Goal: Task Accomplishment & Management: Use online tool/utility

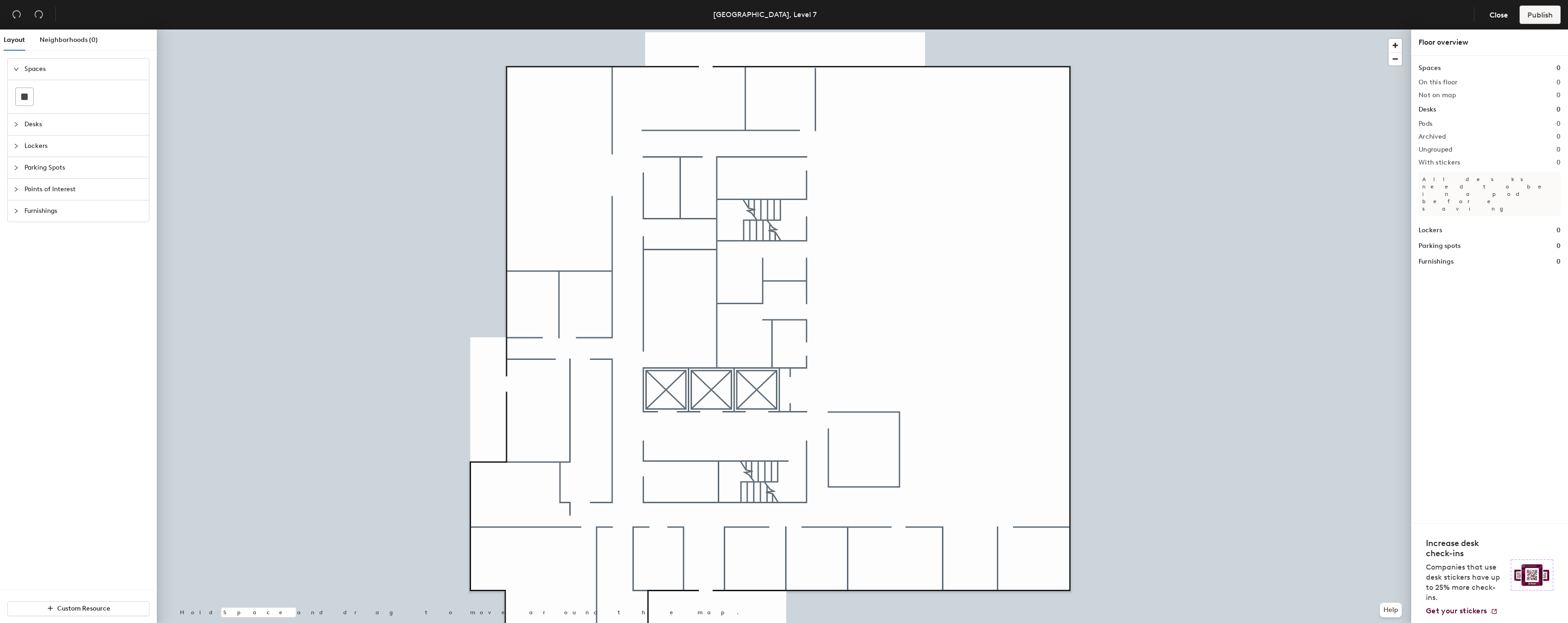
click at [19, 123] on div at bounding box center [19, 125] width 11 height 10
click at [38, 68] on span "Spaces" at bounding box center [84, 69] width 119 height 21
click at [20, 69] on div at bounding box center [19, 69] width 11 height 10
click at [22, 87] on div at bounding box center [19, 91] width 11 height 10
click at [27, 134] on icon at bounding box center [25, 139] width 11 height 11
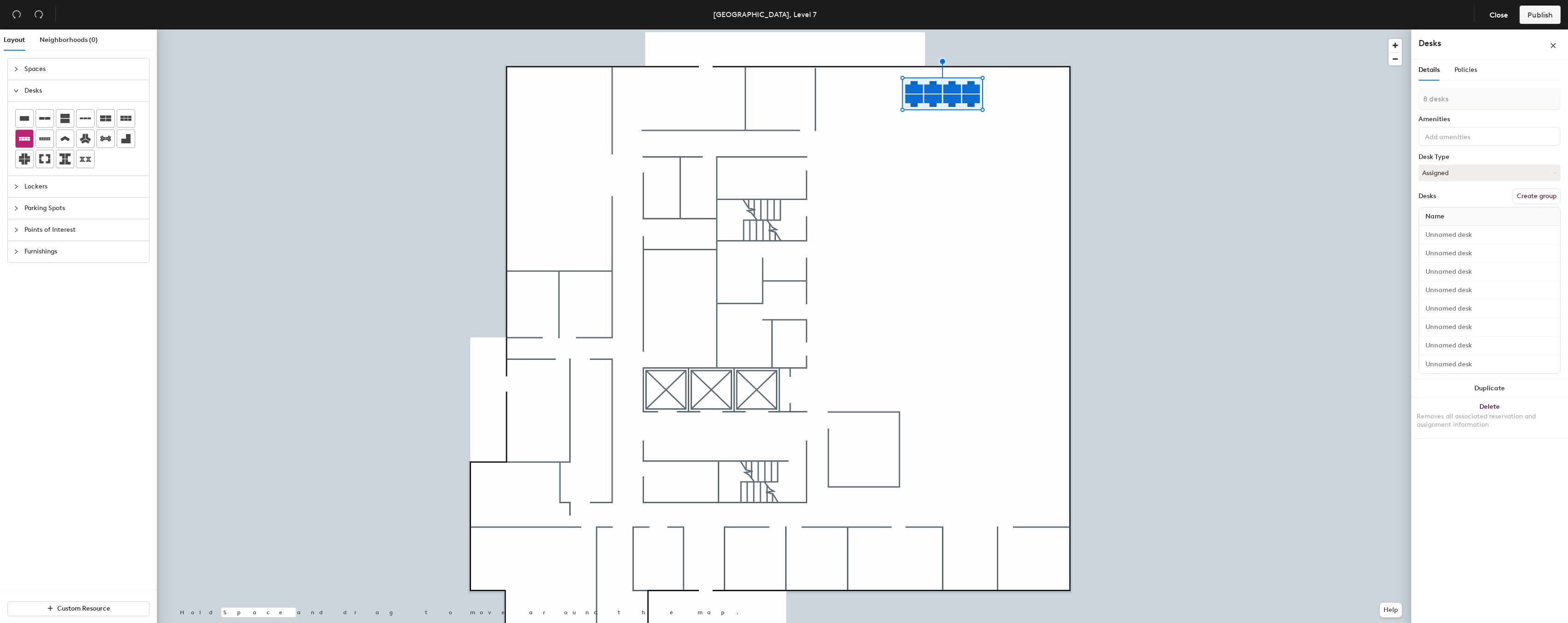
click at [24, 145] on div at bounding box center [24, 139] width 18 height 18
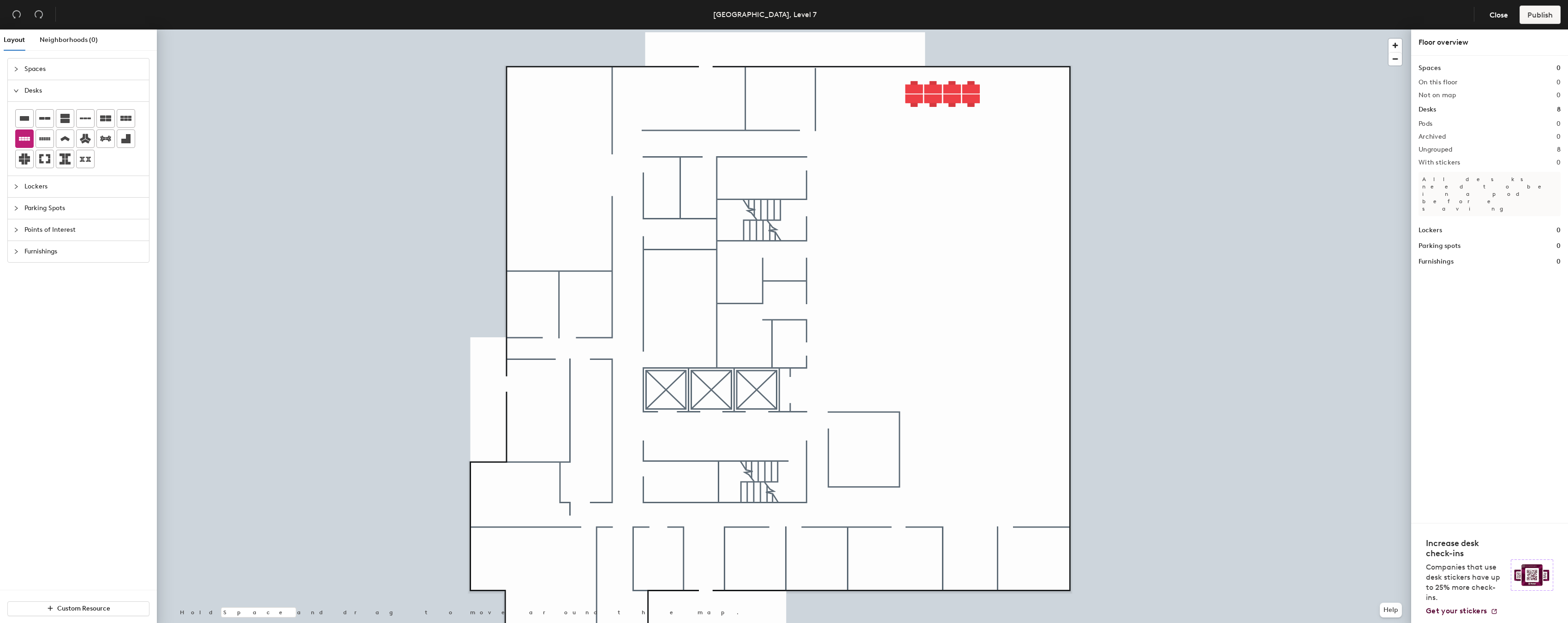
click at [24, 145] on div at bounding box center [24, 139] width 18 height 18
click at [266, 236] on div "Layout Neighborhoods (0) Spaces Desks Lockers Parking Spots Points of Interest …" at bounding box center [784, 328] width 1568 height 598
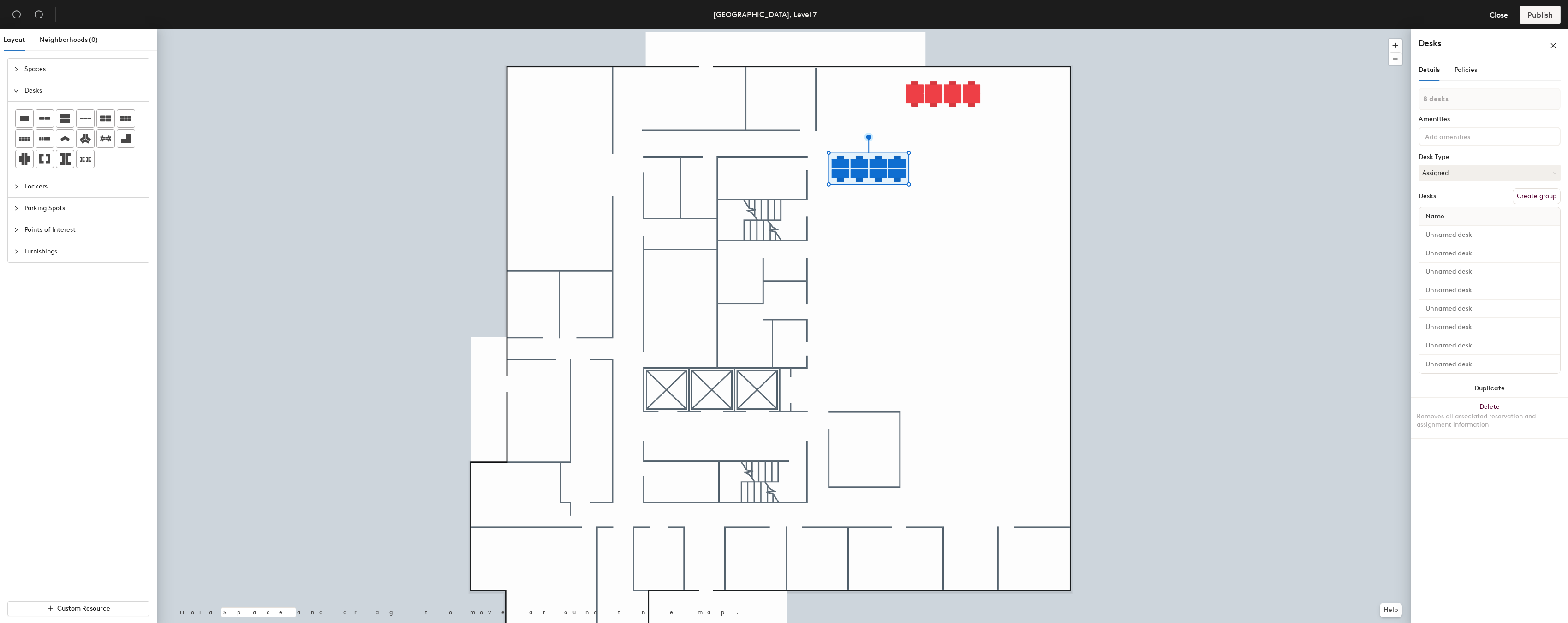
click at [847, 196] on div "Layout Neighborhoods (0) Spaces Desks Lockers Parking Spots Points of Interest …" at bounding box center [784, 328] width 1568 height 598
drag, startPoint x: 28, startPoint y: 126, endPoint x: 53, endPoint y: 126, distance: 25.0
click at [53, 126] on div "2 desks" at bounding box center [78, 139] width 126 height 59
click at [975, 172] on div "Layout Neighborhoods (0) Spaces Desks Lockers Parking Spots Points of Interest …" at bounding box center [784, 328] width 1568 height 598
type input "2 desks"
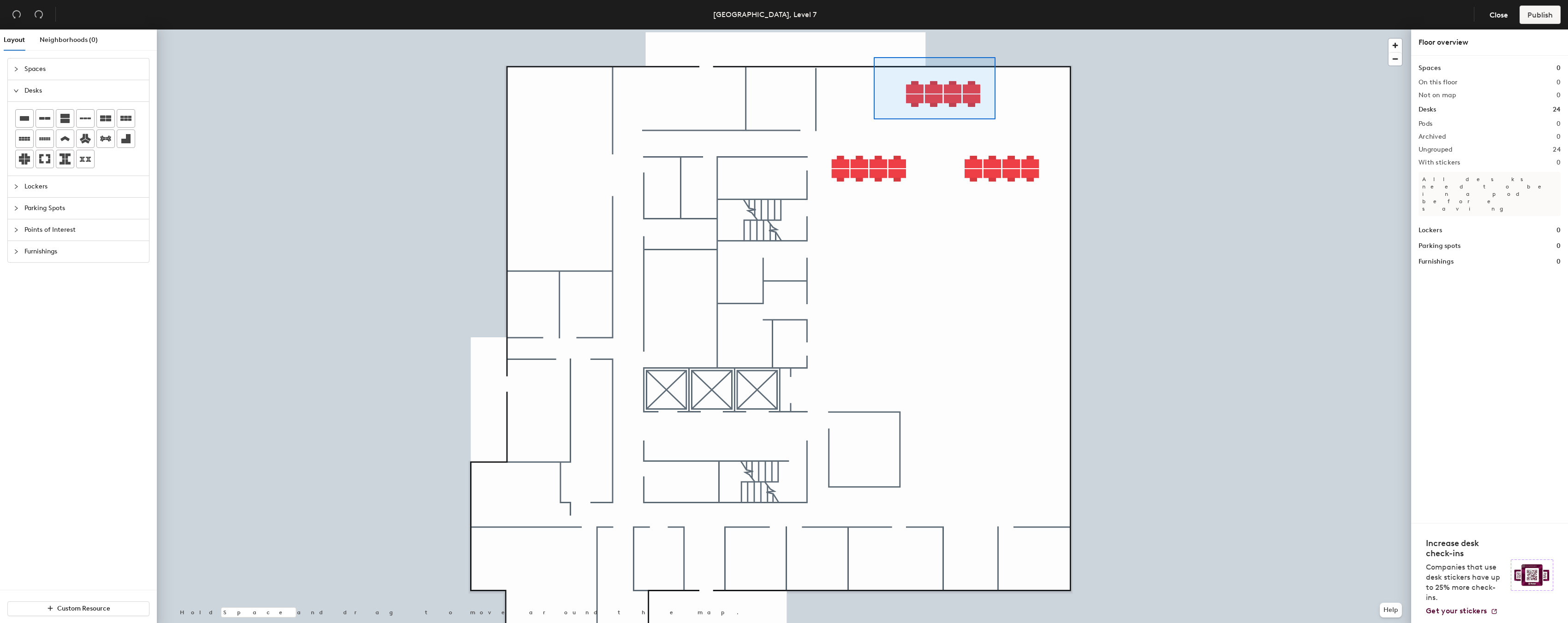
drag, startPoint x: 26, startPoint y: 135, endPoint x: 873, endPoint y: 57, distance: 850.6
click at [873, 30] on div at bounding box center [784, 30] width 1254 height 0
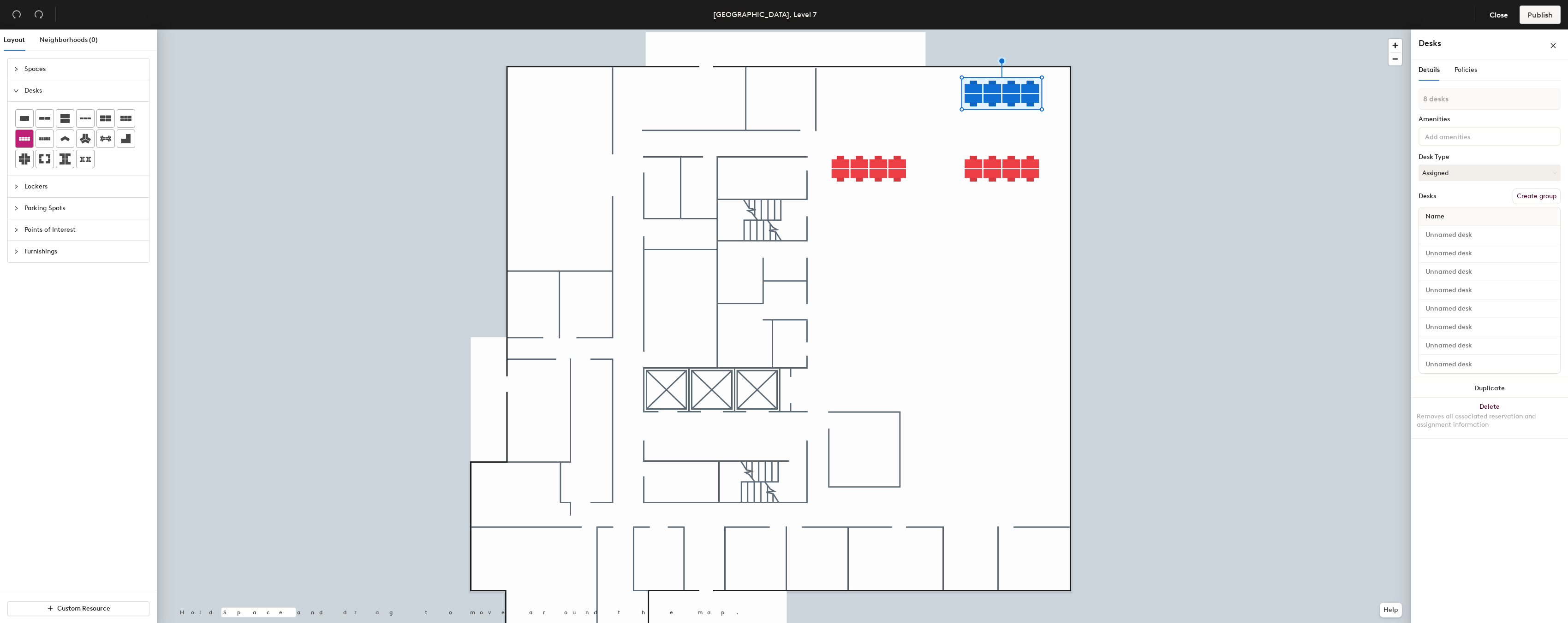
click at [20, 139] on icon at bounding box center [25, 138] width 11 height 4
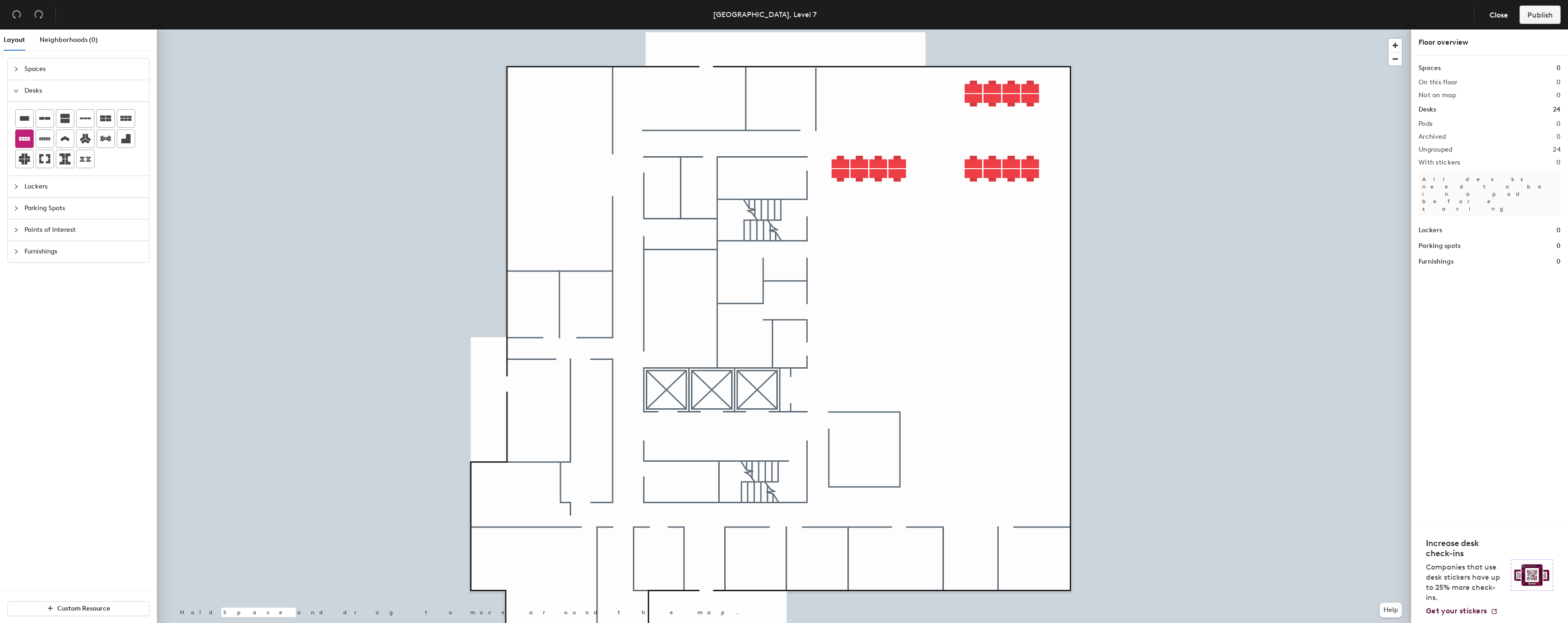
click at [872, 236] on div "Layout Neighborhoods (0) Spaces Desks Lockers Parking Spots Points of Interest …" at bounding box center [784, 328] width 1568 height 598
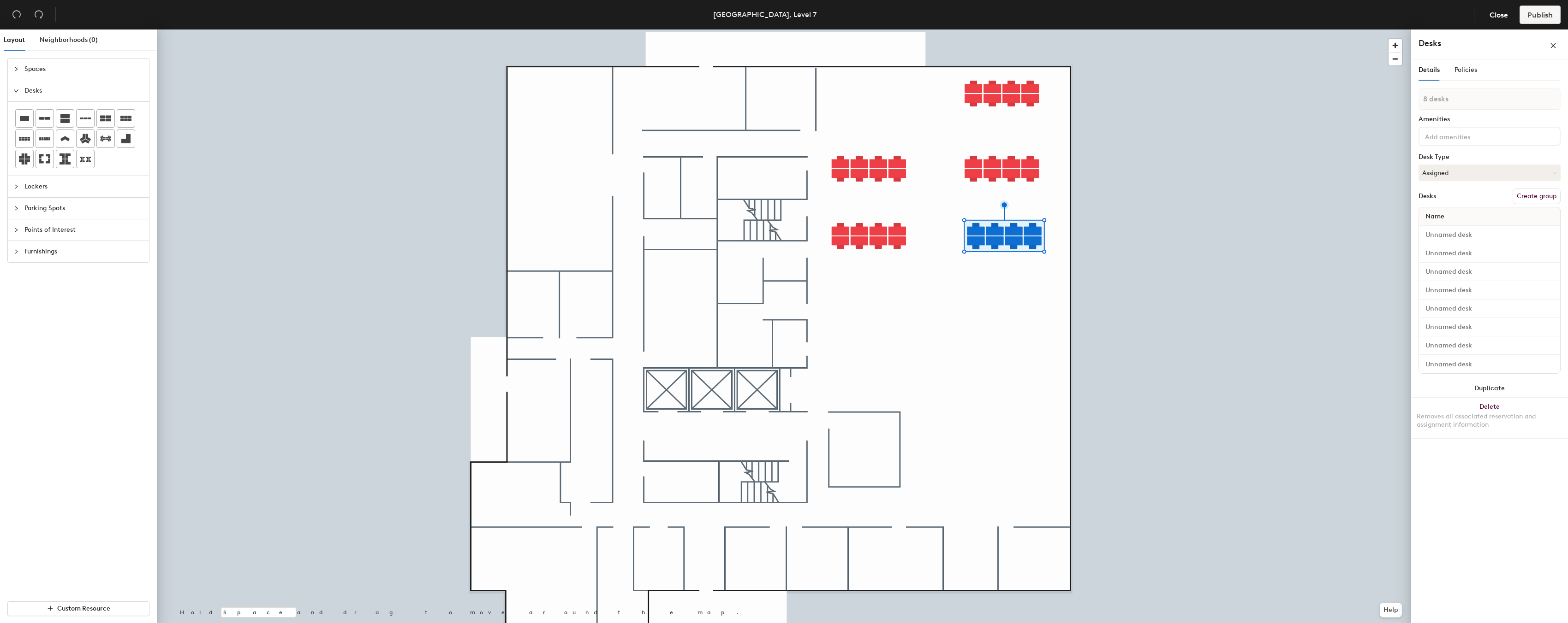
type input "1 desk"
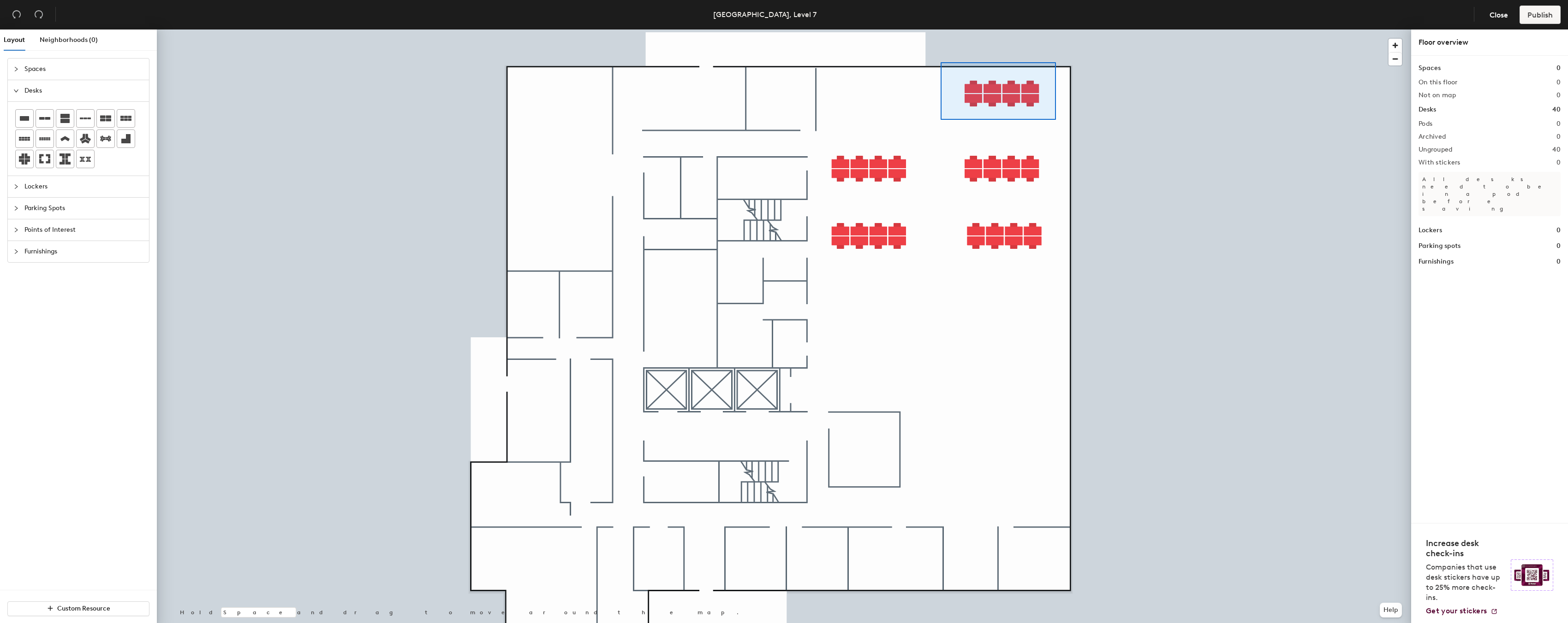
drag, startPoint x: 20, startPoint y: 139, endPoint x: 941, endPoint y: 62, distance: 924.2
click at [941, 30] on div at bounding box center [784, 30] width 1254 height 0
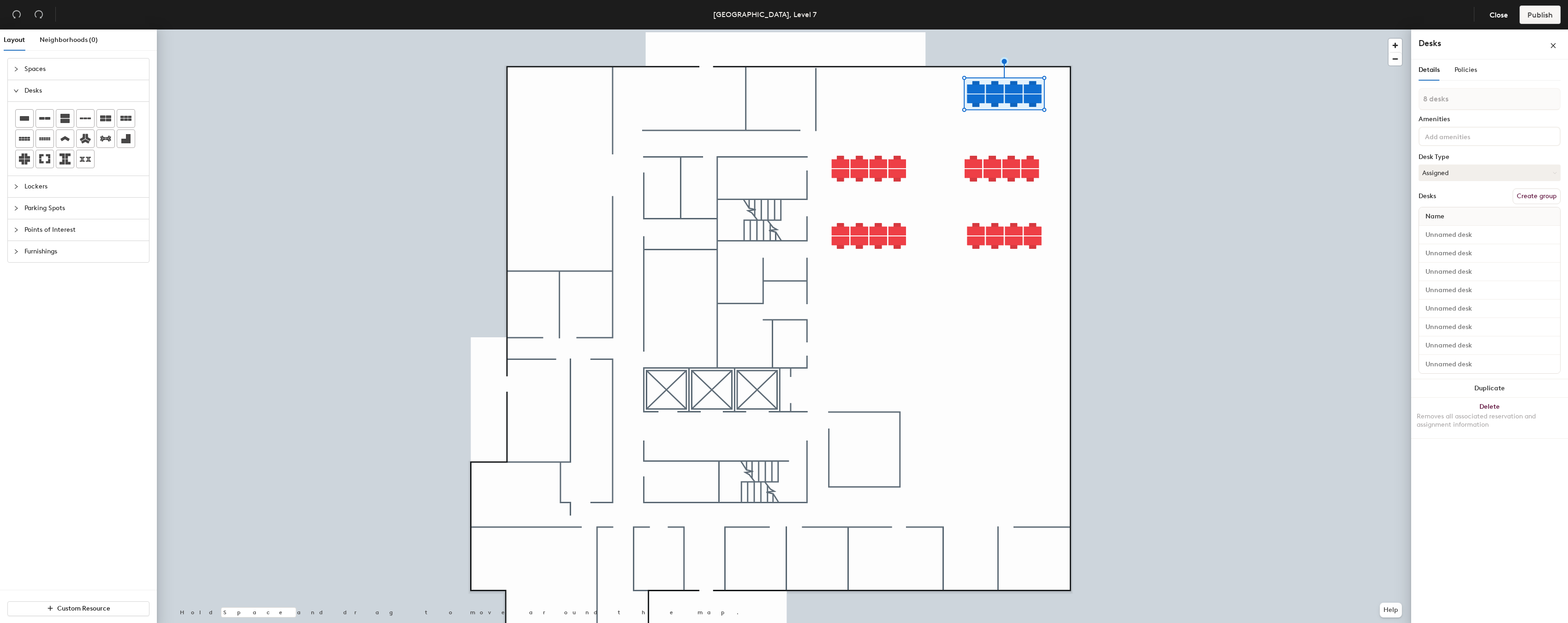
type input "1 desk"
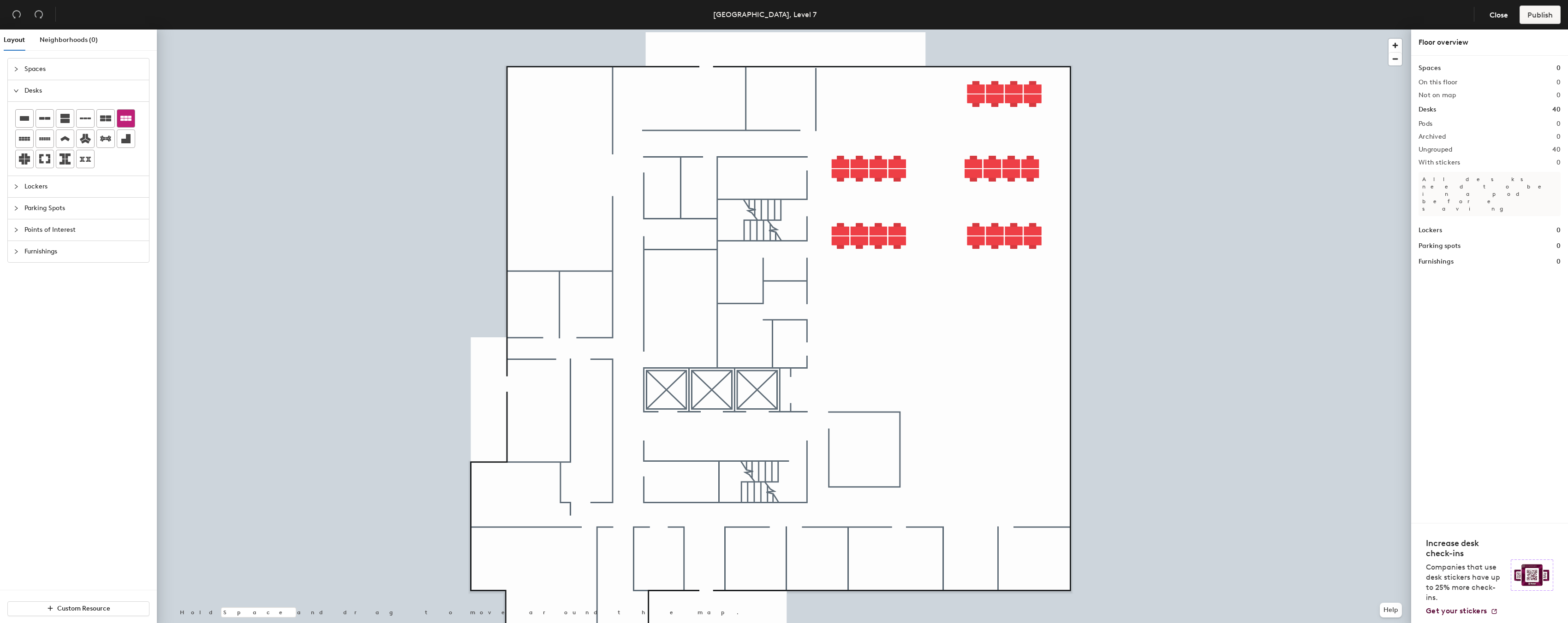
click at [778, 229] on div "Layout Neighborhoods (0) Spaces Desks Lockers Parking Spots Points of Interest …" at bounding box center [784, 328] width 1568 height 598
click at [25, 139] on icon at bounding box center [25, 138] width 11 height 4
click at [870, 95] on div "Layout Neighborhoods (0) Spaces Desks Lockers Parking Spots Points of Interest …" at bounding box center [784, 328] width 1568 height 598
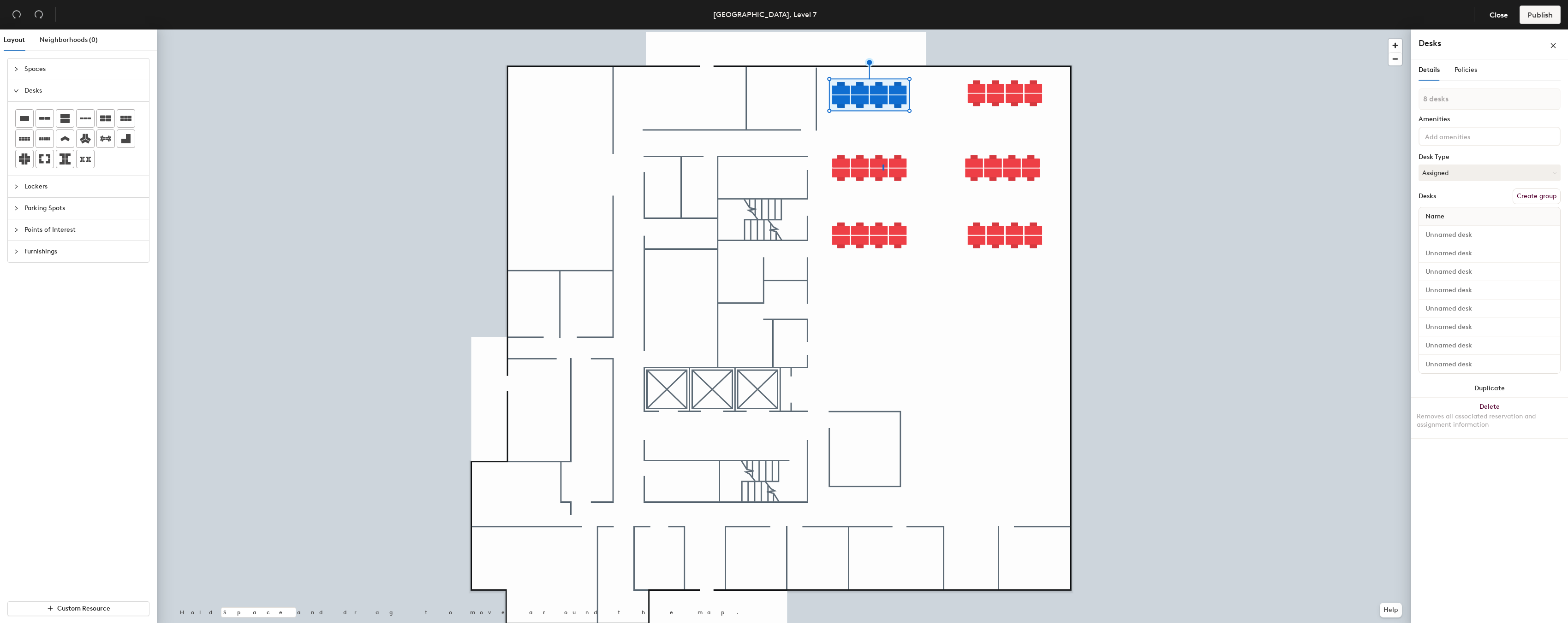
drag, startPoint x: 25, startPoint y: 139, endPoint x: 883, endPoint y: 165, distance: 858.4
click at [883, 30] on div at bounding box center [784, 30] width 1254 height 0
type input "1 desk"
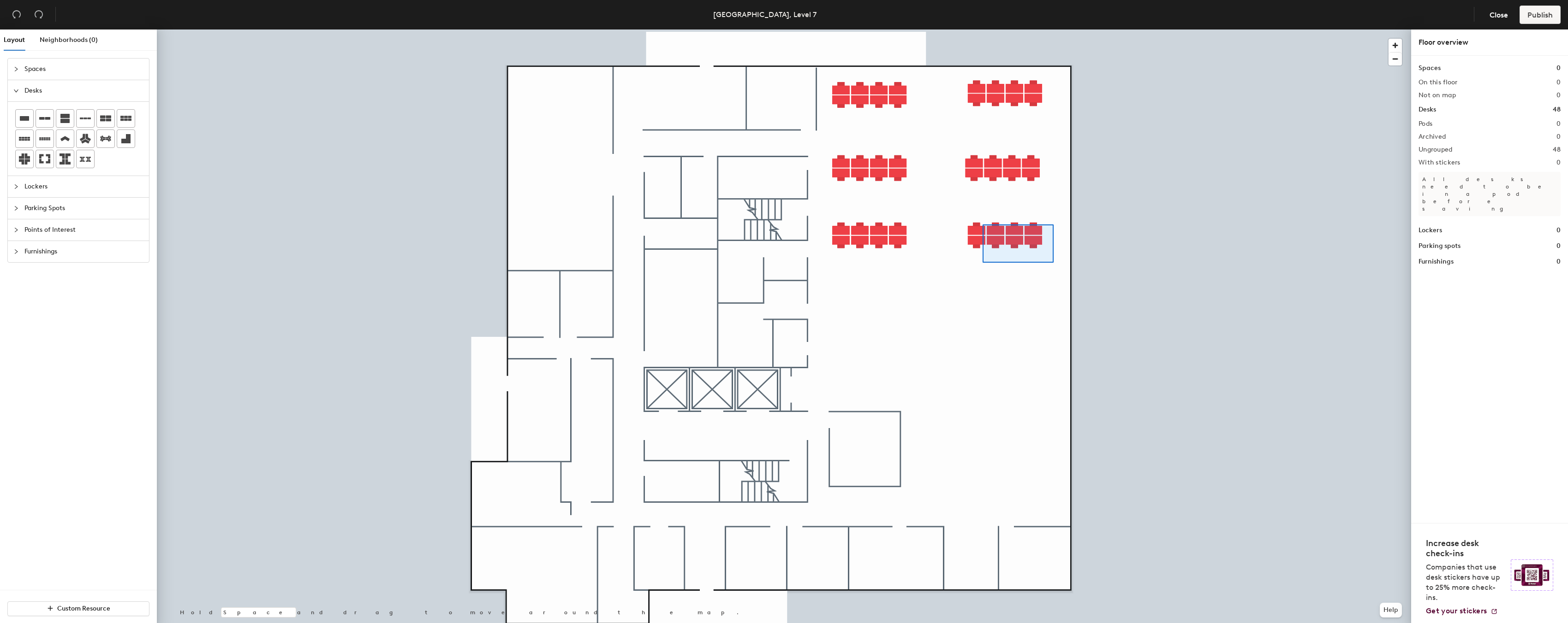
click at [940, 30] on div at bounding box center [784, 30] width 1254 height 0
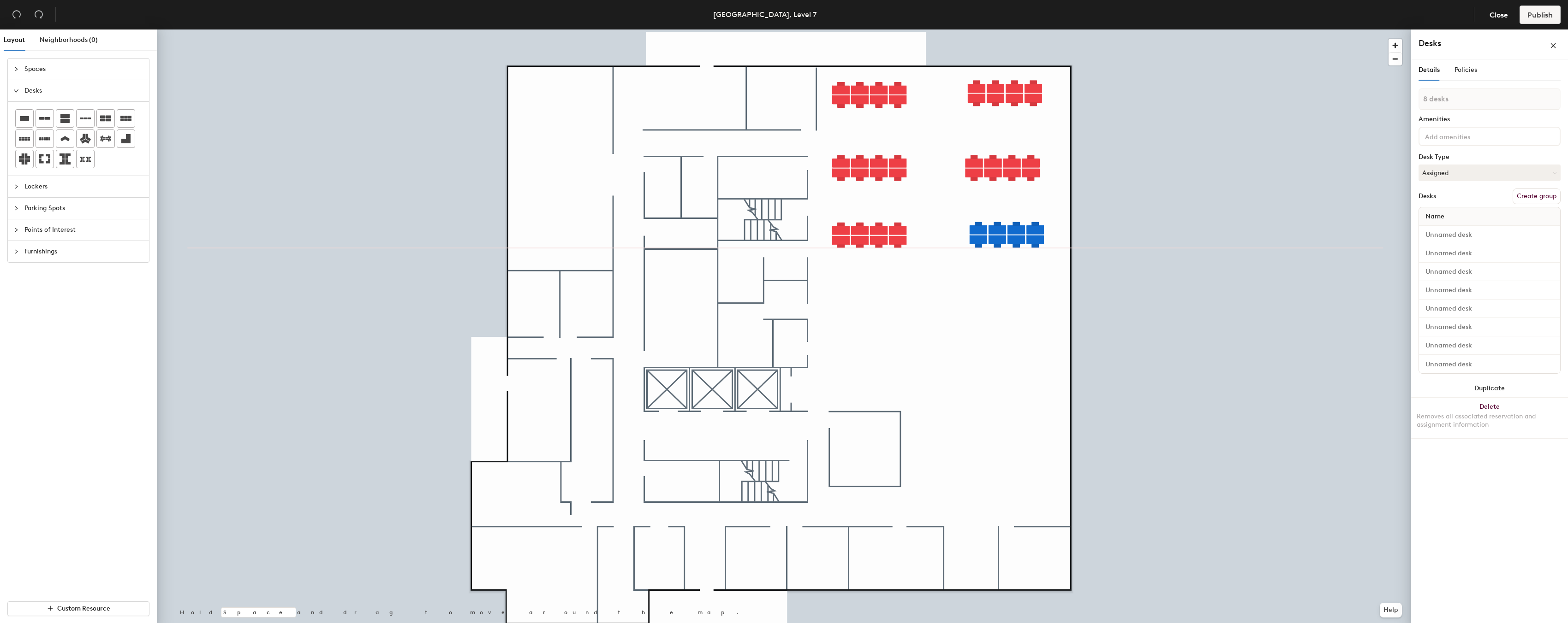
type input "1 desk"
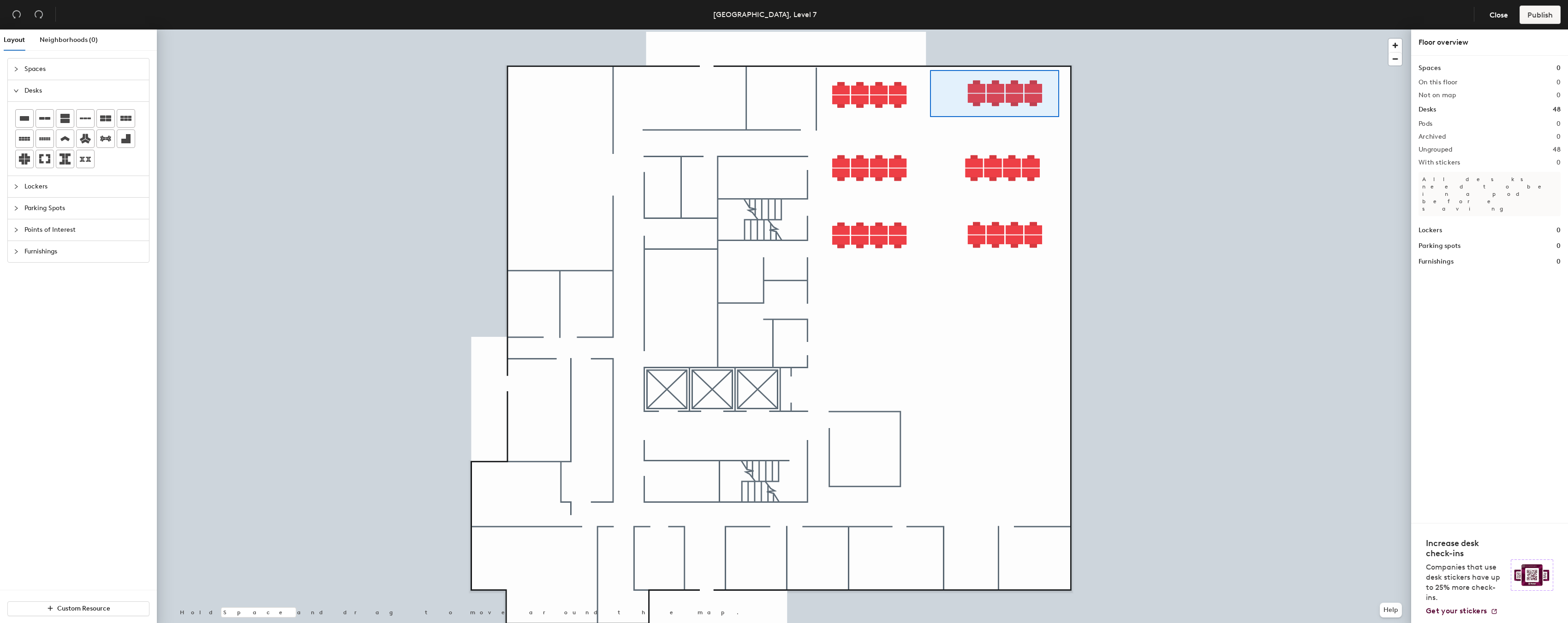
click at [930, 30] on div at bounding box center [784, 30] width 1254 height 0
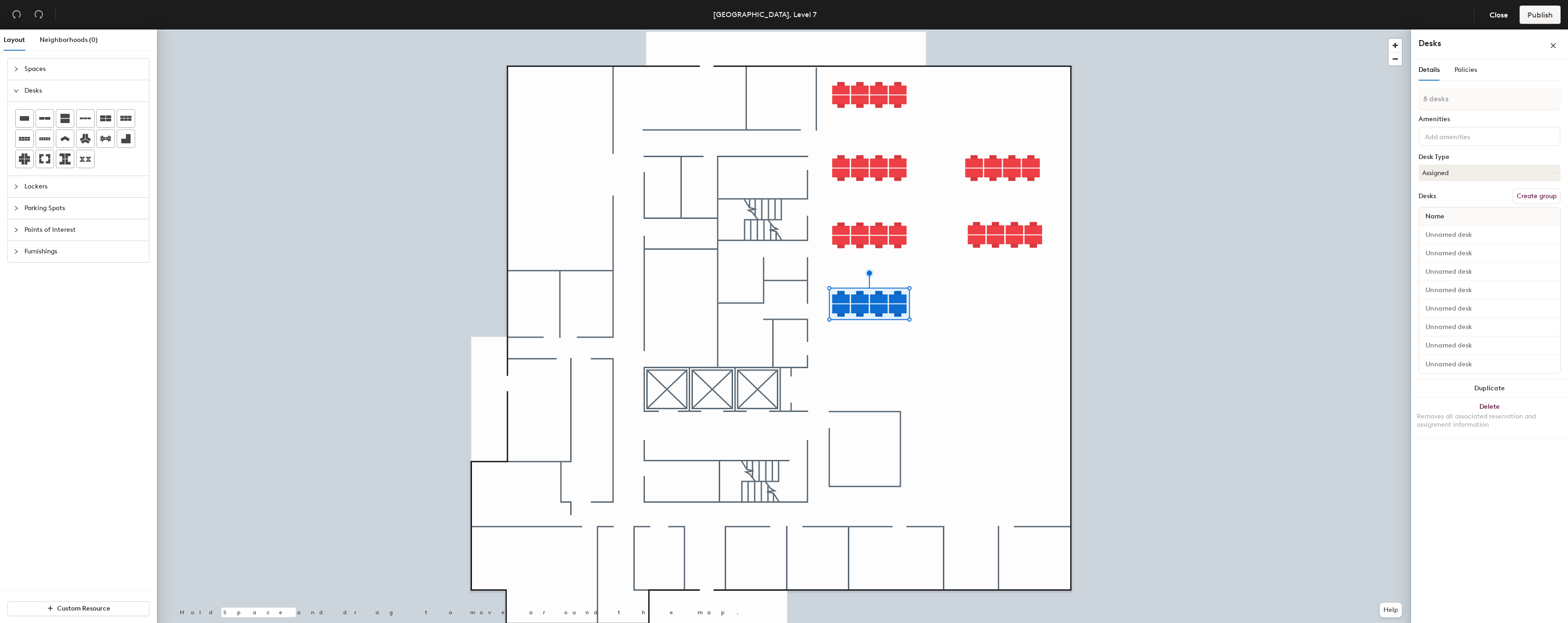
click at [1040, 30] on div at bounding box center [784, 30] width 1254 height 0
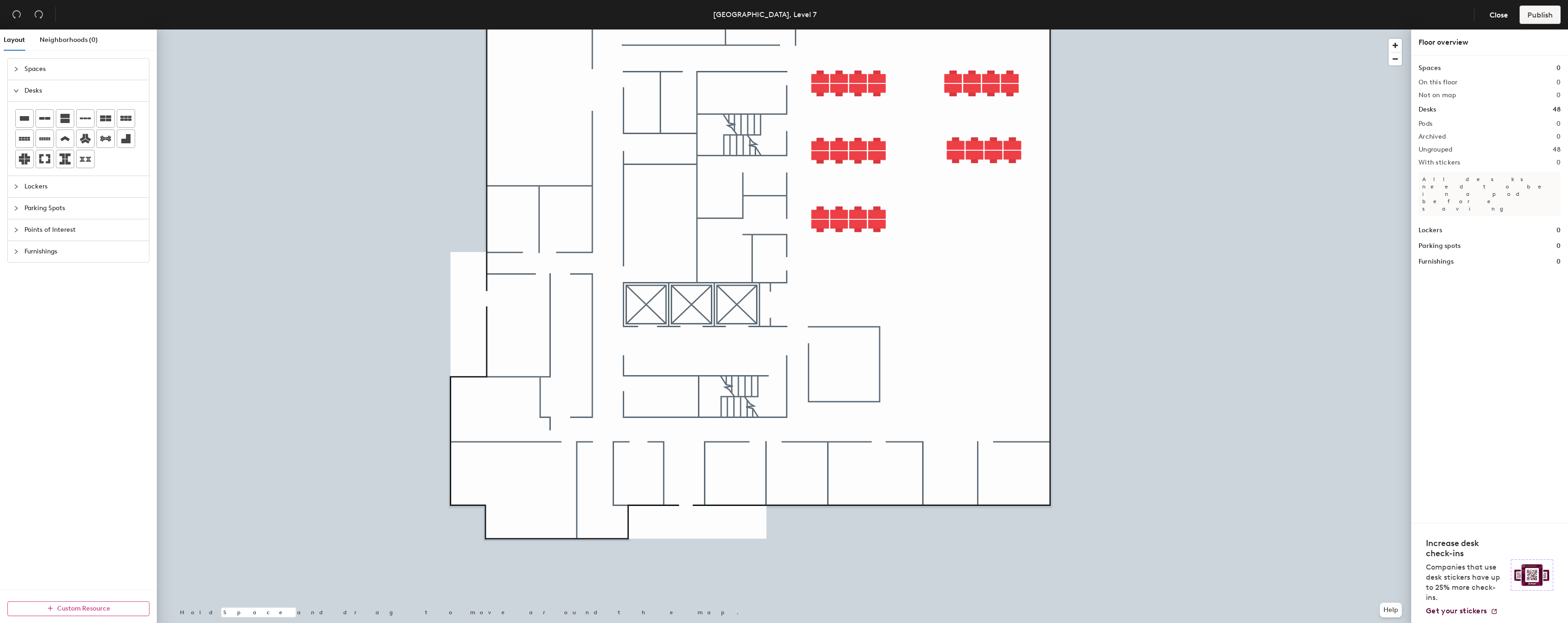
click at [85, 604] on button "Custom Resource" at bounding box center [78, 609] width 142 height 15
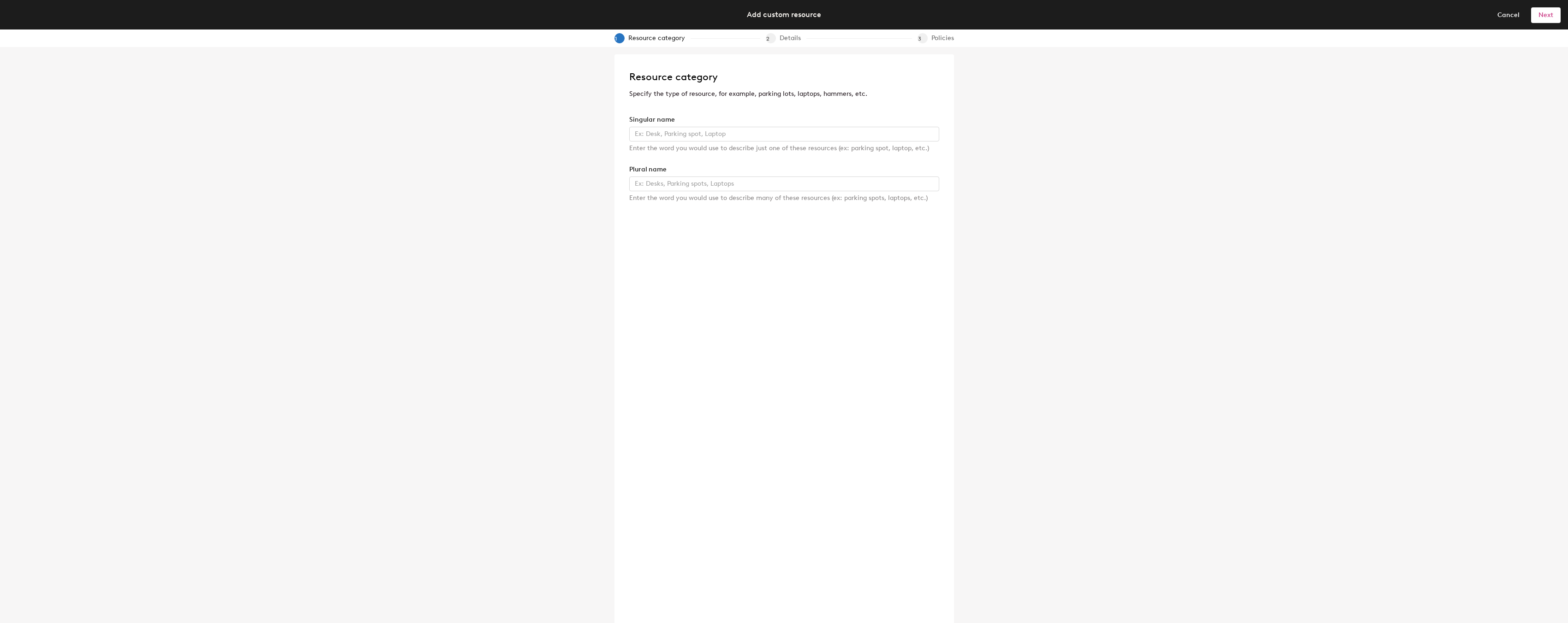
click at [1541, 10] on button "Next" at bounding box center [1545, 14] width 30 height 15
click at [1508, 13] on span "Cancel" at bounding box center [1508, 15] width 22 height 8
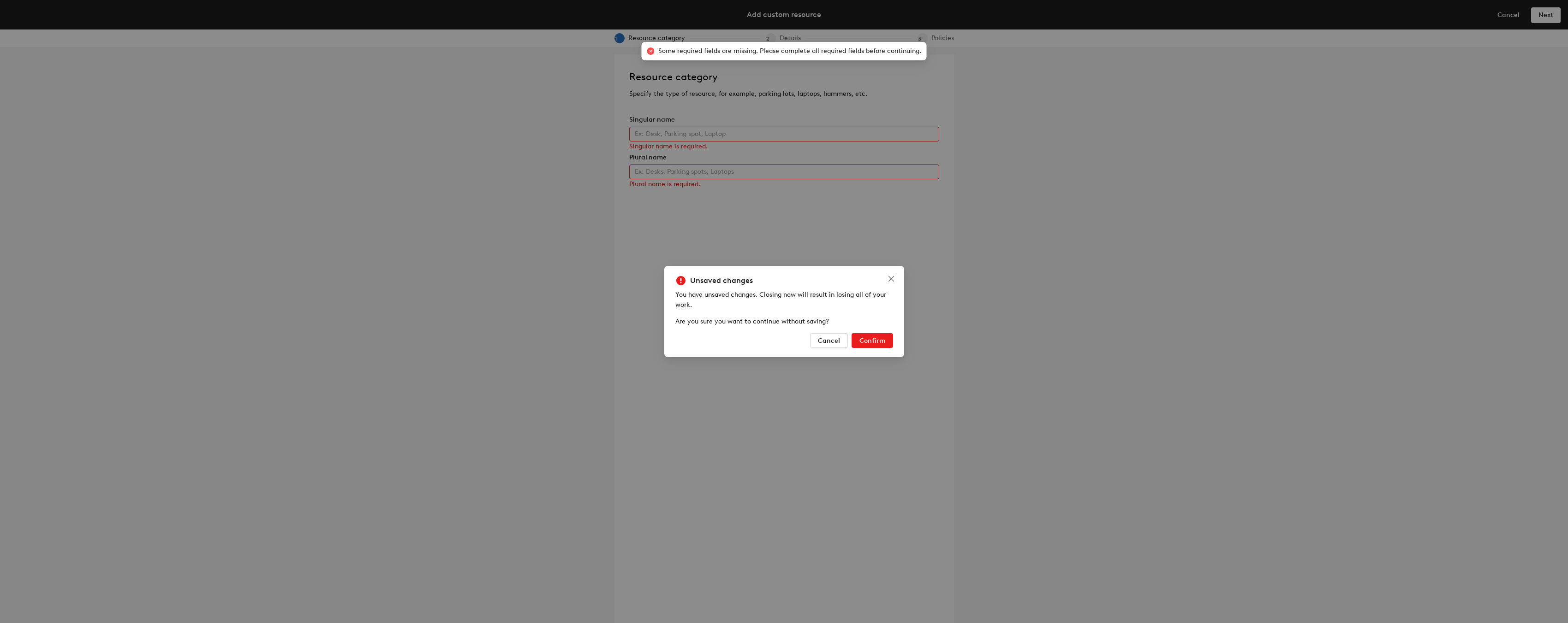
click at [891, 334] on button "Confirm" at bounding box center [872, 340] width 42 height 15
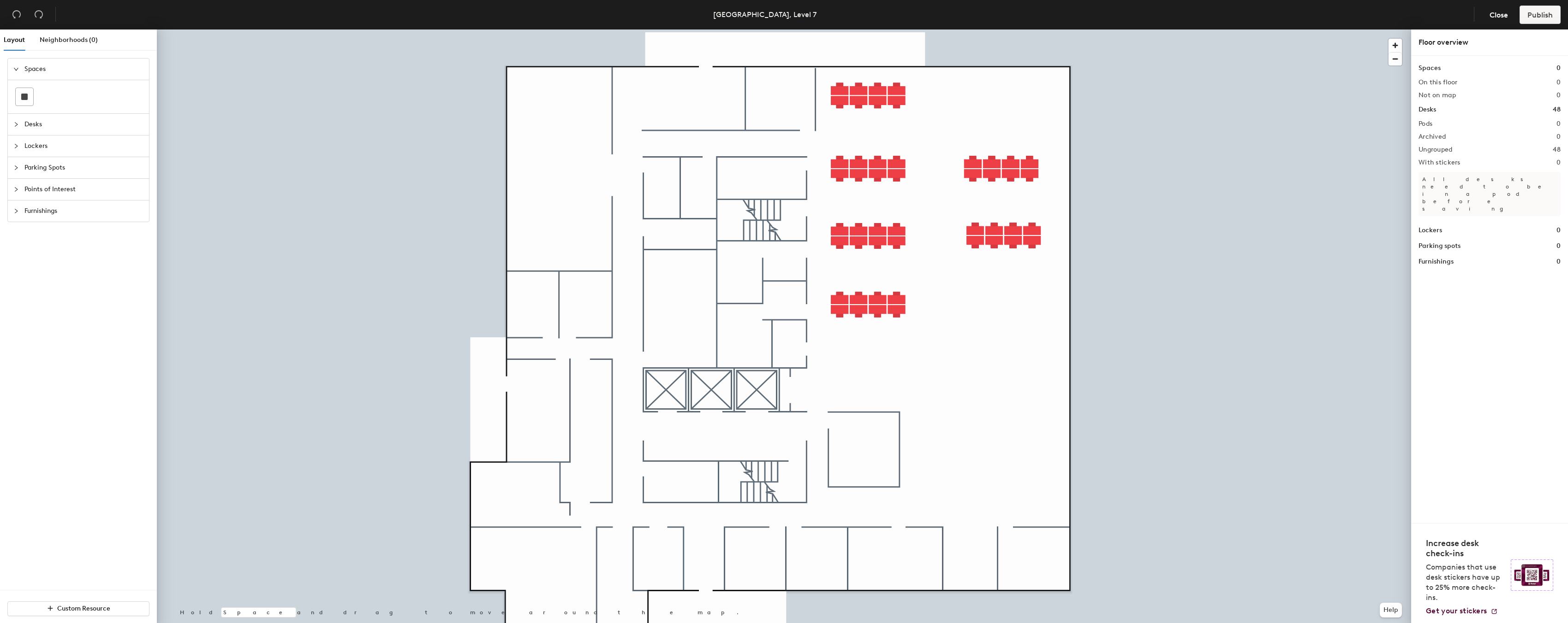
click at [1460, 48] on div "Floor overview" at bounding box center [1489, 42] width 157 height 26
click at [1459, 72] on div "Spaces 0" at bounding box center [1490, 68] width 142 height 10
click at [1446, 98] on h2 "Not on map" at bounding box center [1437, 95] width 37 height 7
click at [1443, 110] on div "Desks 48" at bounding box center [1490, 110] width 142 height 10
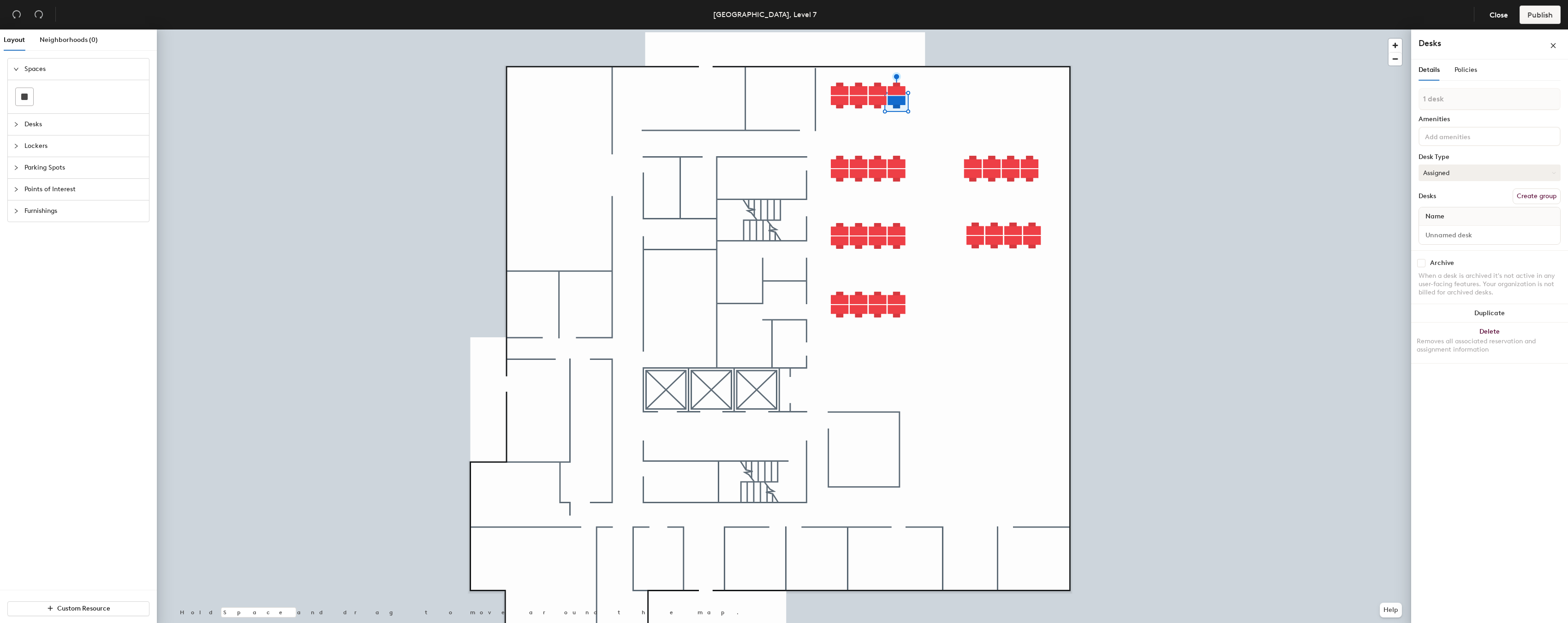
click at [1480, 172] on button "Assigned" at bounding box center [1490, 173] width 142 height 17
click at [1441, 229] on div "Hoteled" at bounding box center [1464, 229] width 92 height 14
click at [1445, 175] on button "Hoteled" at bounding box center [1490, 173] width 142 height 17
click at [1443, 212] on div "Hot" at bounding box center [1464, 215] width 92 height 14
click at [1448, 175] on button "Assigned" at bounding box center [1490, 173] width 142 height 17
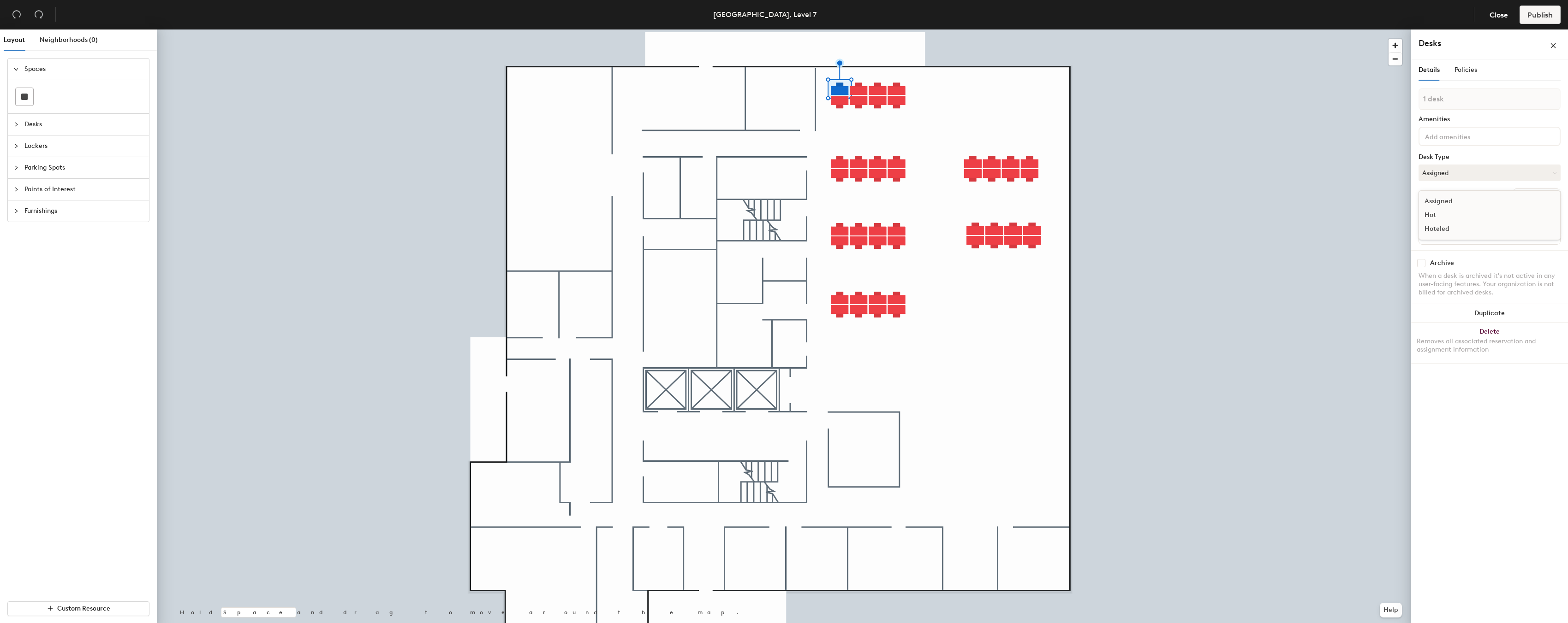
click at [1448, 212] on div "Hot" at bounding box center [1464, 215] width 92 height 14
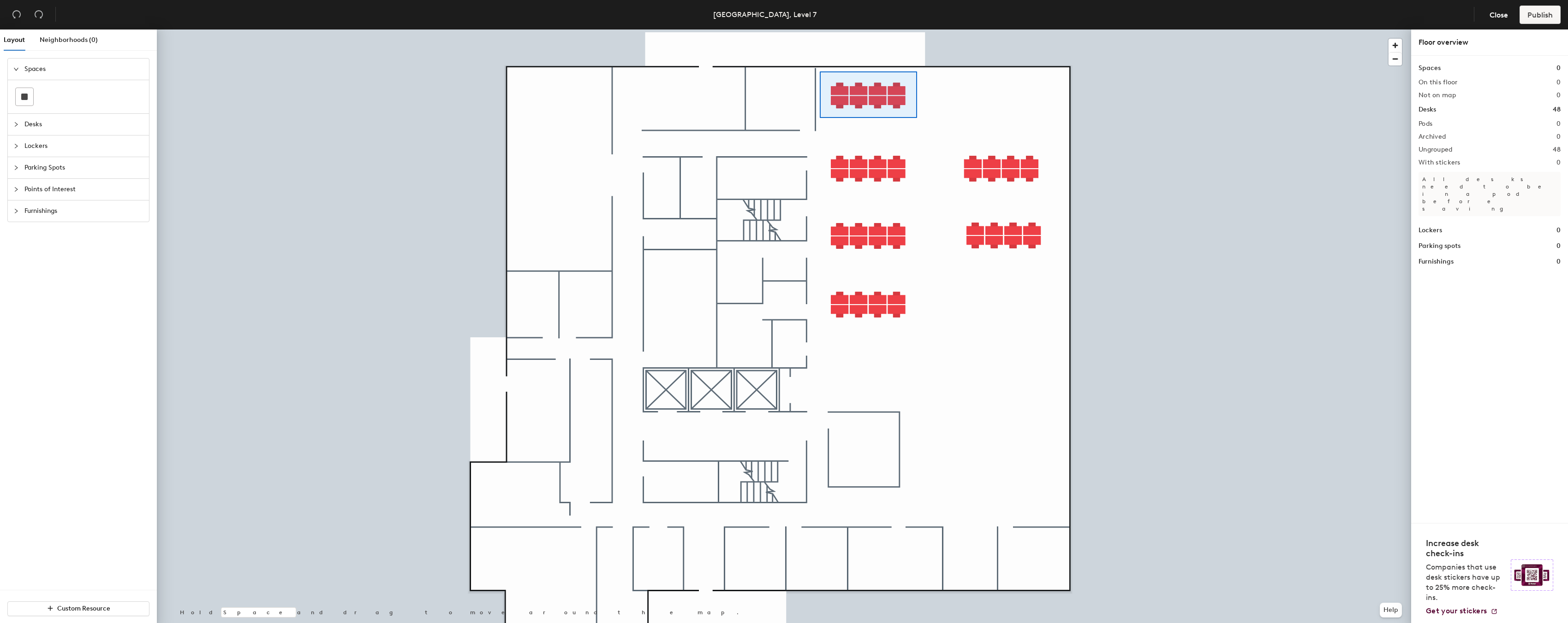
click at [819, 30] on div at bounding box center [784, 30] width 1254 height 0
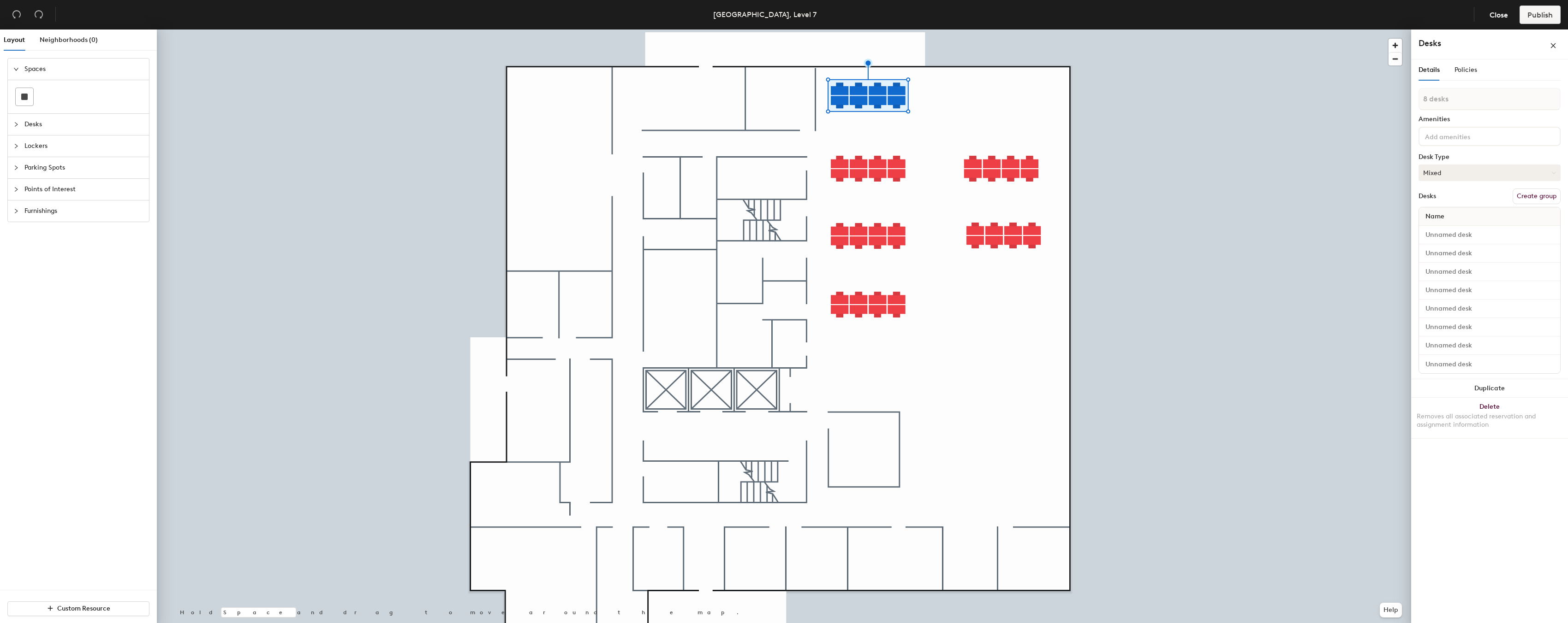
click at [1495, 175] on button "Mixed" at bounding box center [1490, 173] width 142 height 17
click at [1435, 213] on div "Hot" at bounding box center [1464, 215] width 92 height 14
click at [1443, 233] on input at bounding box center [1489, 235] width 137 height 13
type input "Desk 1"
click at [1445, 251] on input at bounding box center [1489, 253] width 137 height 13
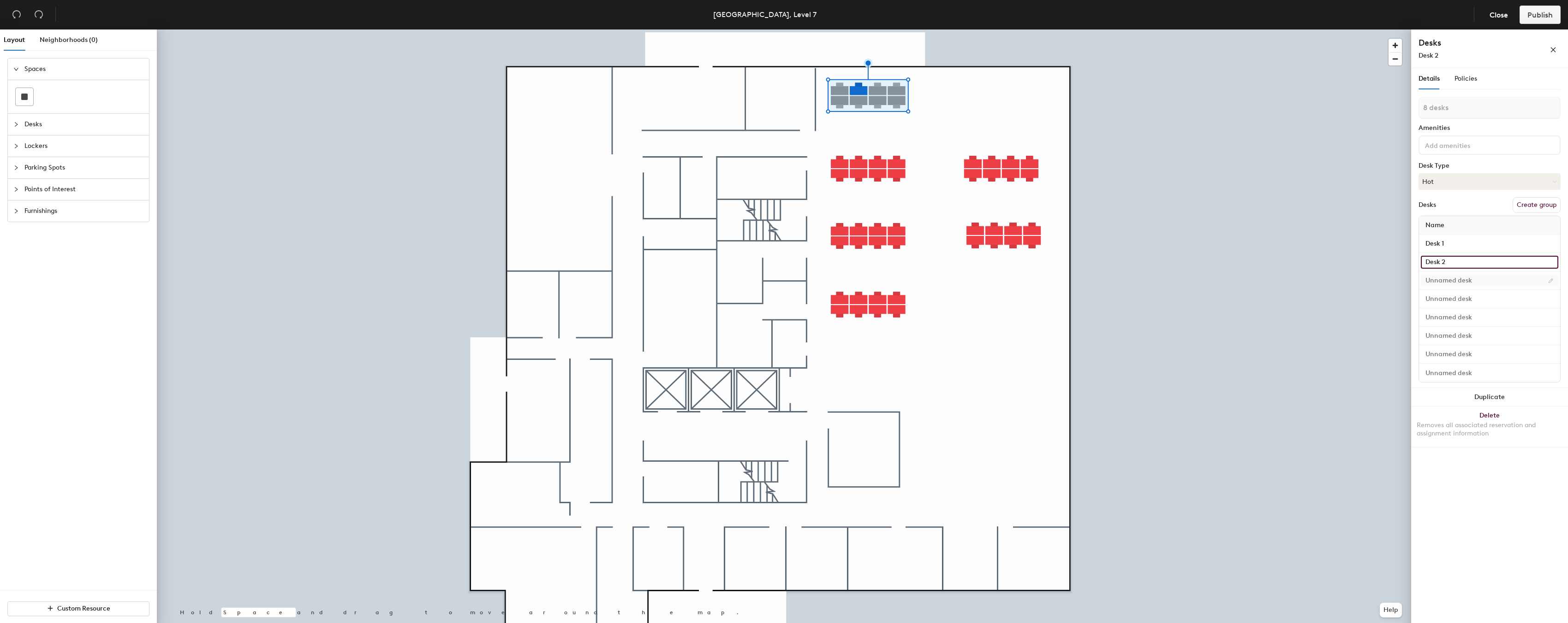
type input "Desk 2"
click at [1441, 279] on input at bounding box center [1489, 281] width 137 height 13
type input "K"
type input "Desk 3"
click at [1445, 297] on input at bounding box center [1489, 299] width 137 height 13
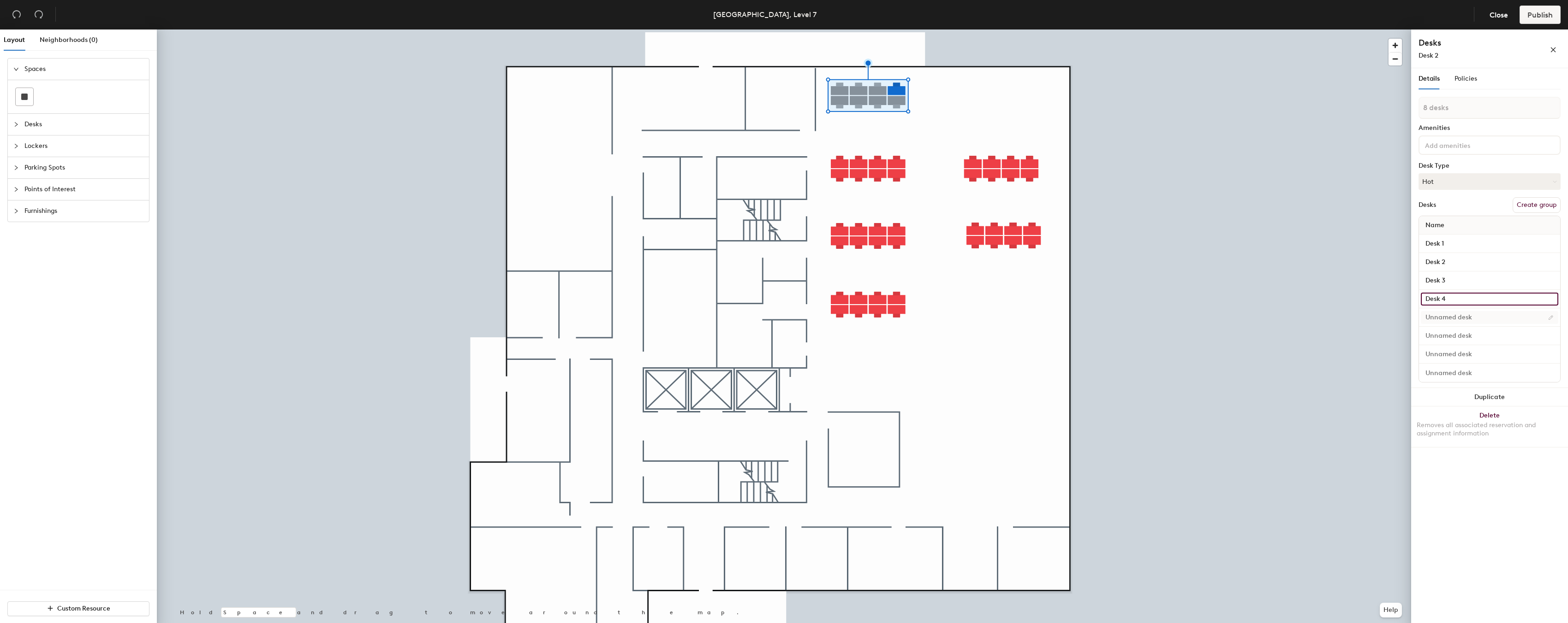
type input "Desk 4"
click at [1450, 315] on input at bounding box center [1489, 317] width 137 height 13
type input "Desk 5"
click at [1465, 331] on input at bounding box center [1489, 336] width 137 height 13
type input "Desk 6"
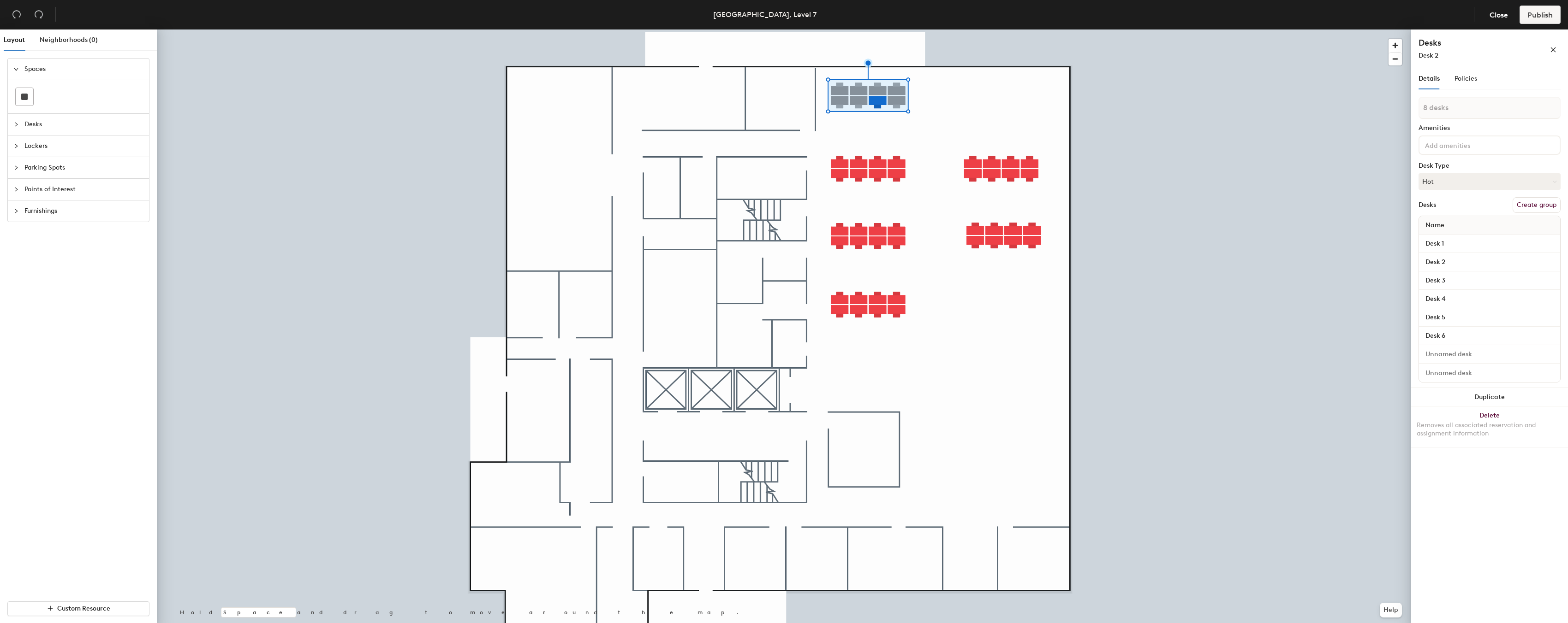
click at [1469, 346] on div at bounding box center [1489, 354] width 141 height 18
click at [1467, 348] on input at bounding box center [1489, 354] width 137 height 13
type input "Desk 7"
type input "Desk 8"
click at [1537, 199] on button "Create group" at bounding box center [1536, 205] width 48 height 15
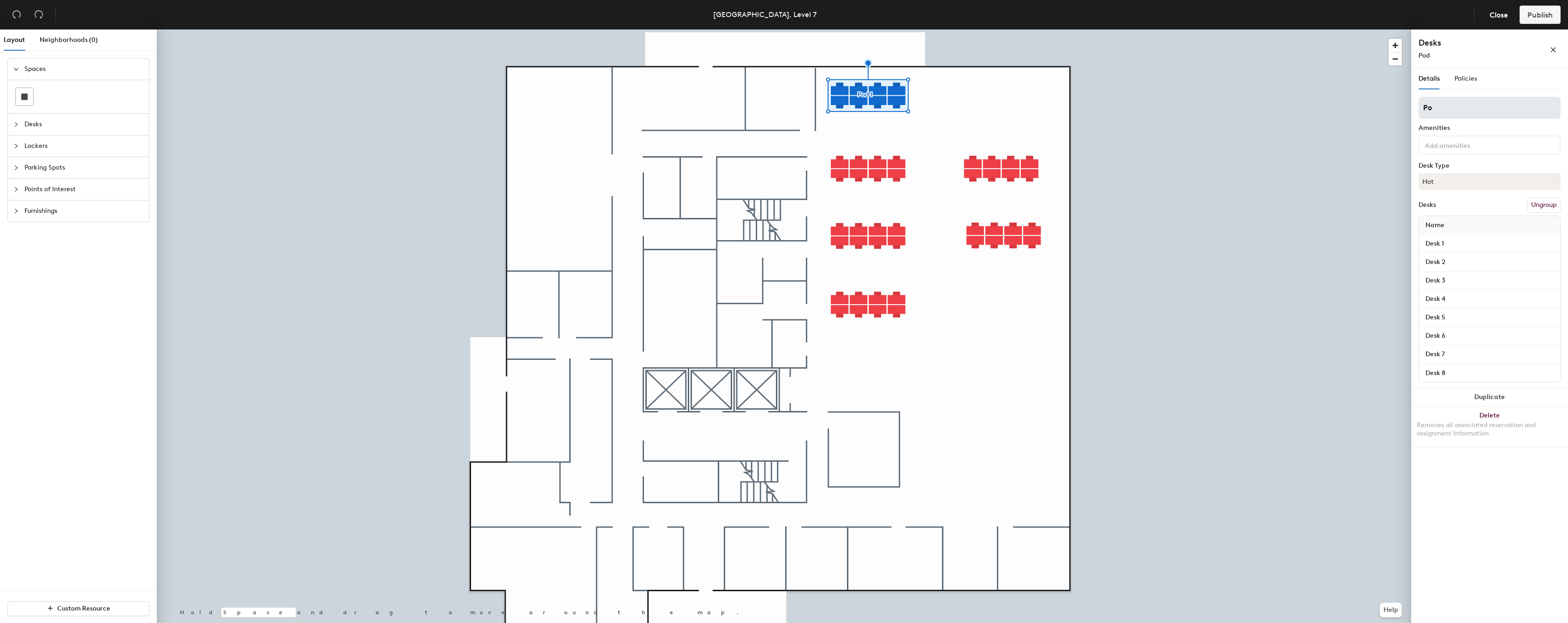
type input "P"
type input "Bookable"
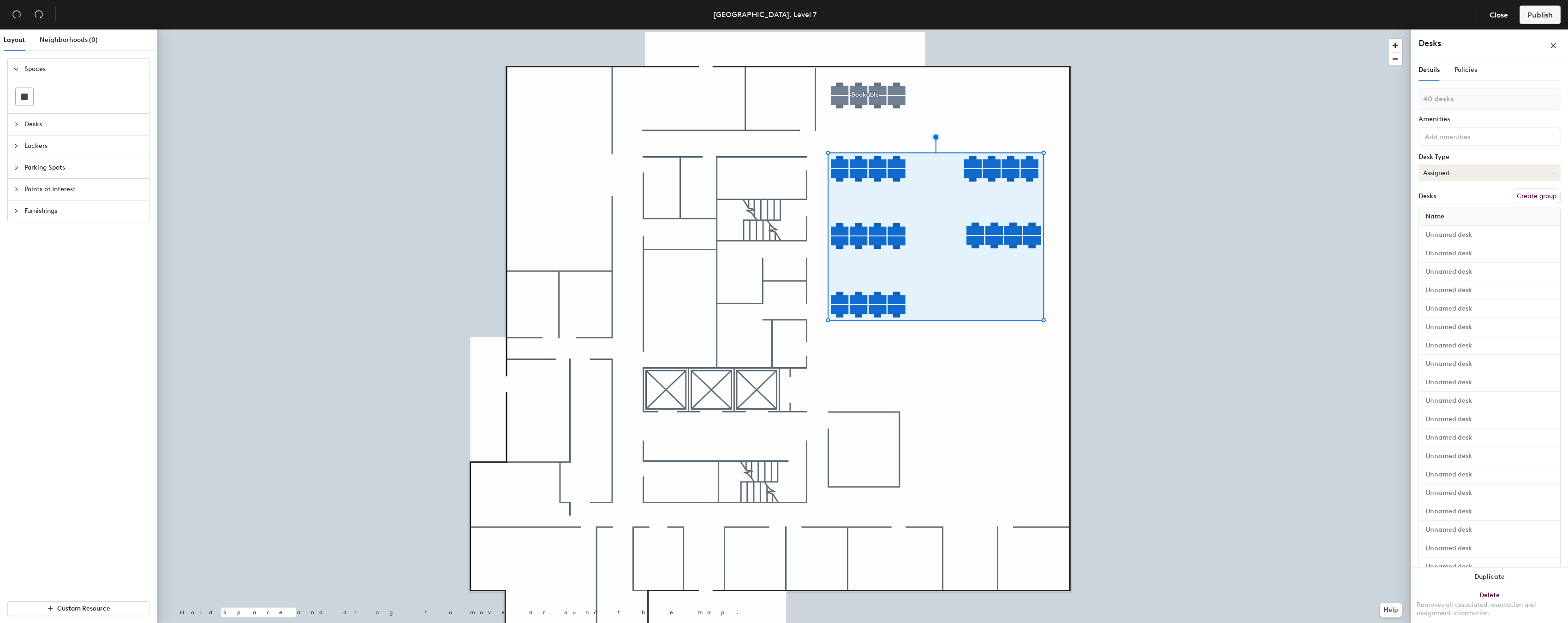
click at [1508, 173] on button "Assigned" at bounding box center [1490, 173] width 142 height 17
click at [1441, 212] on div "Hot" at bounding box center [1464, 215] width 92 height 14
click at [1533, 194] on button "Create group" at bounding box center [1536, 196] width 48 height 15
type input "P"
type input "UnBook"
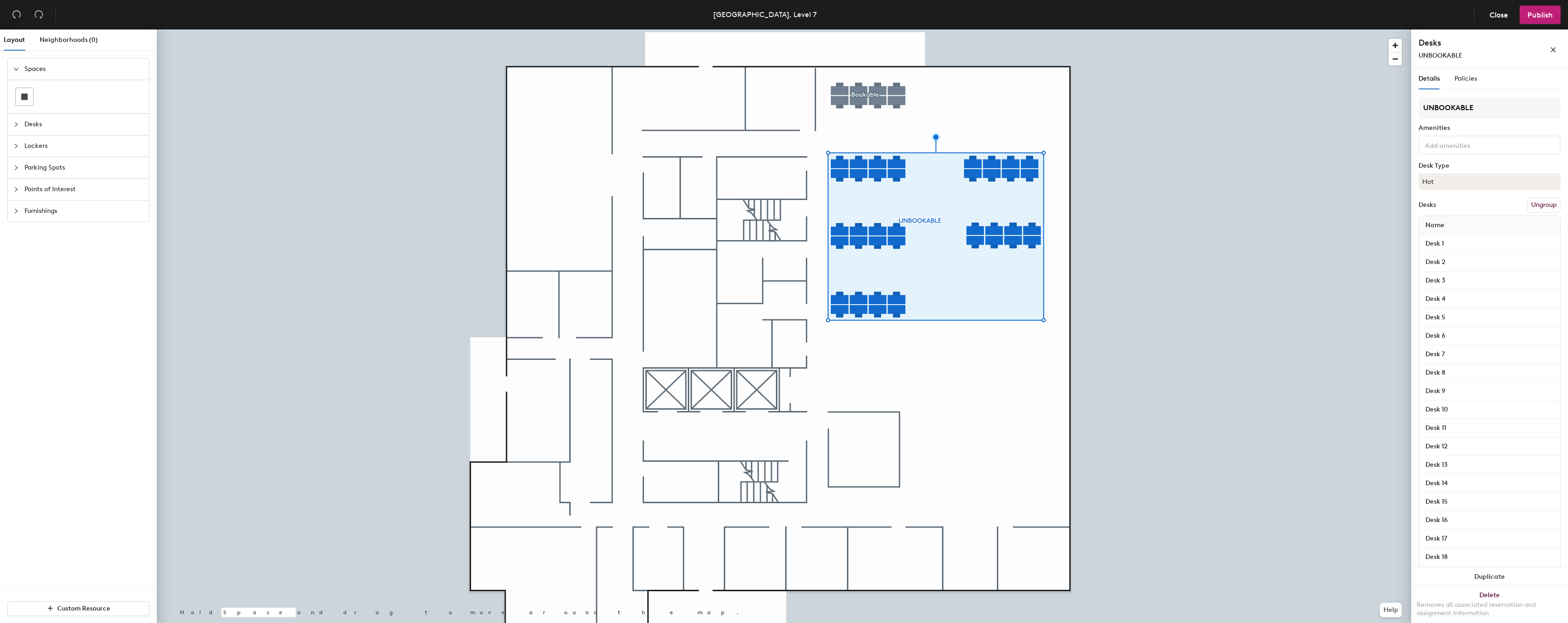
type input "UNBOOKABLE"
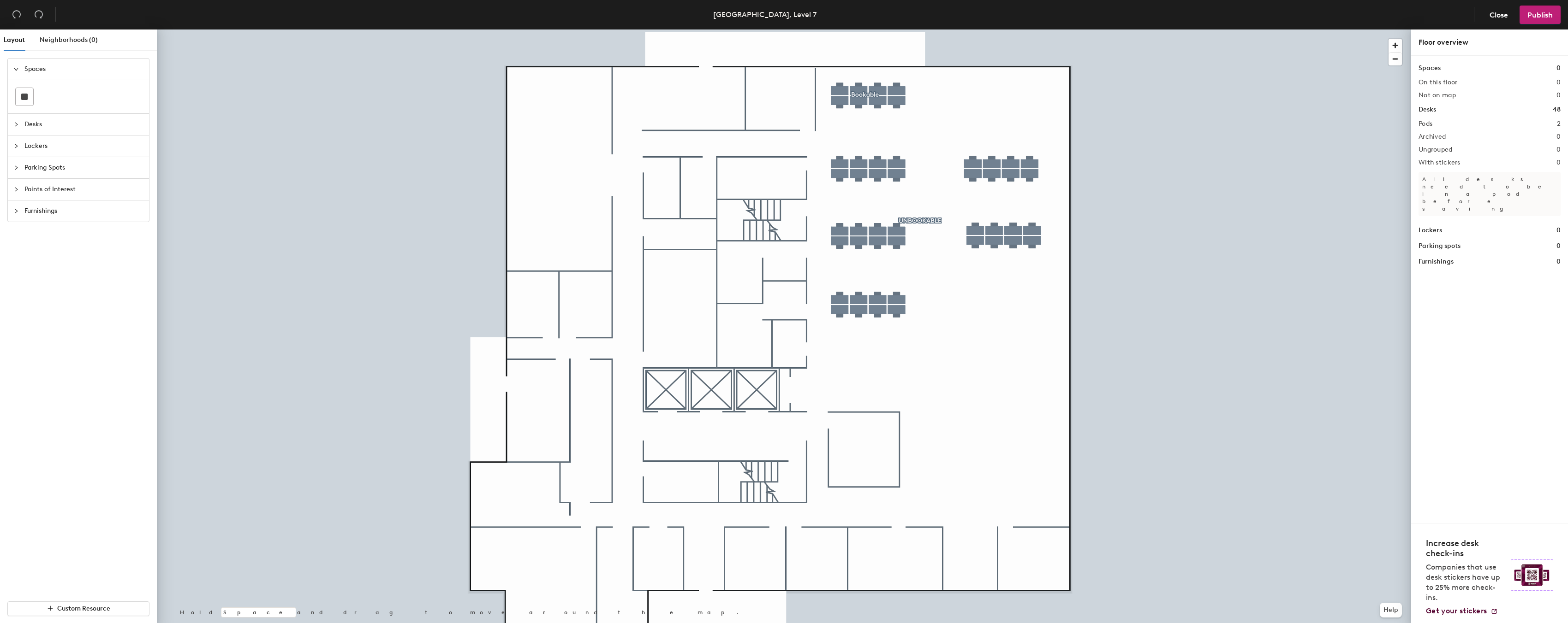
click at [1166, 30] on div at bounding box center [784, 30] width 1254 height 0
click at [1022, 30] on div at bounding box center [784, 30] width 1254 height 0
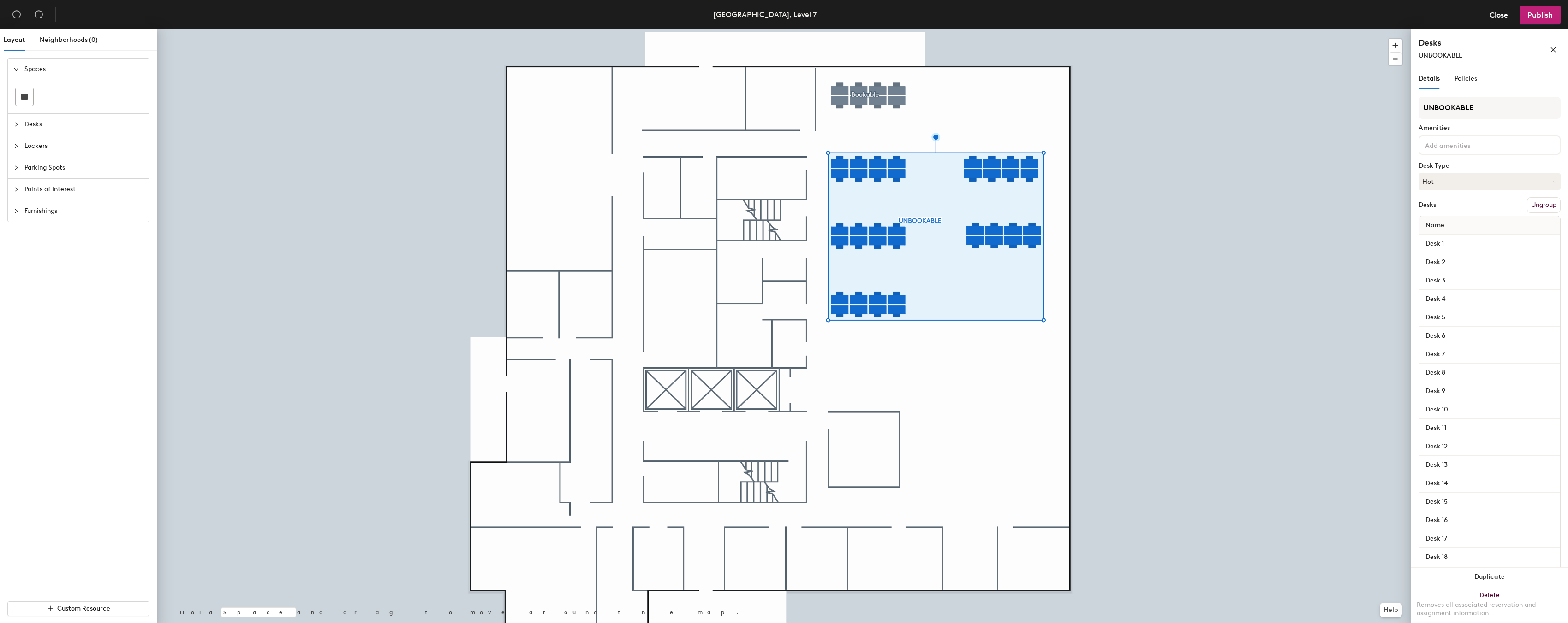
click at [1530, 202] on button "Ungroup" at bounding box center [1543, 205] width 34 height 15
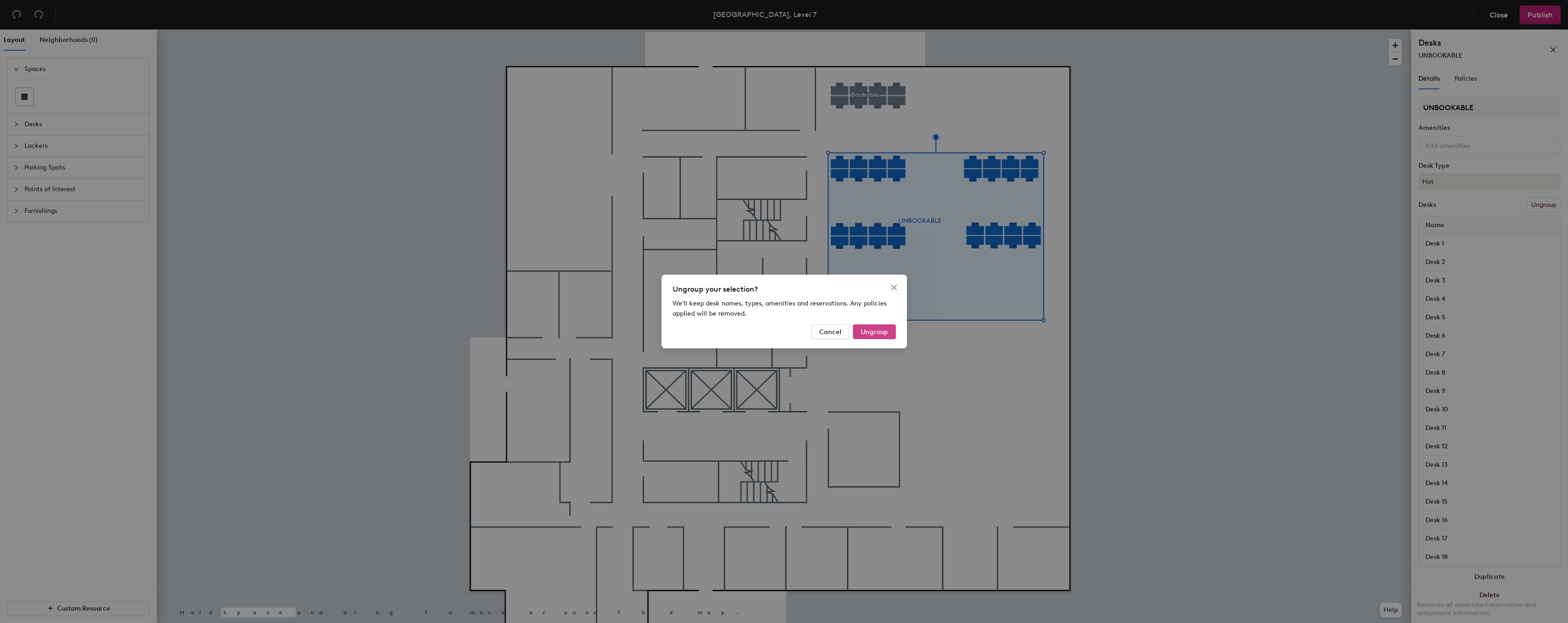
click at [875, 329] on span "Ungroup" at bounding box center [874, 332] width 27 height 8
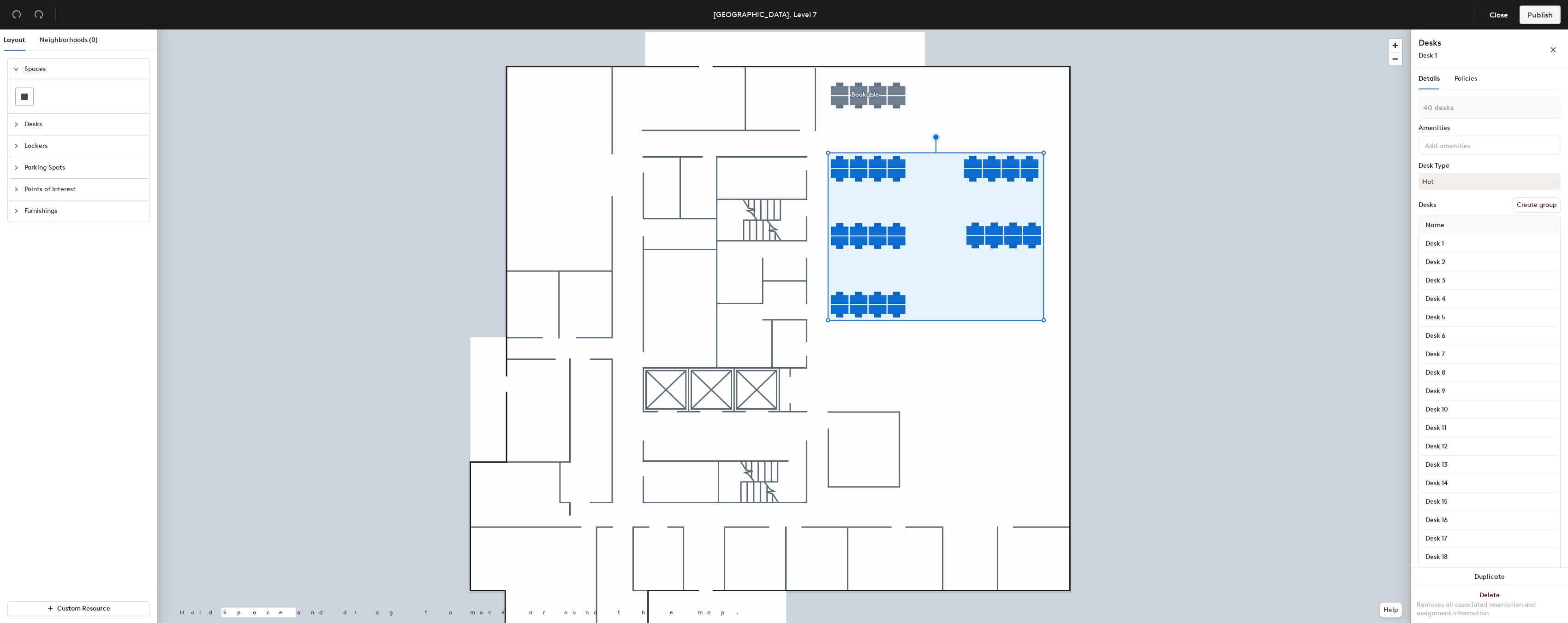
type input "1 desk"
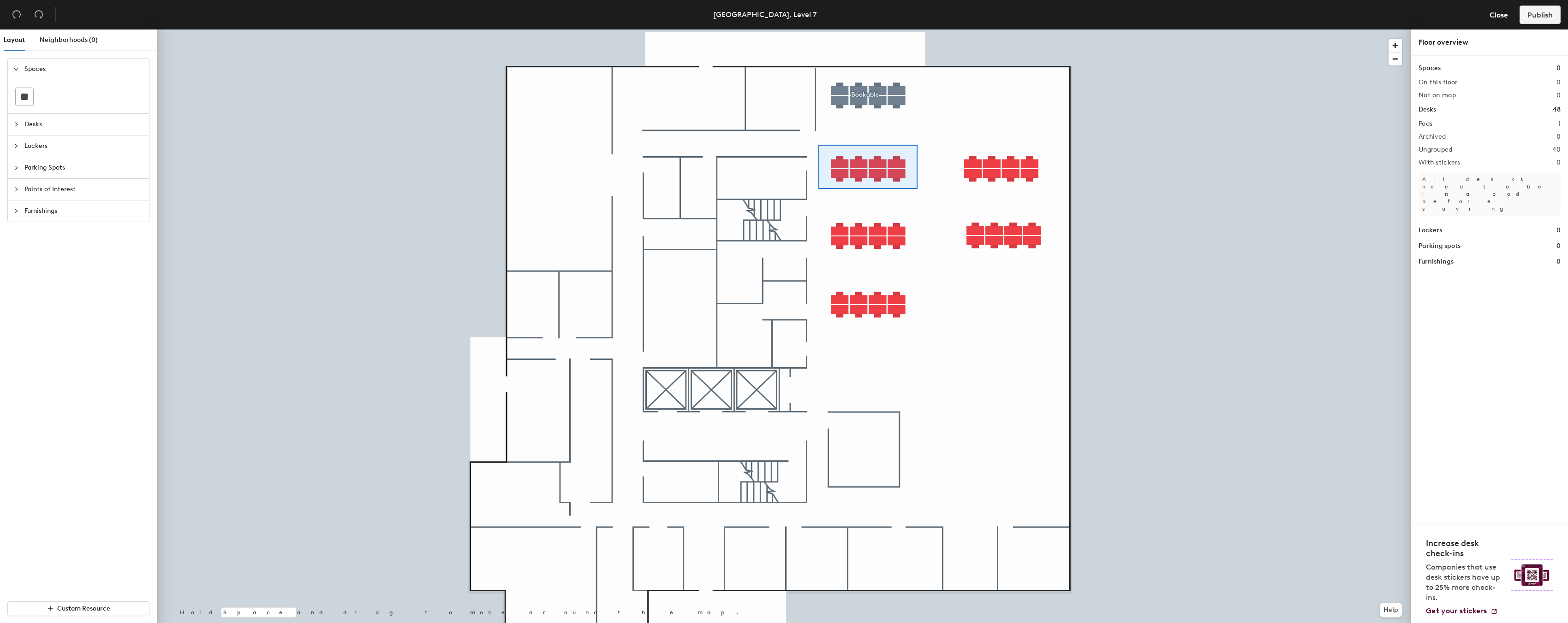
click at [819, 30] on div at bounding box center [784, 30] width 1254 height 0
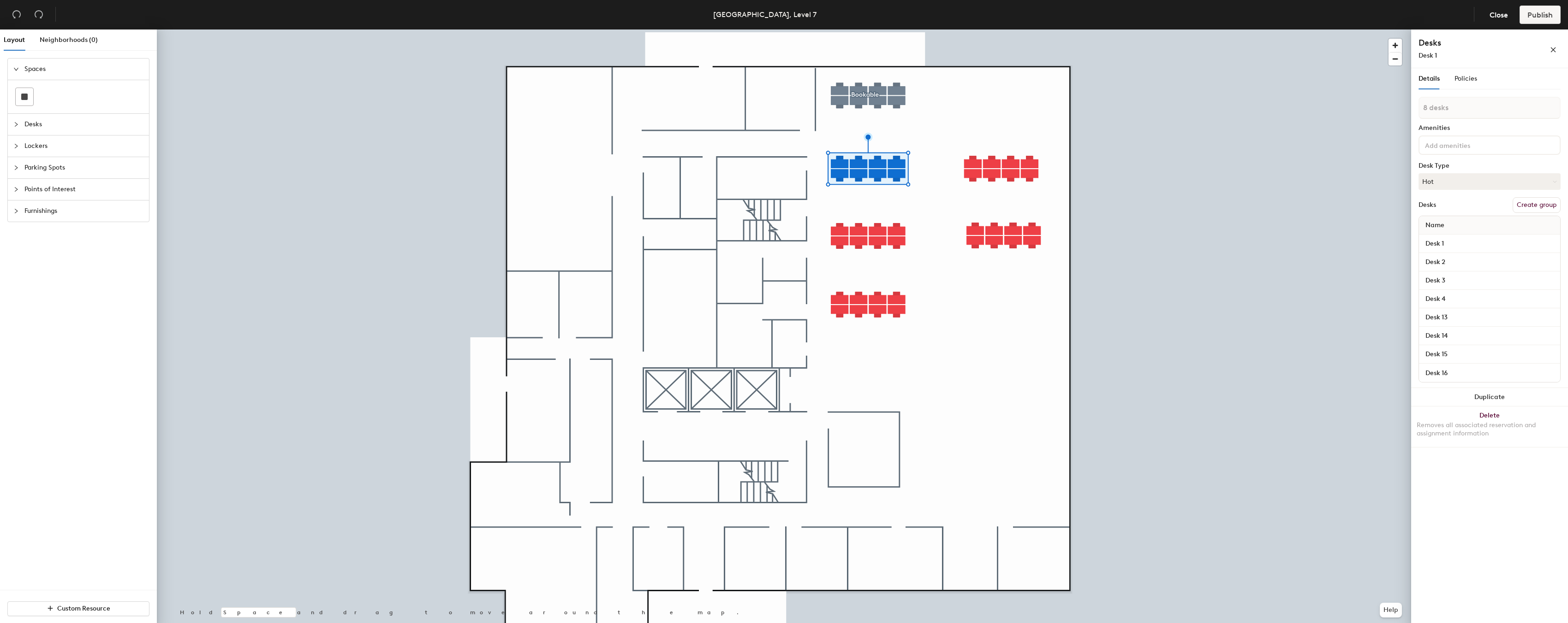
click at [1534, 205] on button "Create group" at bounding box center [1536, 205] width 48 height 15
click at [1465, 102] on input "Pod 2" at bounding box center [1490, 108] width 142 height 22
click at [1456, 108] on input "Pod 2" at bounding box center [1490, 108] width 142 height 22
type input "P"
type input "Unbookable 1"
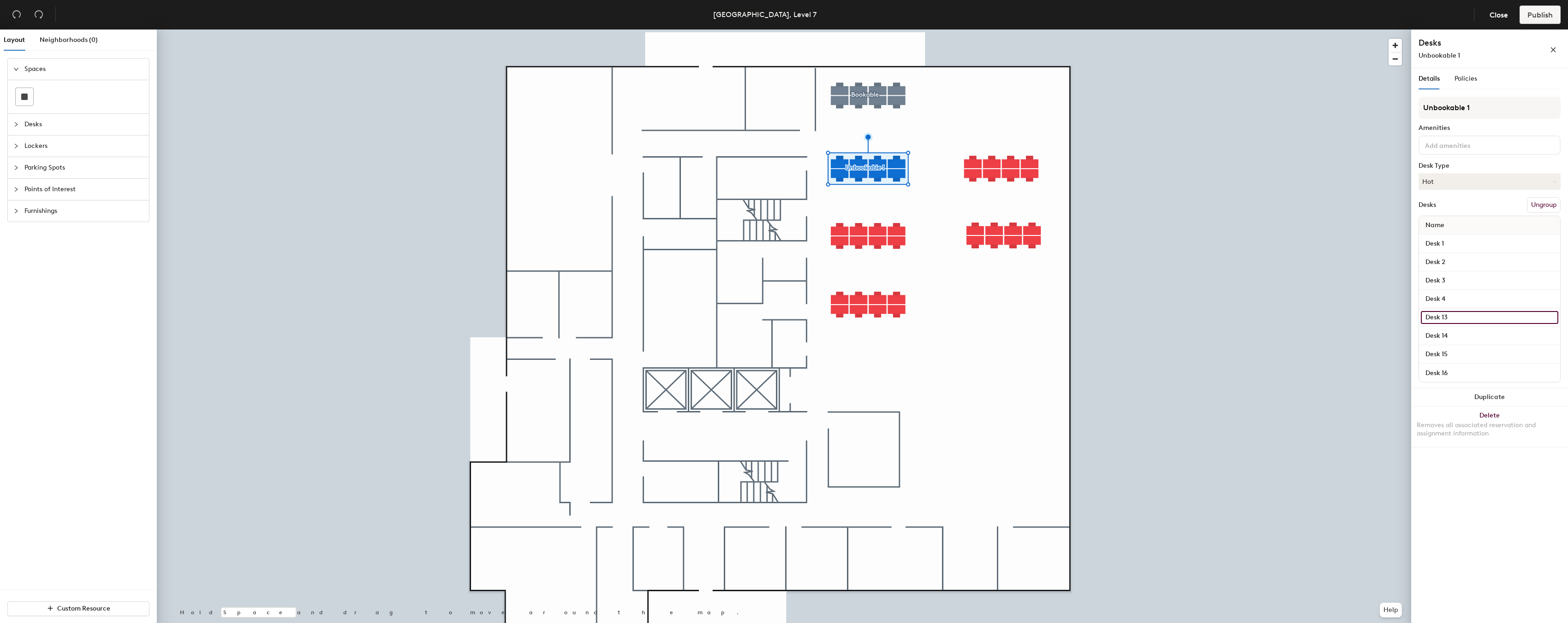
click at [1505, 313] on input "Desk 13" at bounding box center [1489, 317] width 137 height 13
type input "Desk 5"
click at [1498, 332] on input "Desk 14" at bounding box center [1489, 336] width 137 height 13
type input "Desk 6"
click at [1491, 356] on input "Desk 15" at bounding box center [1489, 354] width 137 height 13
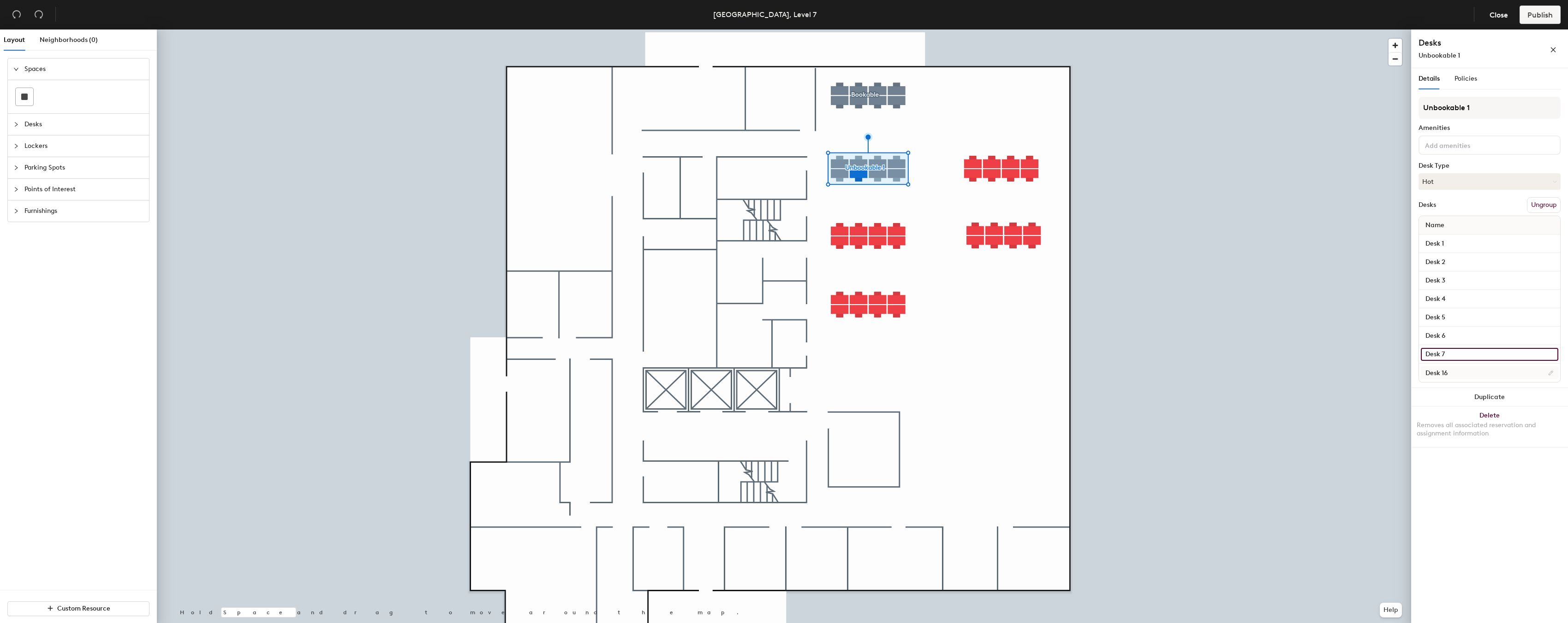
type input "Desk 7"
click at [1483, 374] on input "Desk 16" at bounding box center [1489, 373] width 137 height 13
type input "Desk 8"
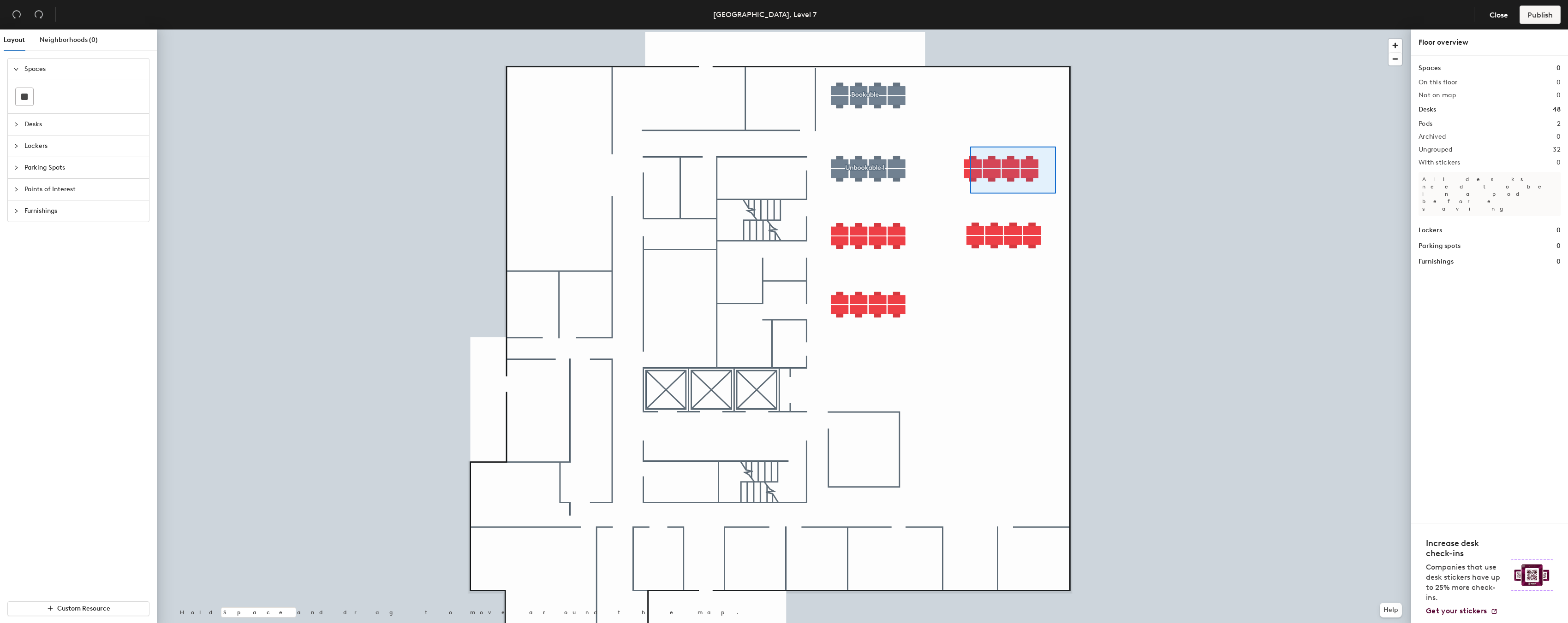
click at [934, 30] on div at bounding box center [784, 30] width 1254 height 0
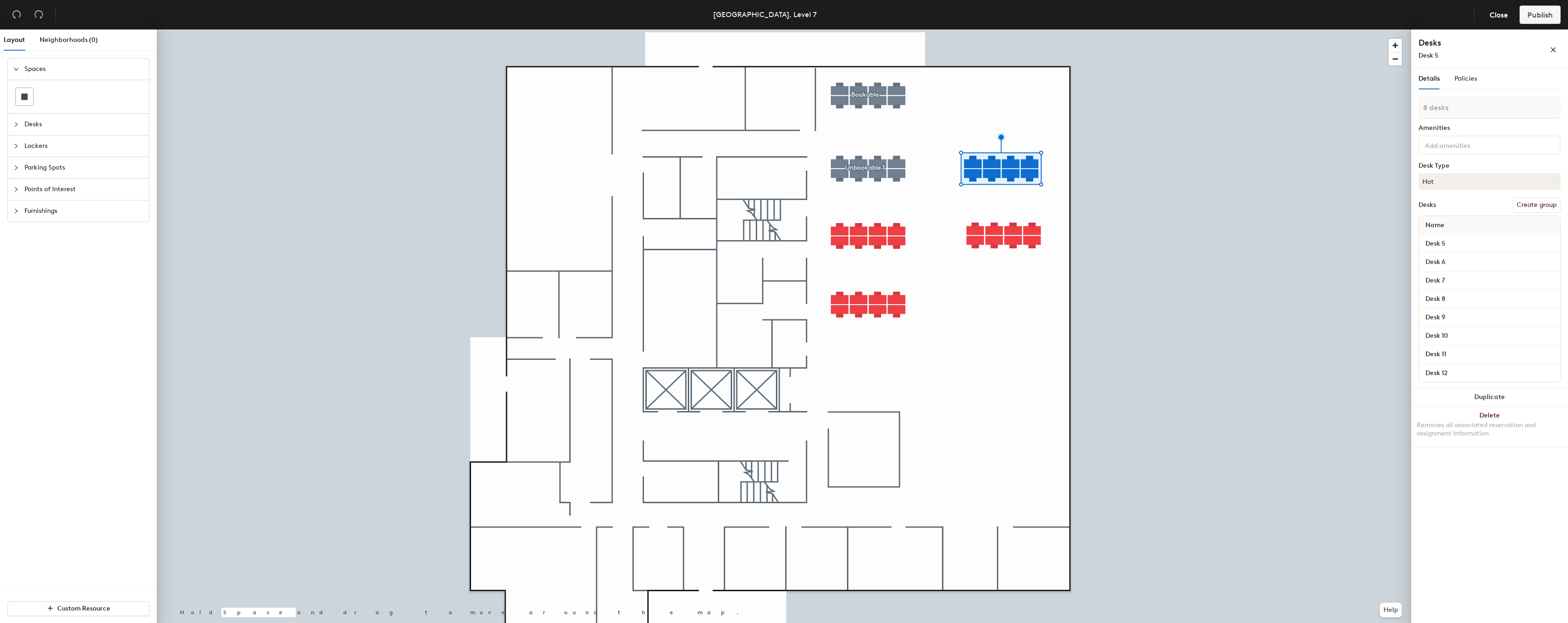
click at [1532, 206] on button "Create group" at bounding box center [1536, 205] width 48 height 15
type input "P"
type input "Unbookable 2"
click at [1445, 240] on input "Desk 5" at bounding box center [1489, 244] width 137 height 13
type input "Desk 1"
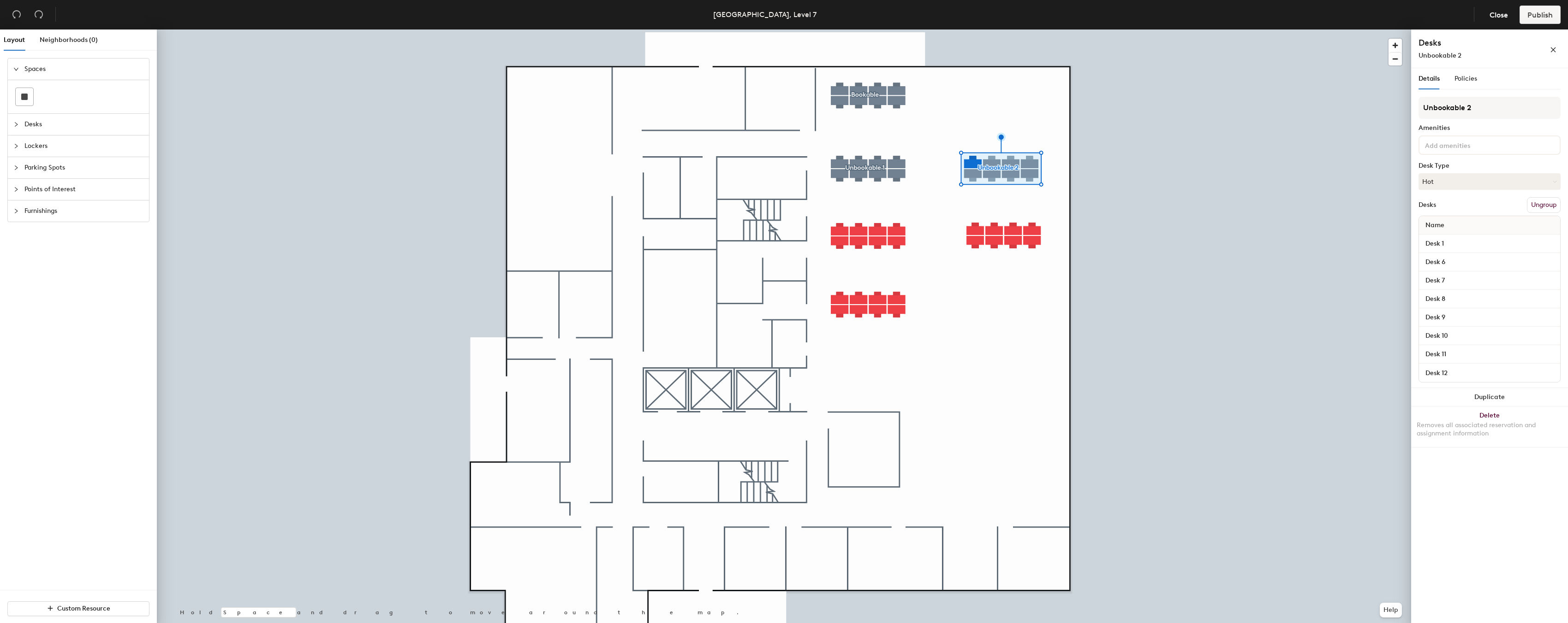
click at [1460, 254] on div "Desk 6" at bounding box center [1489, 262] width 141 height 18
click at [1457, 263] on input "Desk 6" at bounding box center [1489, 262] width 137 height 13
click at [842, 30] on div at bounding box center [784, 30] width 1254 height 0
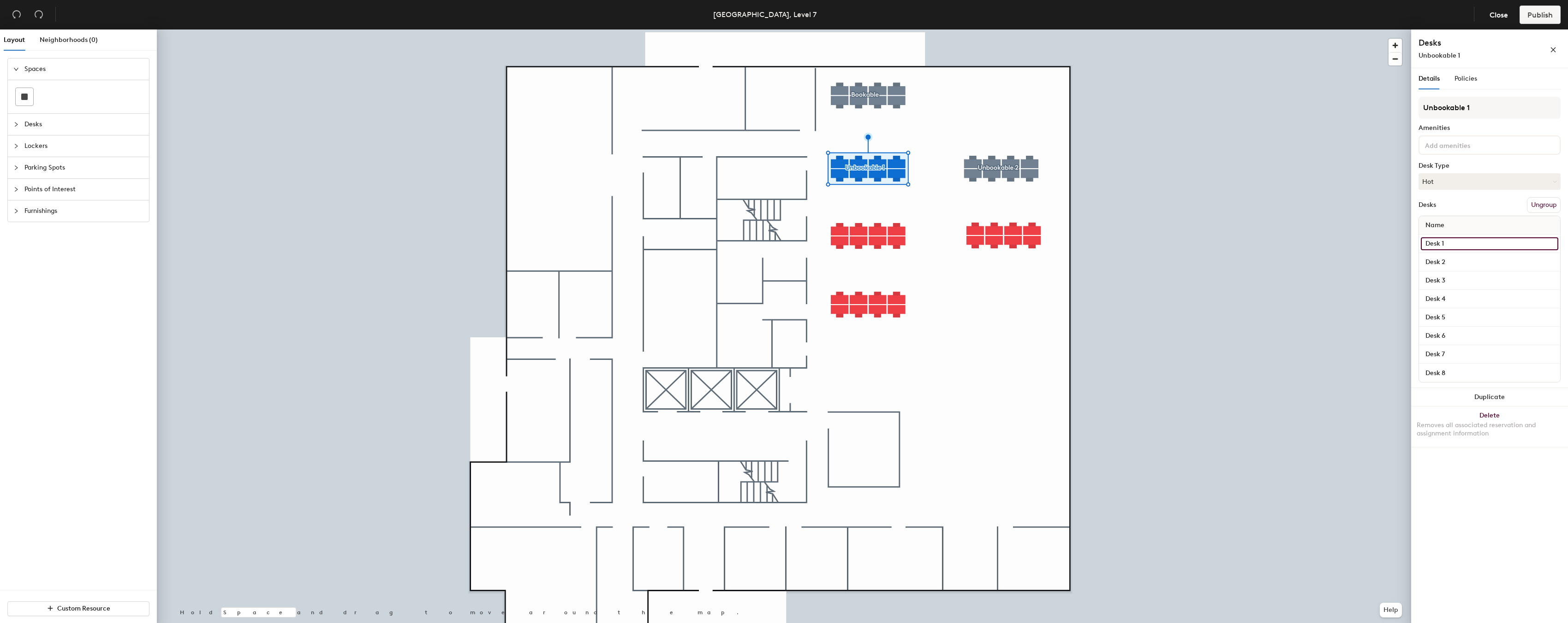
click at [1473, 240] on input "Desk 1" at bounding box center [1489, 244] width 137 height 13
type input "Desk 9"
click at [1470, 263] on input "Desk 2" at bounding box center [1489, 262] width 137 height 13
type input "Desk 10"
click at [1457, 277] on input "Desk 3" at bounding box center [1489, 281] width 137 height 13
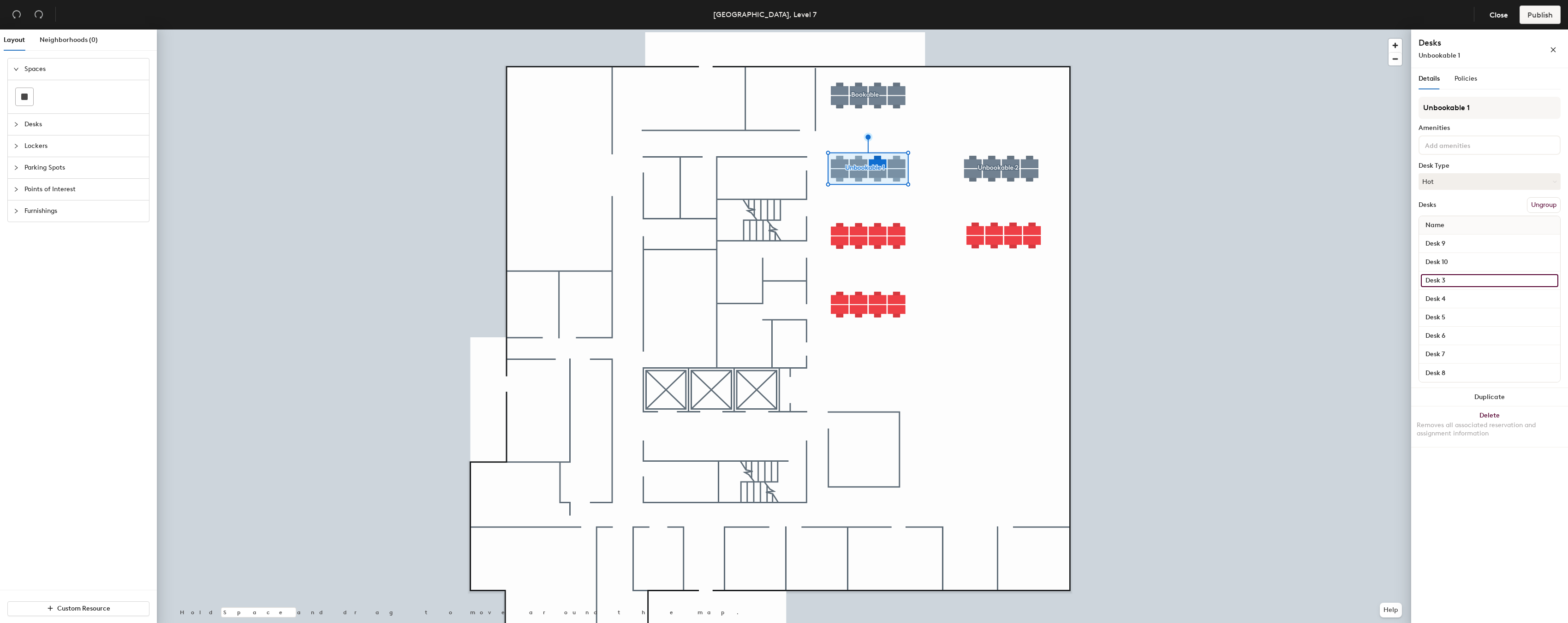
click at [1448, 280] on input "Desk 3" at bounding box center [1489, 281] width 137 height 13
type input "Desk 11"
click at [1449, 301] on input "Desk 4" at bounding box center [1489, 299] width 137 height 13
type input "Desk 12"
click at [1451, 315] on input "Desk 5" at bounding box center [1489, 317] width 137 height 13
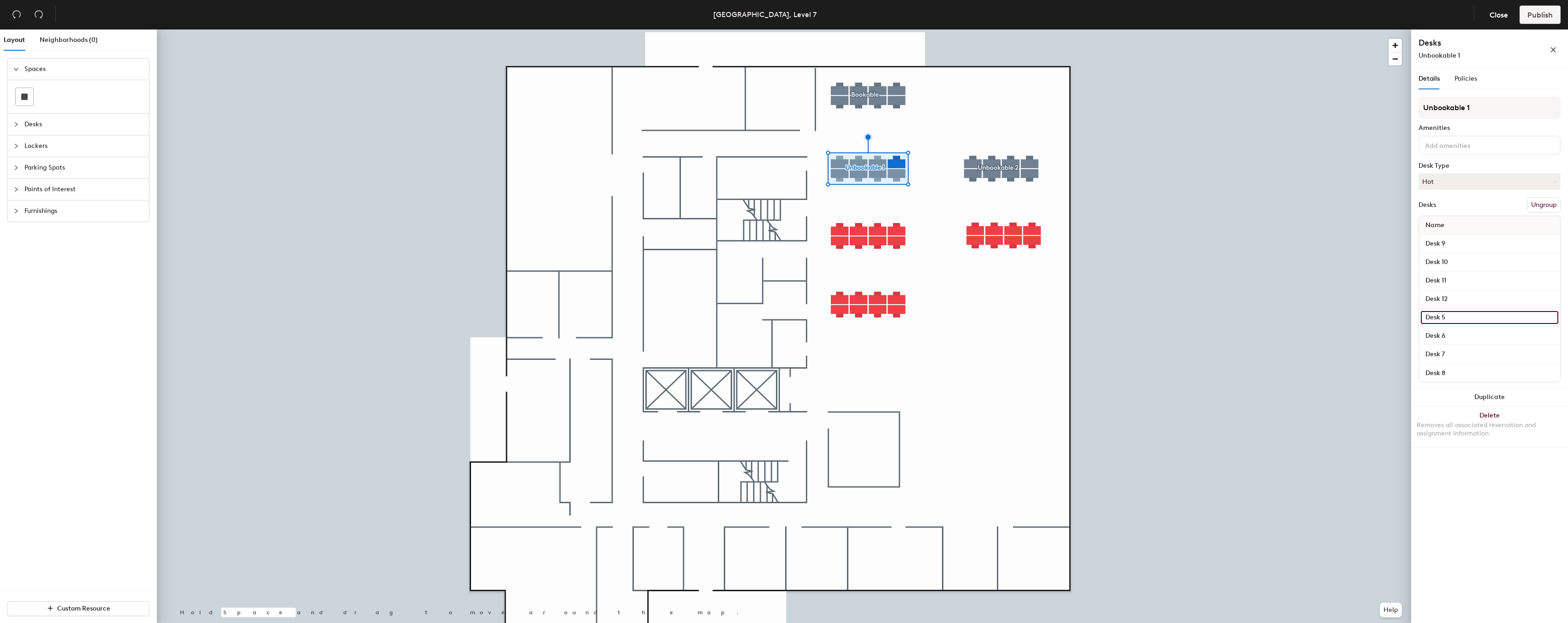
click at [1445, 315] on input "Desk 5" at bounding box center [1489, 317] width 137 height 13
type input "Desk 13"
click at [1448, 332] on input "Desk 6" at bounding box center [1489, 336] width 137 height 13
click at [1446, 334] on input "Desk 6" at bounding box center [1489, 336] width 137 height 13
type input "Desk 14"
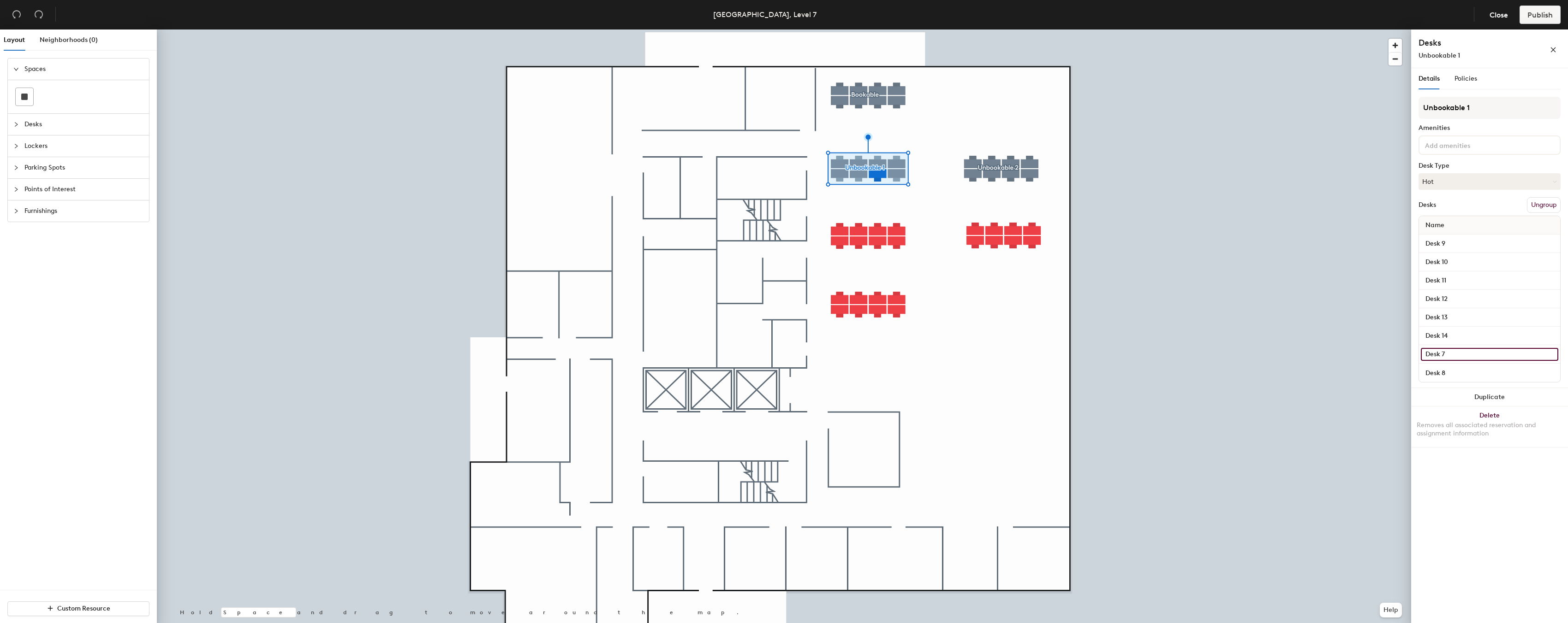
click at [1445, 348] on input "Desk 7" at bounding box center [1489, 354] width 137 height 13
click at [1448, 353] on input "Desk 7" at bounding box center [1489, 354] width 137 height 13
type input "Desk 15"
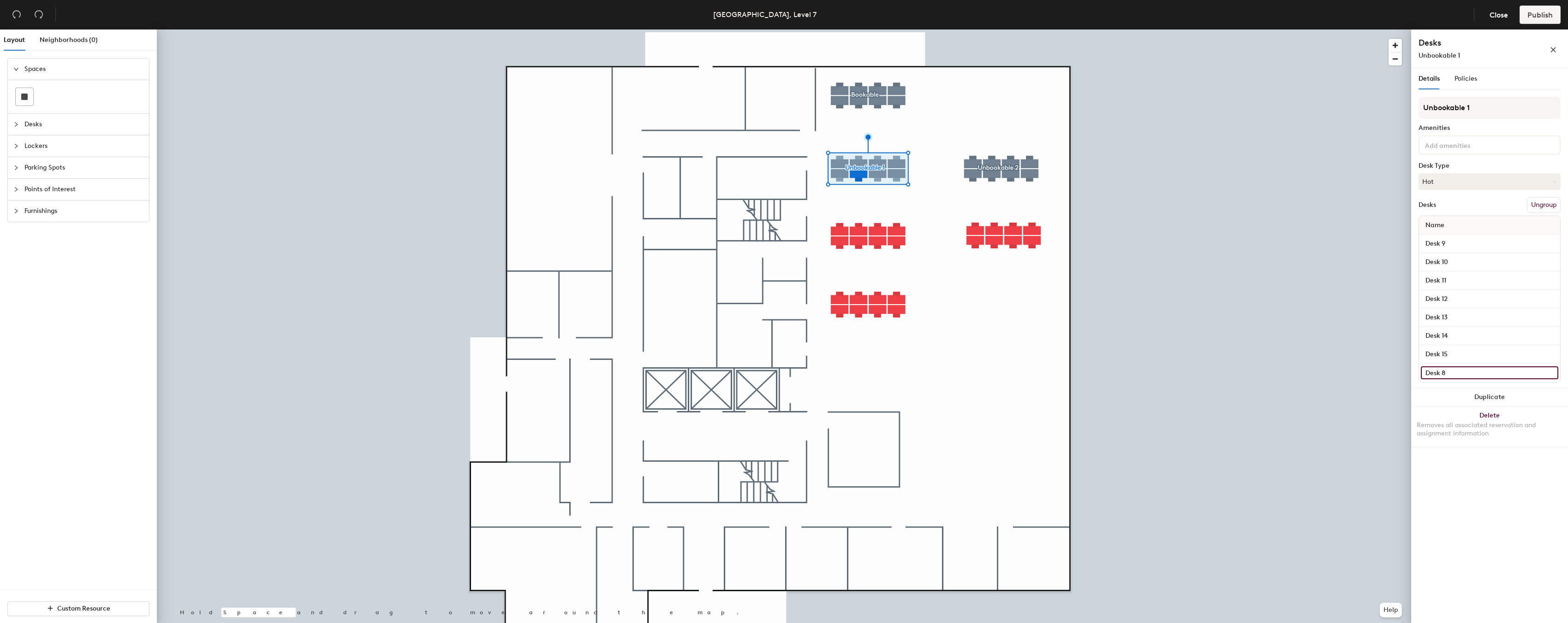
click at [1447, 376] on input "Desk 8" at bounding box center [1489, 373] width 137 height 13
click at [1445, 373] on input "Desk 8" at bounding box center [1489, 373] width 137 height 13
click at [1449, 375] on input "Desk 8" at bounding box center [1489, 373] width 137 height 13
type input "Desk 16"
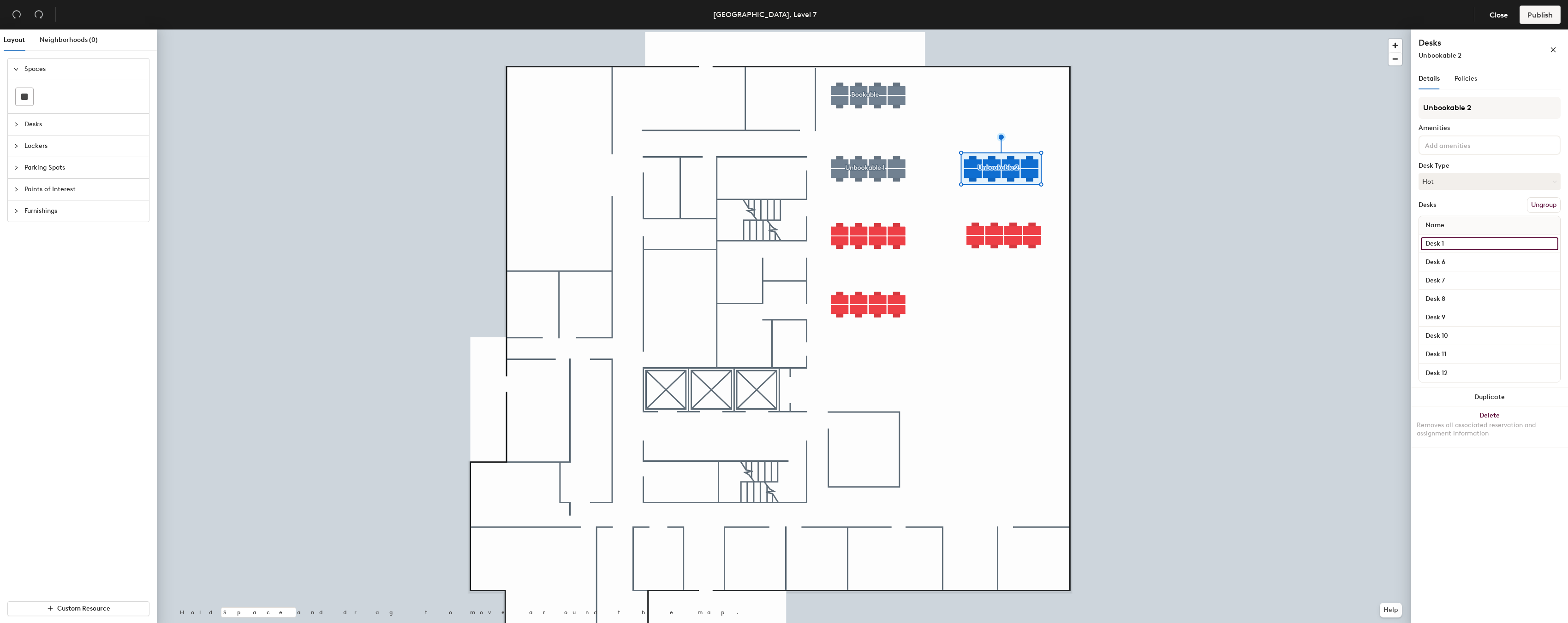
click at [1445, 246] on input "Desk 1" at bounding box center [1489, 244] width 137 height 13
click at [1449, 246] on input "Desk 1" at bounding box center [1489, 244] width 137 height 13
type input "Desk 17"
click at [1449, 265] on input "Desk 6" at bounding box center [1489, 262] width 137 height 13
click at [1450, 265] on input "Desk 6" at bounding box center [1489, 262] width 137 height 13
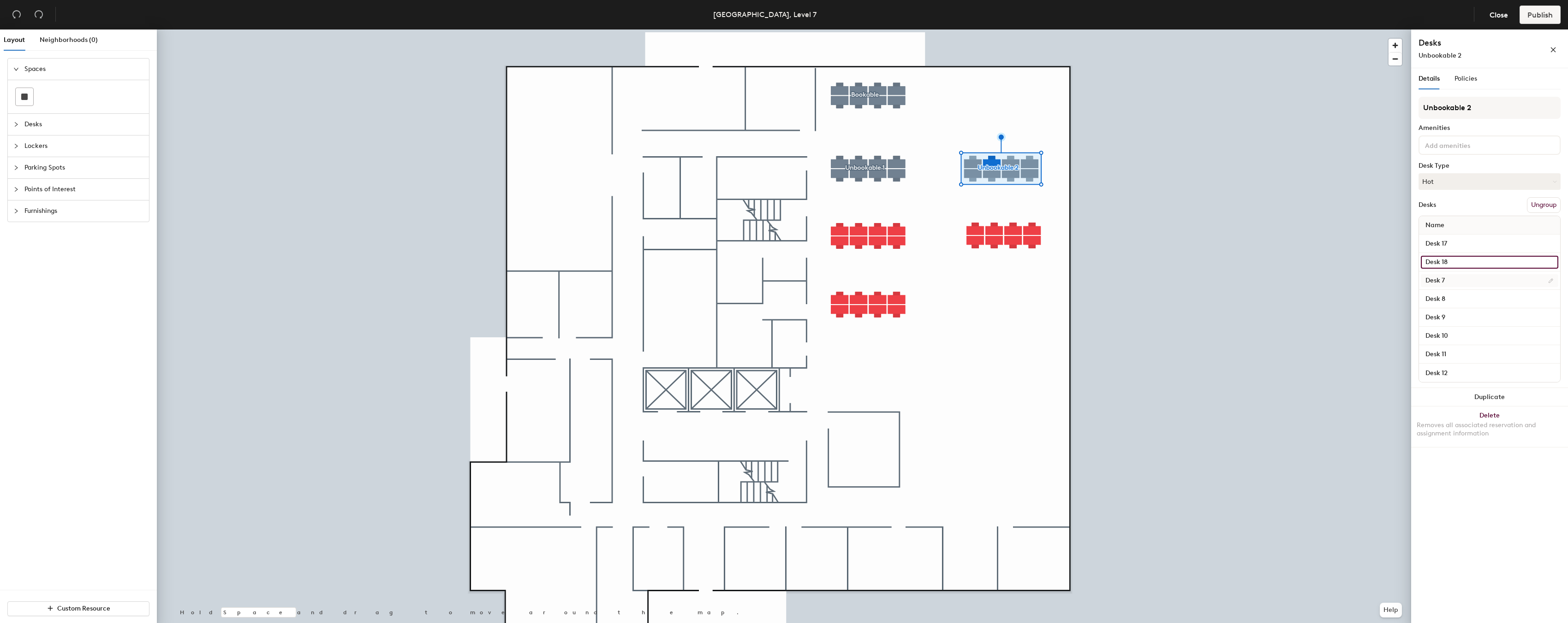
type input "Desk 18"
click at [1448, 276] on input "Desk 7" at bounding box center [1489, 281] width 137 height 13
click at [1446, 284] on input "Desk 7" at bounding box center [1489, 281] width 137 height 13
type input "Desk 19"
click at [1454, 294] on input "Desk 8" at bounding box center [1489, 299] width 137 height 13
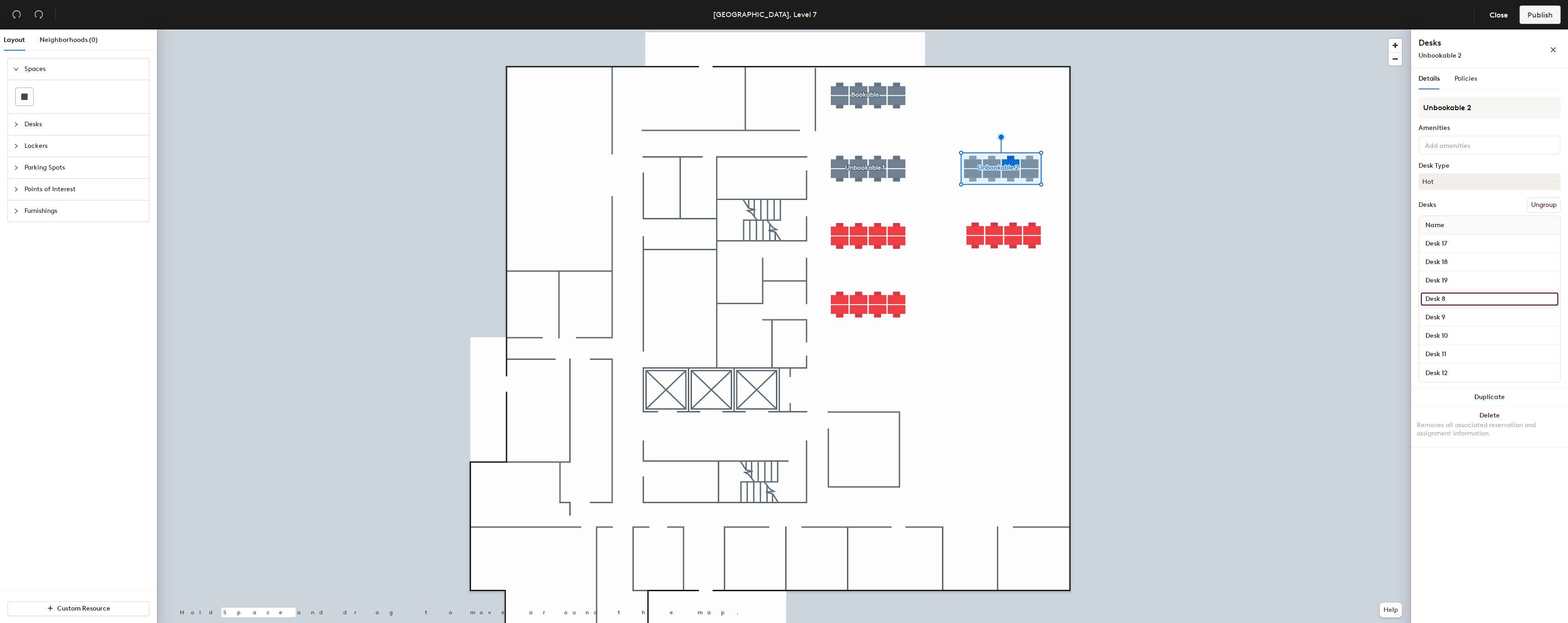
click at [1449, 298] on input "Desk 8" at bounding box center [1489, 299] width 137 height 13
type input "Desk 20"
click at [1445, 313] on input "Desk 9" at bounding box center [1489, 317] width 137 height 13
click at [1446, 316] on input "Desk 9" at bounding box center [1489, 317] width 137 height 13
type input "Desk 21"
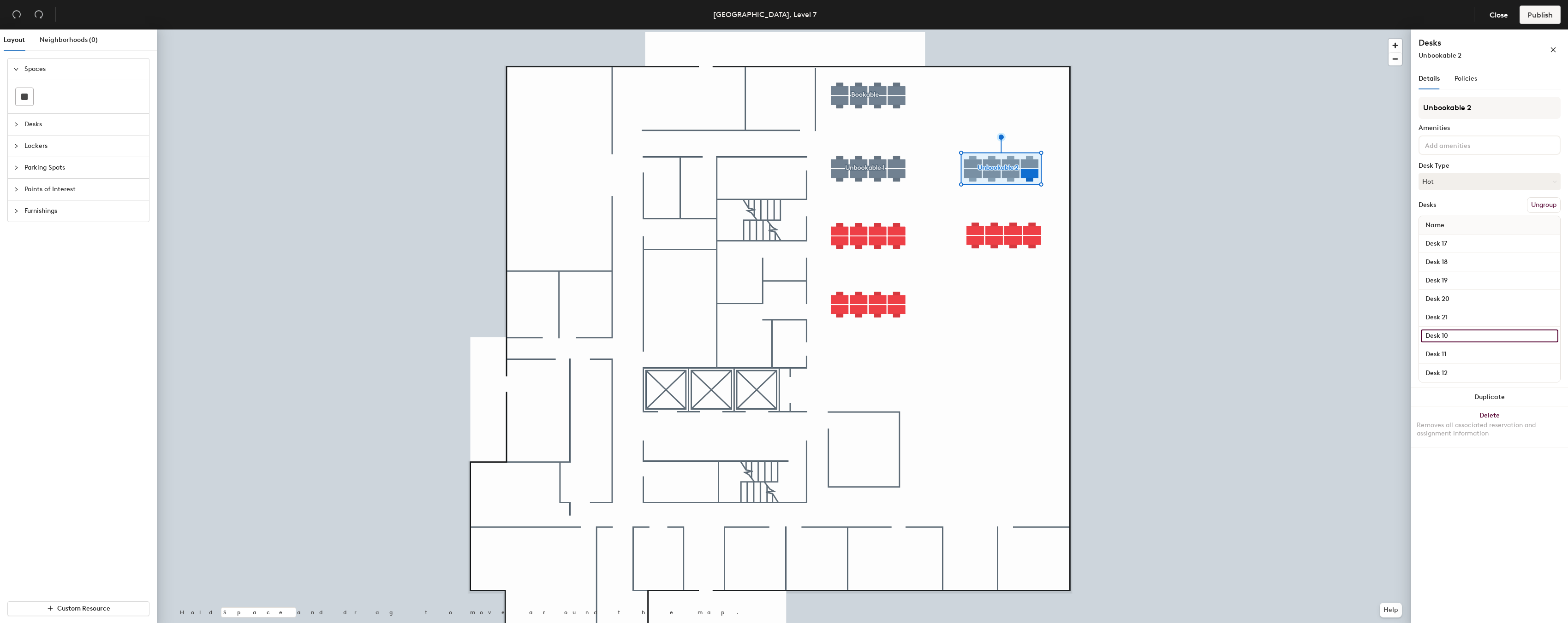
click at [1445, 332] on input "Desk 10" at bounding box center [1489, 336] width 137 height 13
click at [1446, 334] on input "Desk 10" at bounding box center [1489, 336] width 137 height 13
type input "Desk 22"
click at [1452, 348] on input "Desk 11" at bounding box center [1489, 354] width 137 height 13
click at [1448, 350] on input "Desk 11" at bounding box center [1489, 354] width 137 height 13
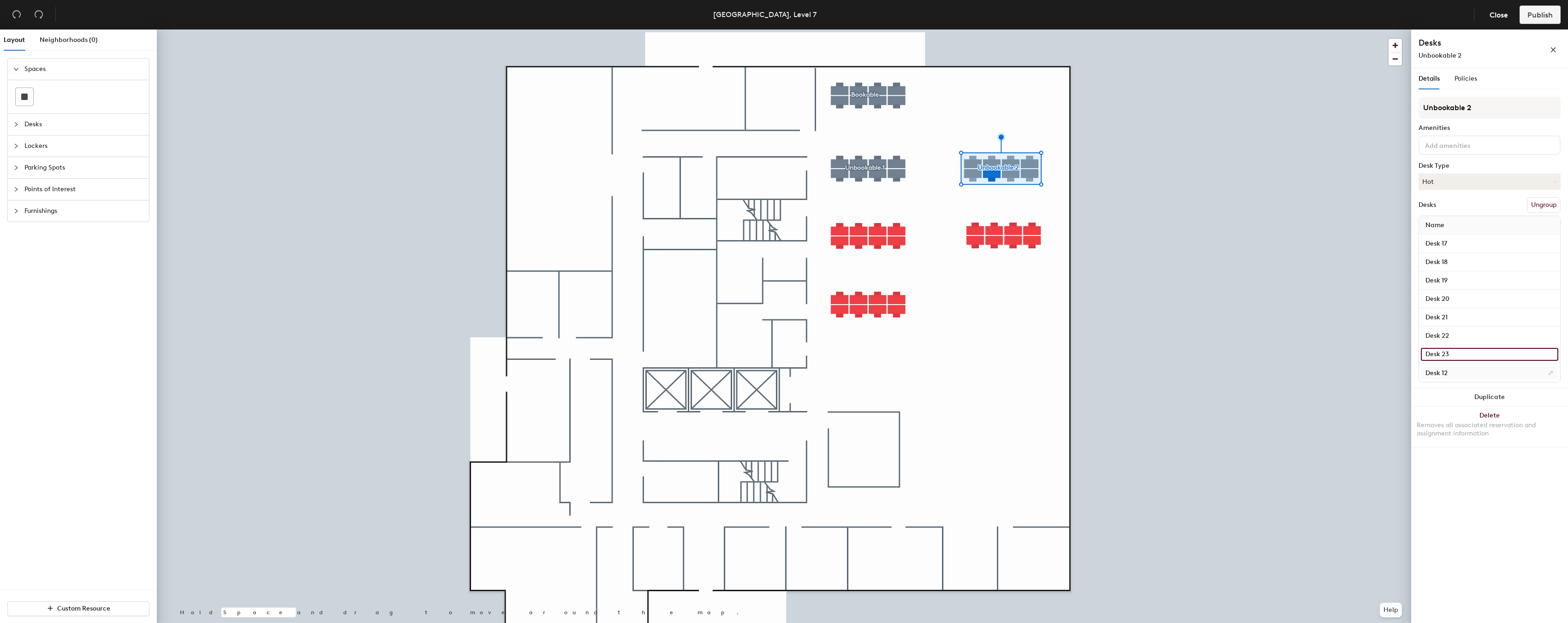
type input "Desk 23"
click at [1446, 372] on input "Desk 12" at bounding box center [1489, 373] width 137 height 13
click at [1452, 373] on input "Desk 12" at bounding box center [1489, 373] width 137 height 13
type input "Desk 24"
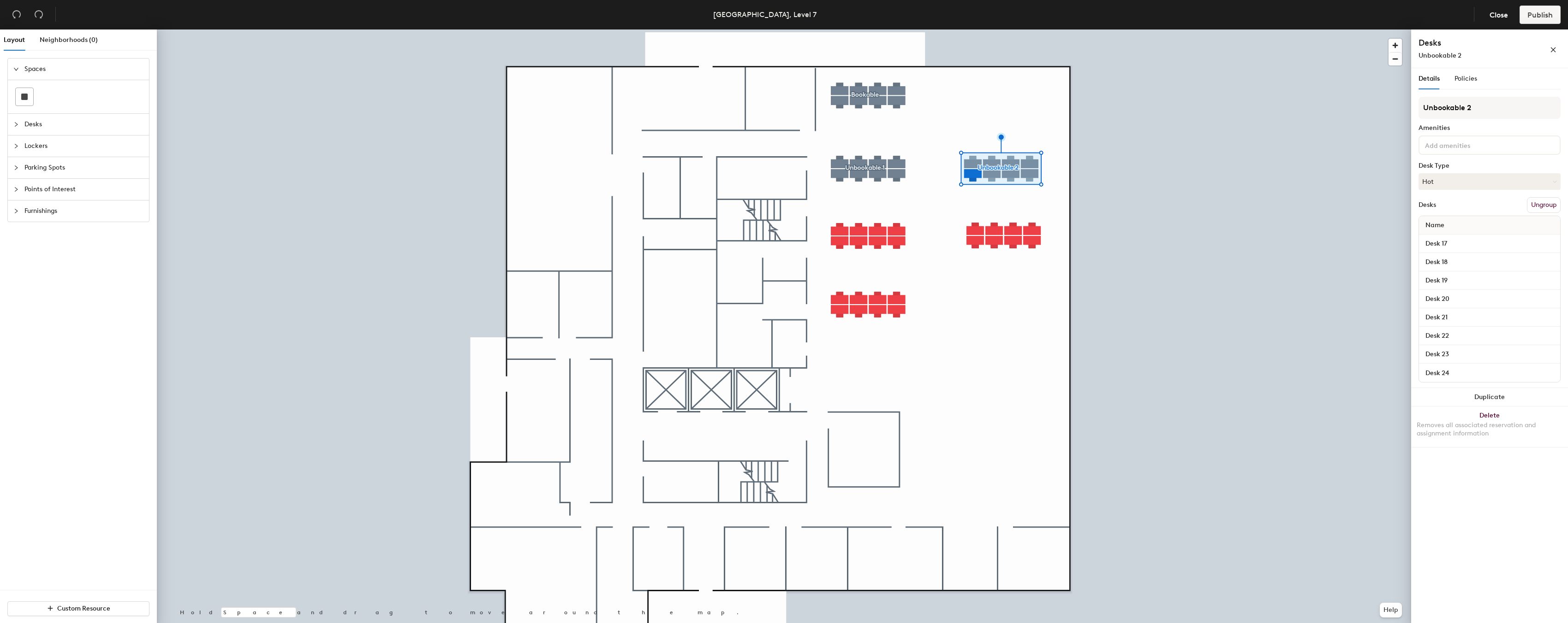
click at [1383, 30] on div at bounding box center [784, 30] width 1254 height 0
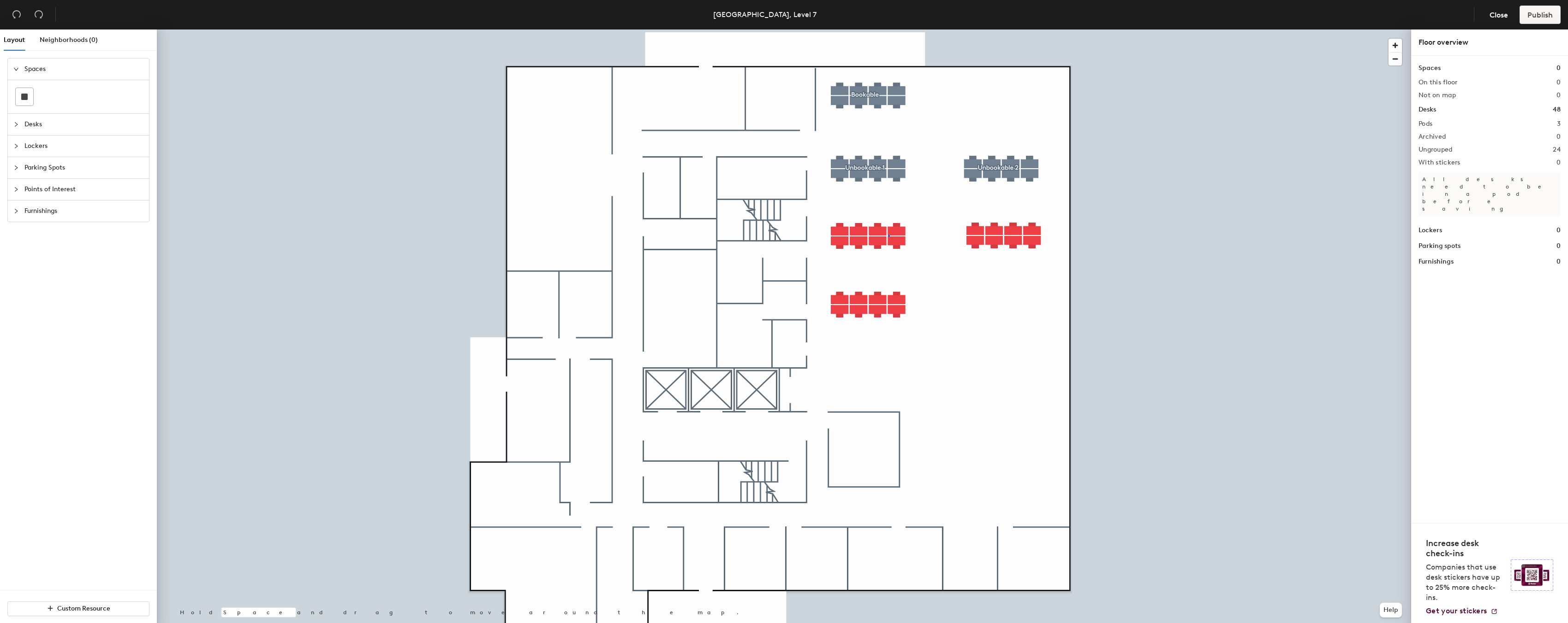
click at [888, 30] on div at bounding box center [784, 30] width 1254 height 0
click at [817, 30] on div at bounding box center [784, 30] width 1254 height 0
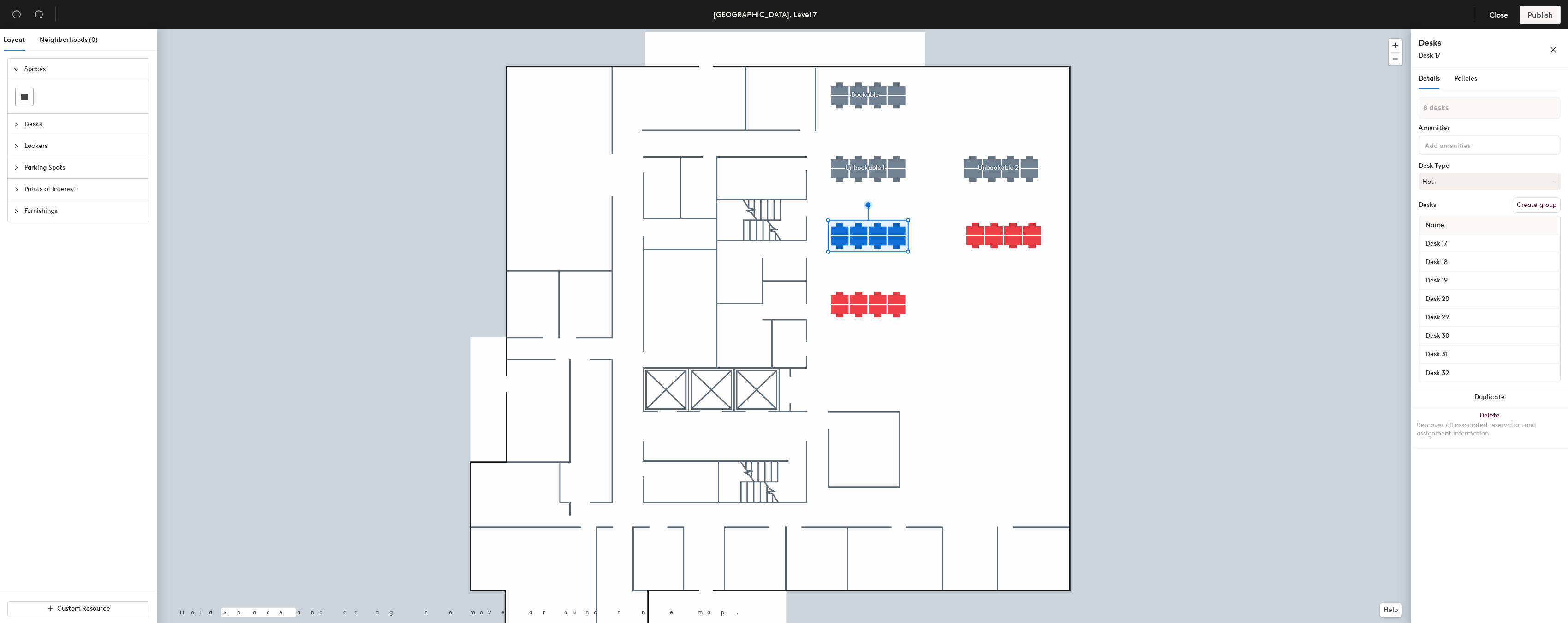
click at [1531, 205] on button "Create group" at bounding box center [1536, 205] width 48 height 15
click at [1450, 243] on input "Desk 17" at bounding box center [1489, 244] width 137 height 13
type input "Desk 25"
click at [1451, 259] on input "Desk 18" at bounding box center [1489, 262] width 137 height 13
click at [1448, 259] on input "Desk 18" at bounding box center [1489, 262] width 137 height 13
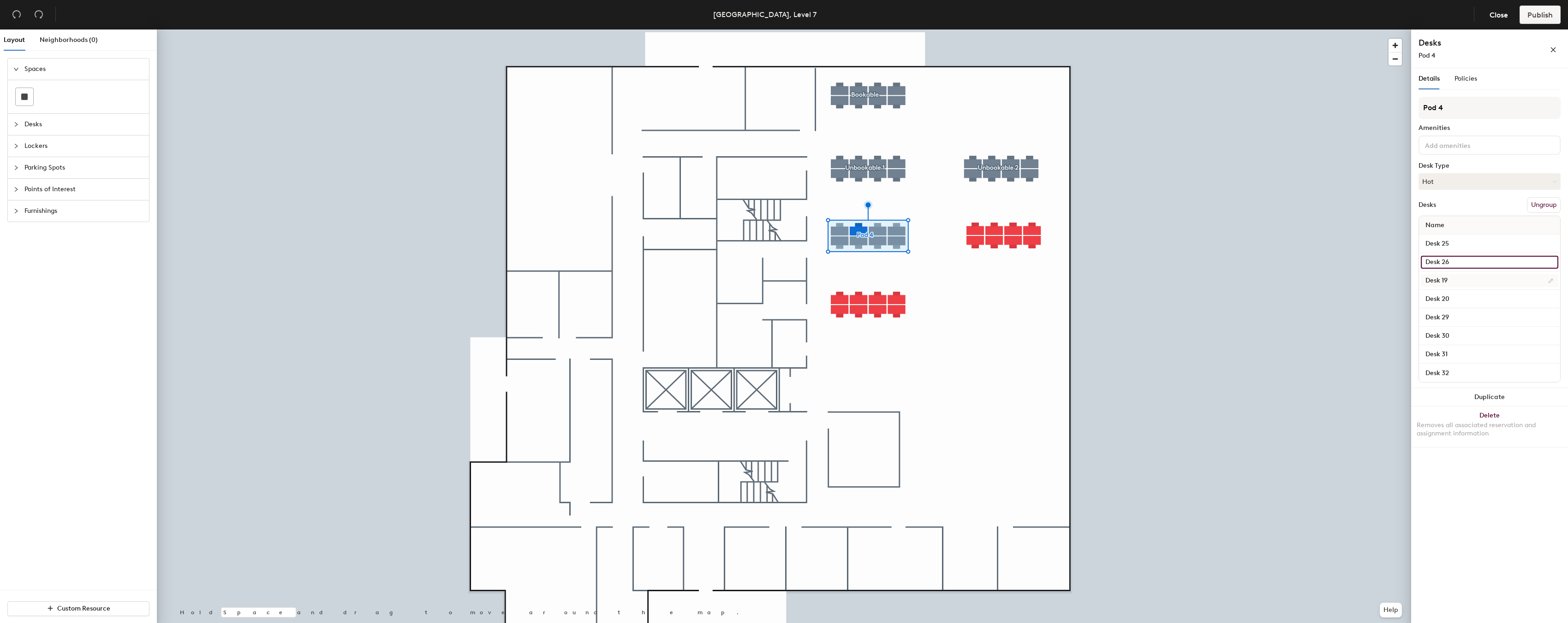
type input "Desk 26"
click at [1449, 275] on input "Desk 19" at bounding box center [1489, 281] width 137 height 13
click at [1446, 279] on input "Desk 19" at bounding box center [1489, 281] width 137 height 13
type input "Desk 27"
click at [1450, 300] on input "Desk 20" at bounding box center [1489, 299] width 137 height 13
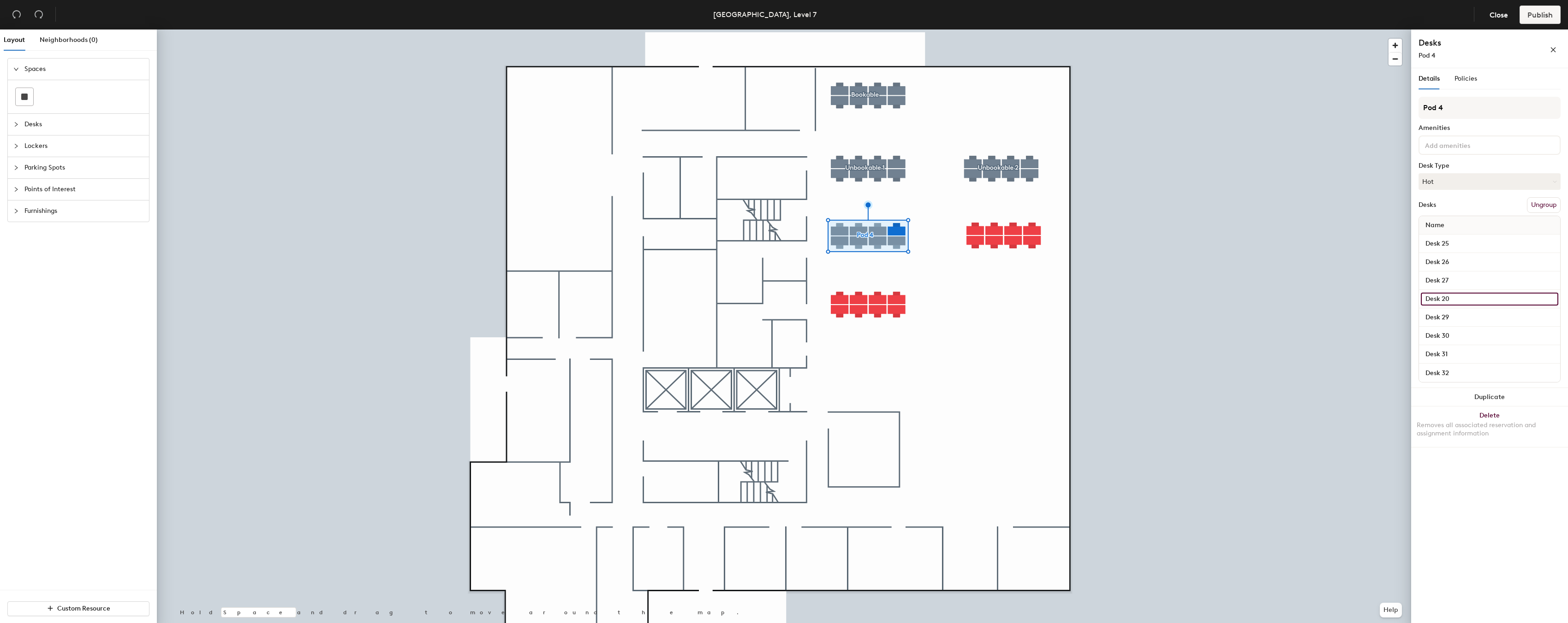
click at [1449, 298] on input "Desk 20" at bounding box center [1489, 299] width 137 height 13
type input "Desk 28"
click at [1451, 111] on input "Pod 4" at bounding box center [1490, 108] width 142 height 22
type input "P"
type input "Unbookable 3"
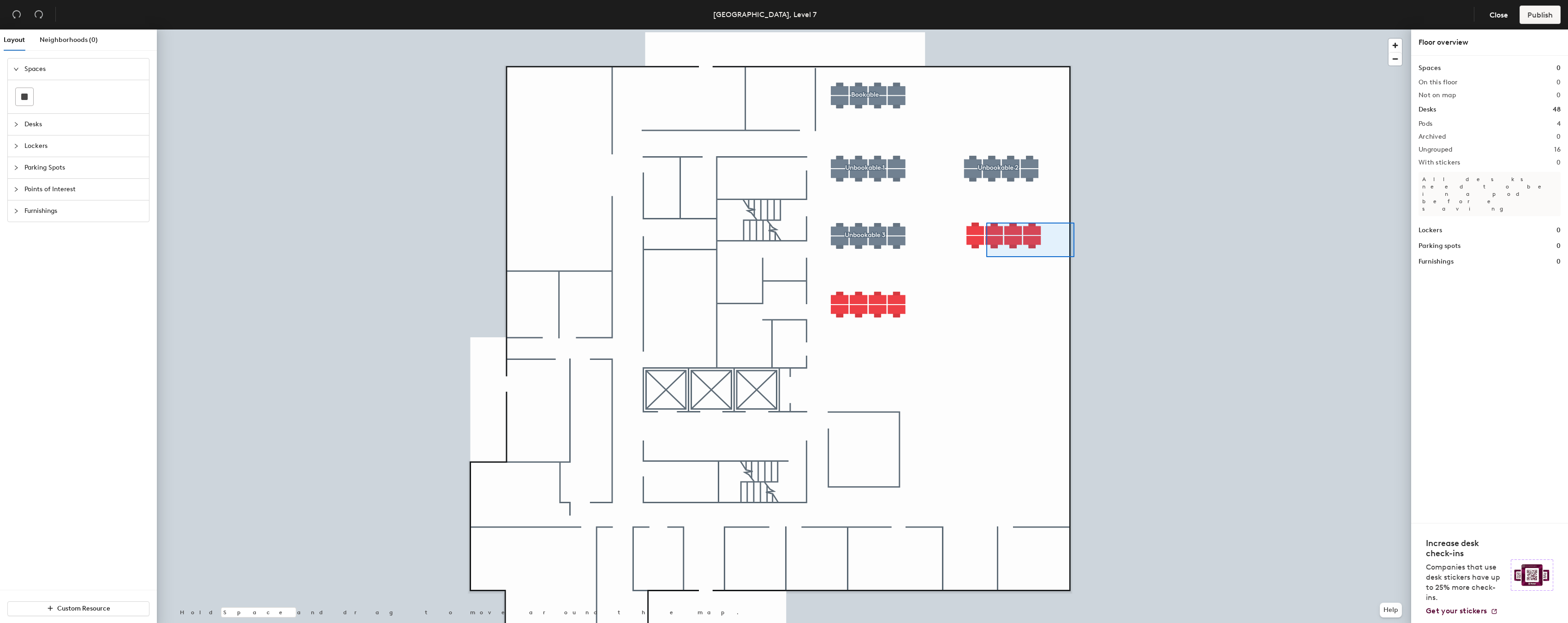
click at [948, 30] on div at bounding box center [784, 30] width 1254 height 0
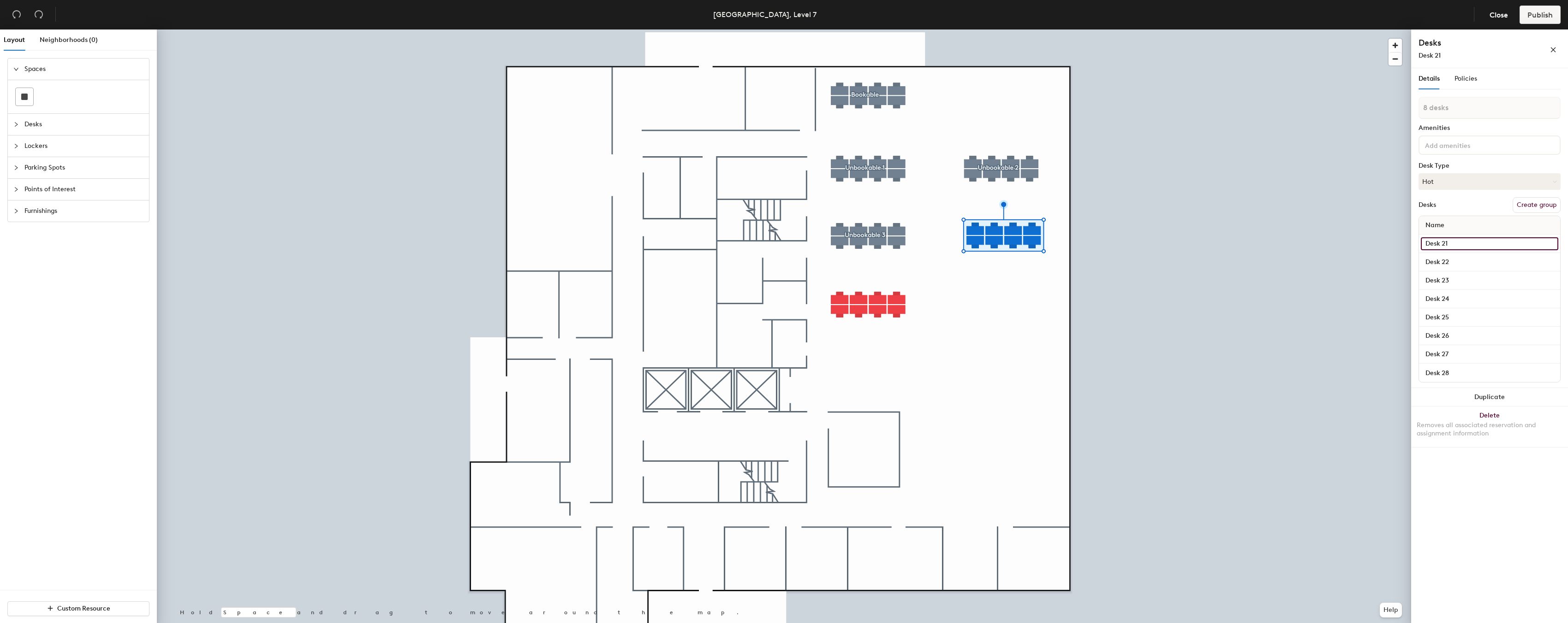
click at [1449, 239] on input "Desk 21" at bounding box center [1489, 244] width 137 height 13
click at [1456, 242] on input "Desk 21" at bounding box center [1489, 244] width 137 height 13
type input "Desk 33"
click at [1468, 261] on input "Desk 22" at bounding box center [1489, 262] width 137 height 13
click at [1464, 261] on input "Desk 22" at bounding box center [1489, 262] width 137 height 13
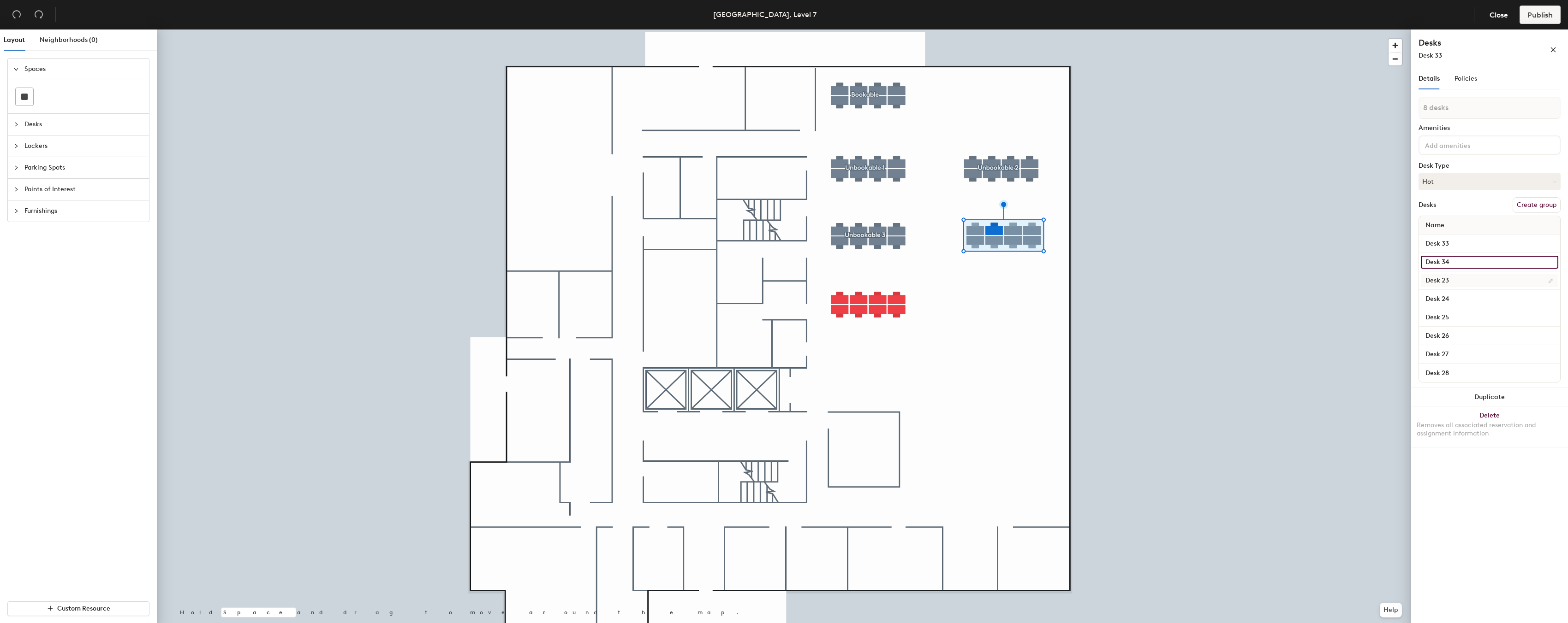
type input "Desk 34"
click at [1457, 279] on input "Desk 23" at bounding box center [1489, 281] width 137 height 13
click at [1455, 279] on input "Desk 23" at bounding box center [1489, 281] width 137 height 13
type input "Desk 35"
click at [1450, 298] on input "Desk 24" at bounding box center [1489, 299] width 137 height 13
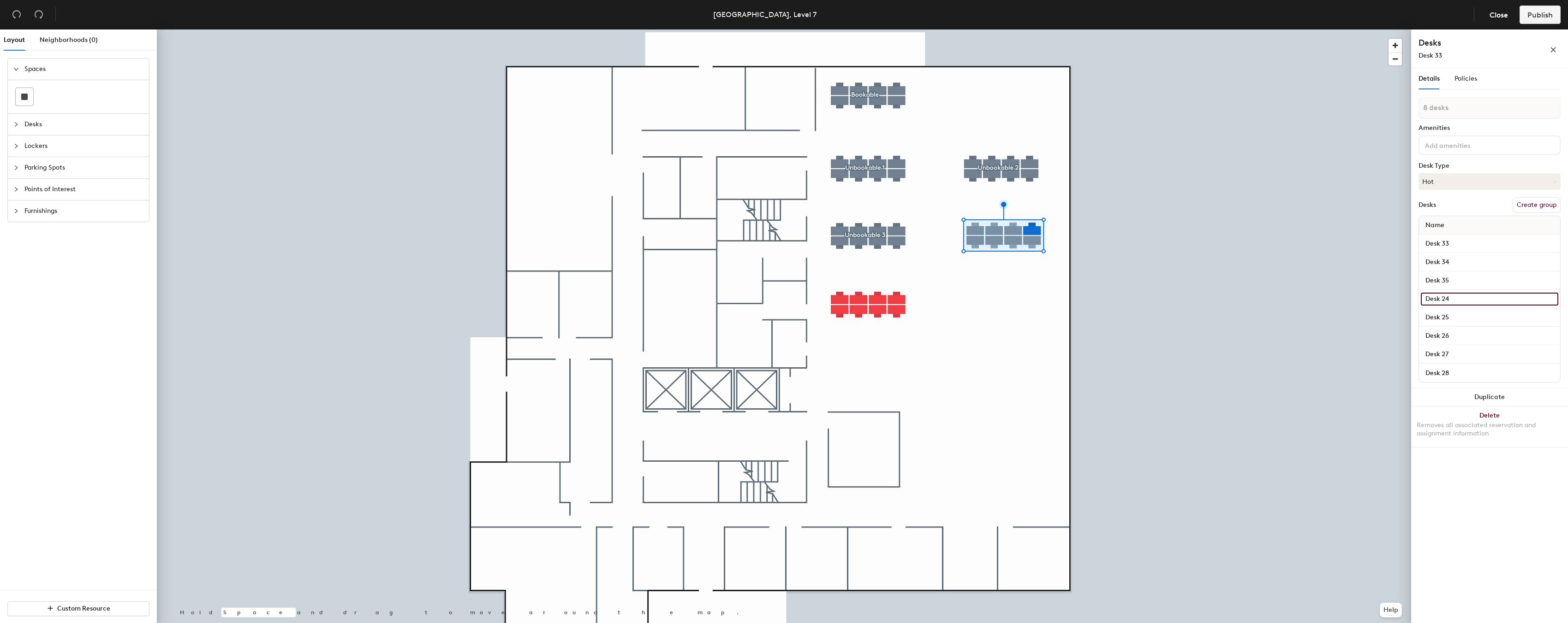
click at [1450, 298] on input "Desk 24" at bounding box center [1489, 299] width 137 height 13
click at [1450, 298] on input "Desk 24" at bounding box center [1489, 299] width 137 height 13
type input "Desk 36"
click at [1452, 311] on input "Desk 25" at bounding box center [1489, 317] width 137 height 13
click at [1449, 314] on input "Desk 25" at bounding box center [1489, 317] width 137 height 13
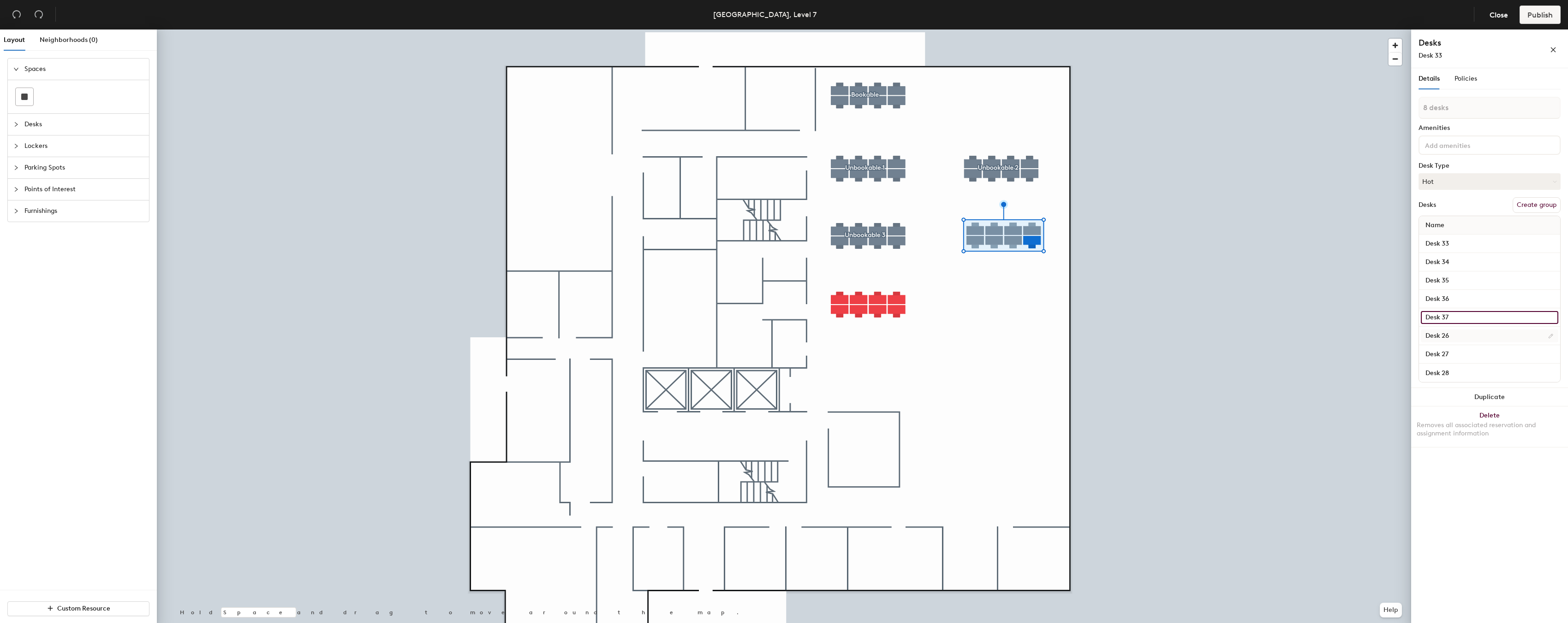
type input "Desk 37"
click at [1450, 333] on input "Desk 26" at bounding box center [1489, 336] width 137 height 13
click at [1448, 333] on input "Desk 26" at bounding box center [1489, 336] width 137 height 13
type input "Desk 38"
click at [1474, 352] on input "Desk 27" at bounding box center [1489, 354] width 137 height 13
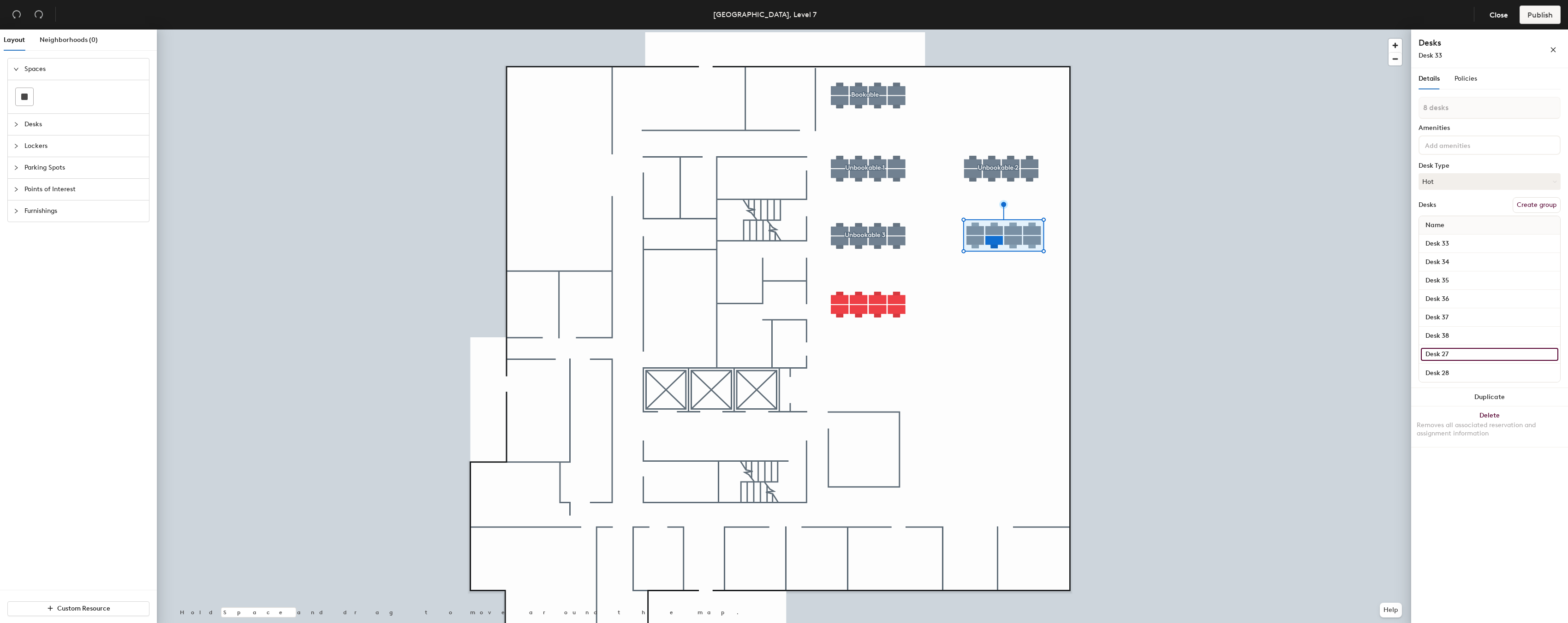
click at [1462, 353] on input "Desk 27" at bounding box center [1489, 354] width 137 height 13
type input "Desk 39"
click at [1464, 376] on input "Desk 28" at bounding box center [1489, 373] width 137 height 13
click at [1460, 375] on input "Desk 28" at bounding box center [1489, 373] width 137 height 13
type input "Desk 40"
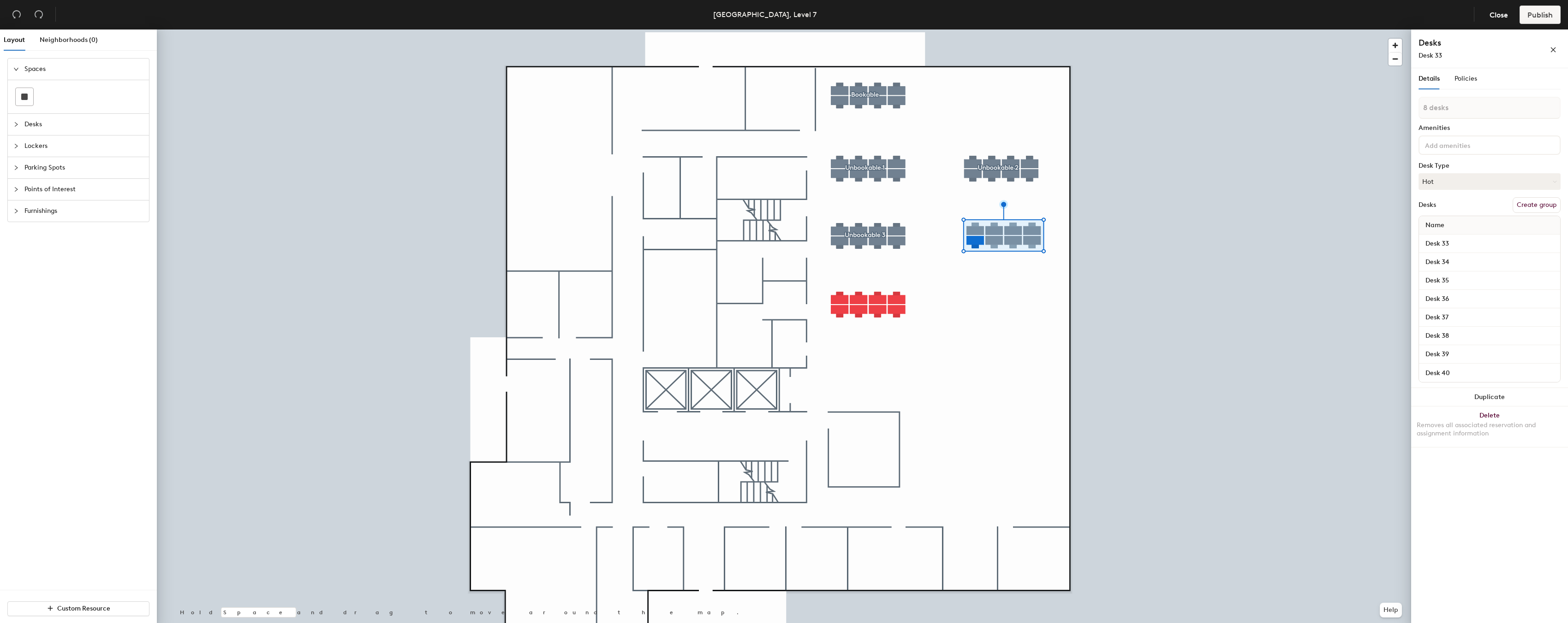
click at [1529, 205] on button "Create group" at bounding box center [1536, 205] width 48 height 15
type input "P"
type input "Unbookable 4"
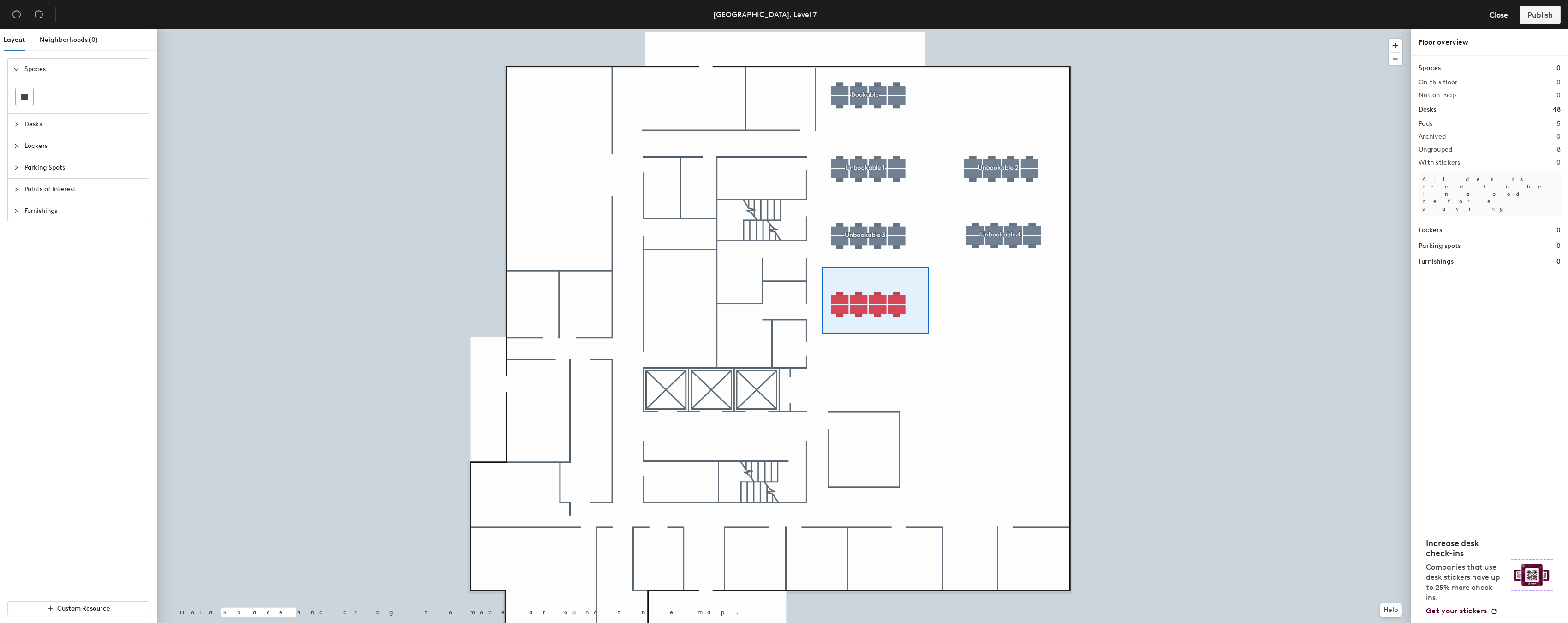
click at [822, 30] on div at bounding box center [784, 30] width 1254 height 0
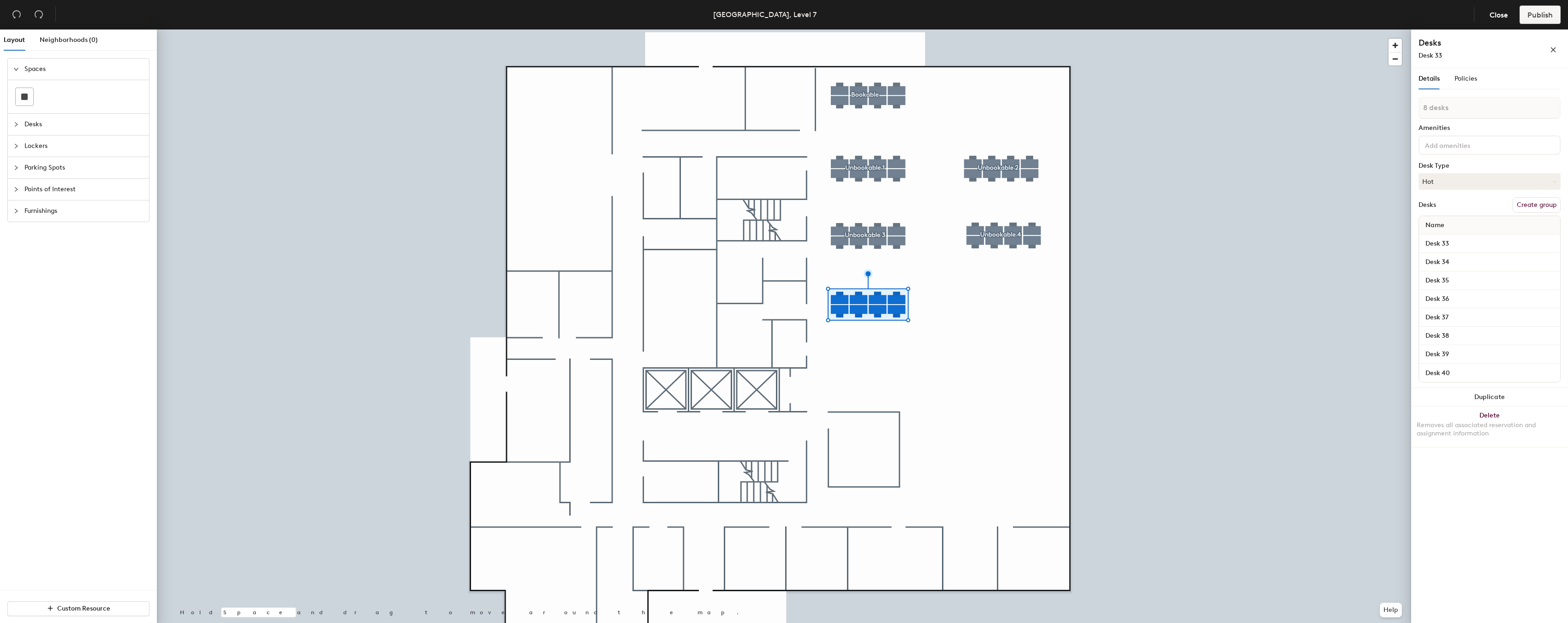
click at [1540, 201] on button "Create group" at bounding box center [1536, 205] width 48 height 15
type input "P"
type input "Unbookable 5"
click at [1452, 248] on input "Desk 33" at bounding box center [1489, 244] width 137 height 13
click at [1458, 244] on input "Desk 33" at bounding box center [1489, 244] width 137 height 13
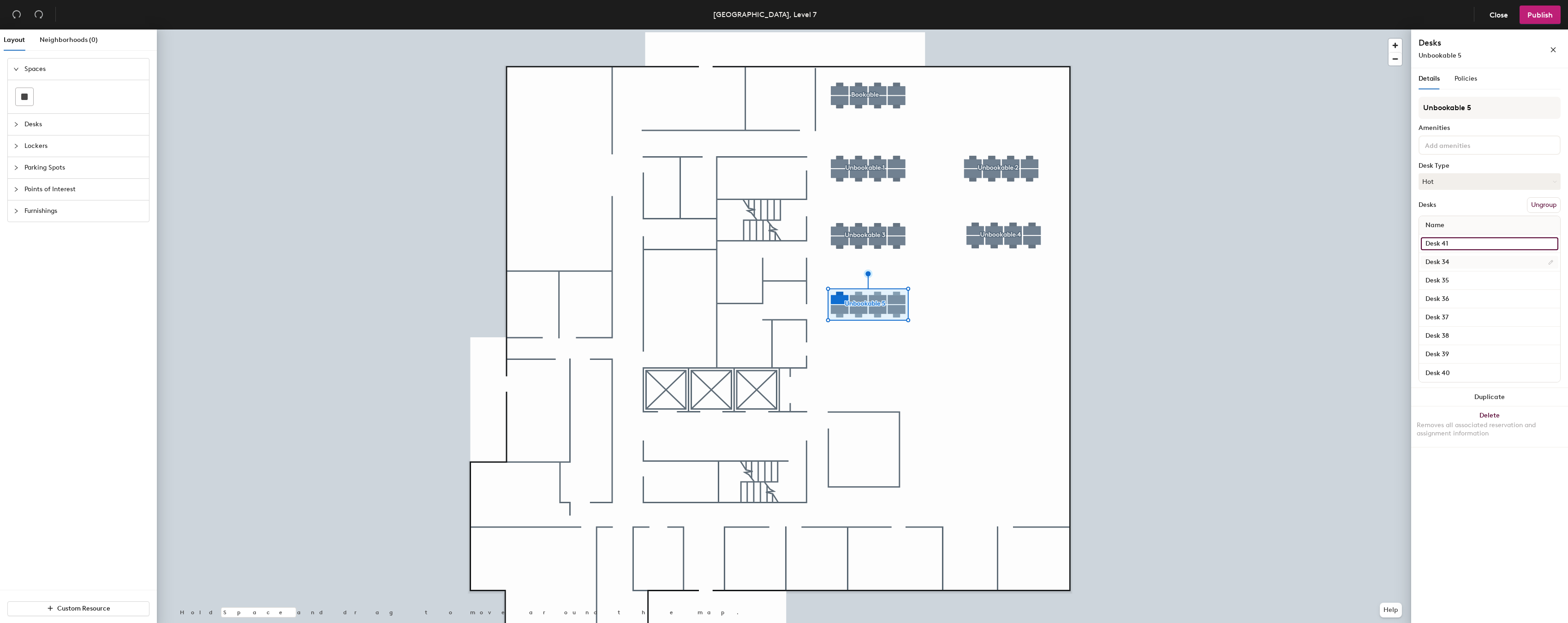
type input "Desk 41"
click at [1448, 260] on input "Desk 34" at bounding box center [1489, 262] width 137 height 13
click at [1452, 260] on input "Desk 34" at bounding box center [1489, 262] width 137 height 13
type input "Desk 42"
click at [1454, 282] on input "Desk 35" at bounding box center [1489, 281] width 137 height 13
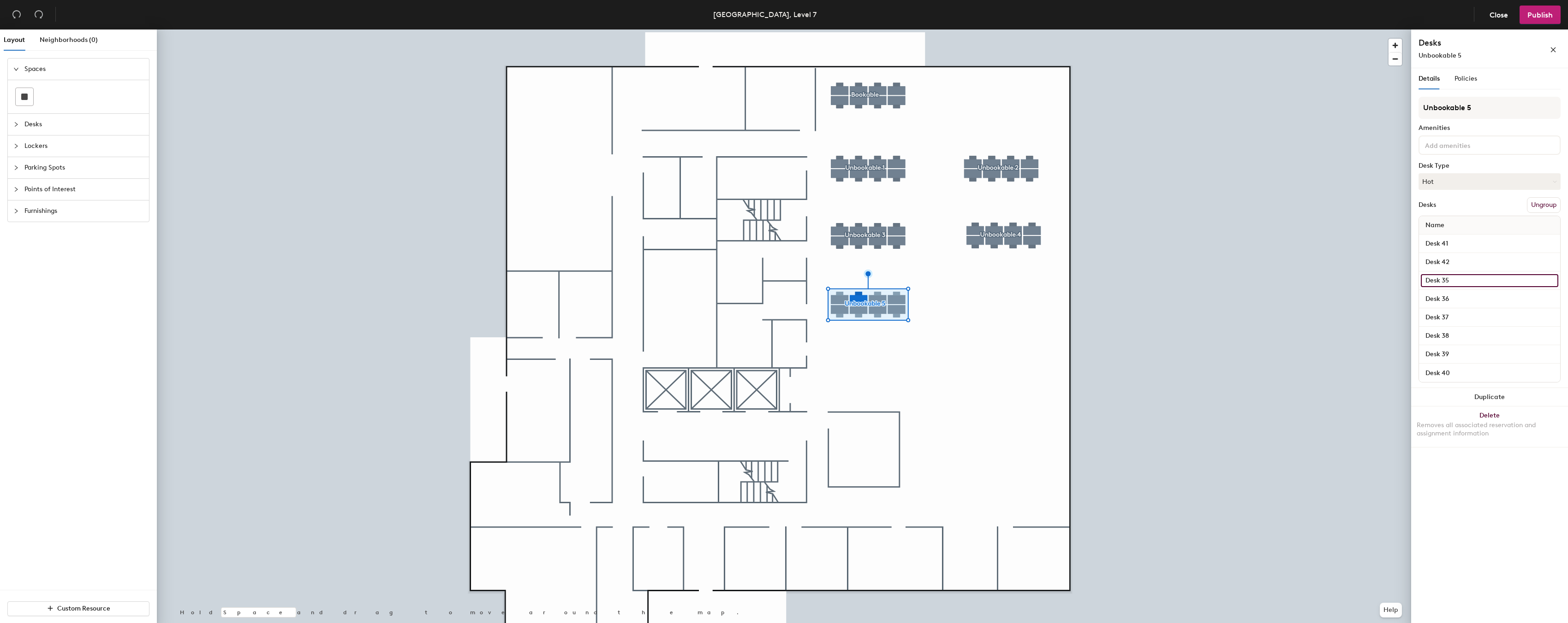
click at [1454, 281] on input "Desk 35" at bounding box center [1489, 281] width 137 height 13
type input "Desk 43"
click at [1450, 297] on input "Desk 36" at bounding box center [1489, 299] width 137 height 13
click at [1455, 298] on input "Desk 36" at bounding box center [1489, 299] width 137 height 13
type input "Desk 44"
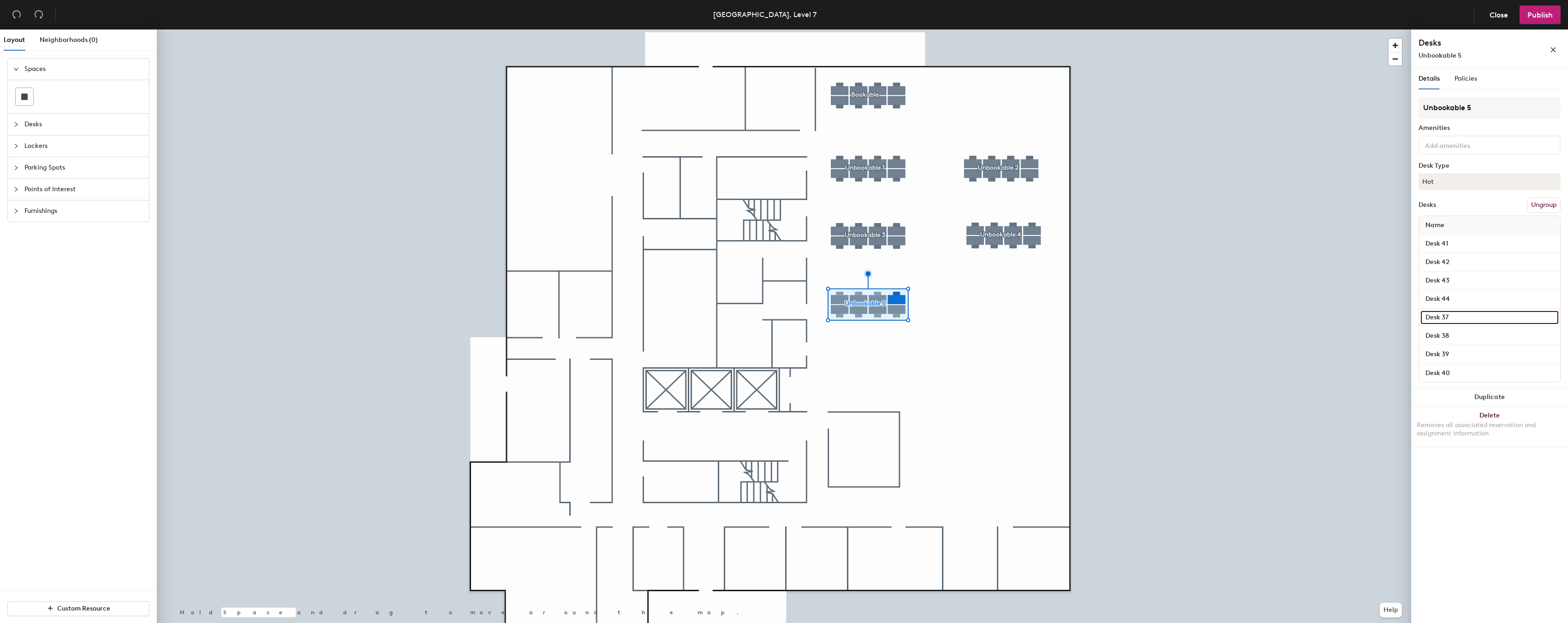
click at [1453, 315] on input "Desk 37" at bounding box center [1489, 317] width 137 height 13
click at [1452, 315] on input "Desk 37" at bounding box center [1489, 317] width 137 height 13
type input "Desk 45"
click at [1450, 327] on div "Desk 38" at bounding box center [1489, 336] width 141 height 18
click at [1450, 334] on input "Desk 38" at bounding box center [1489, 336] width 137 height 13
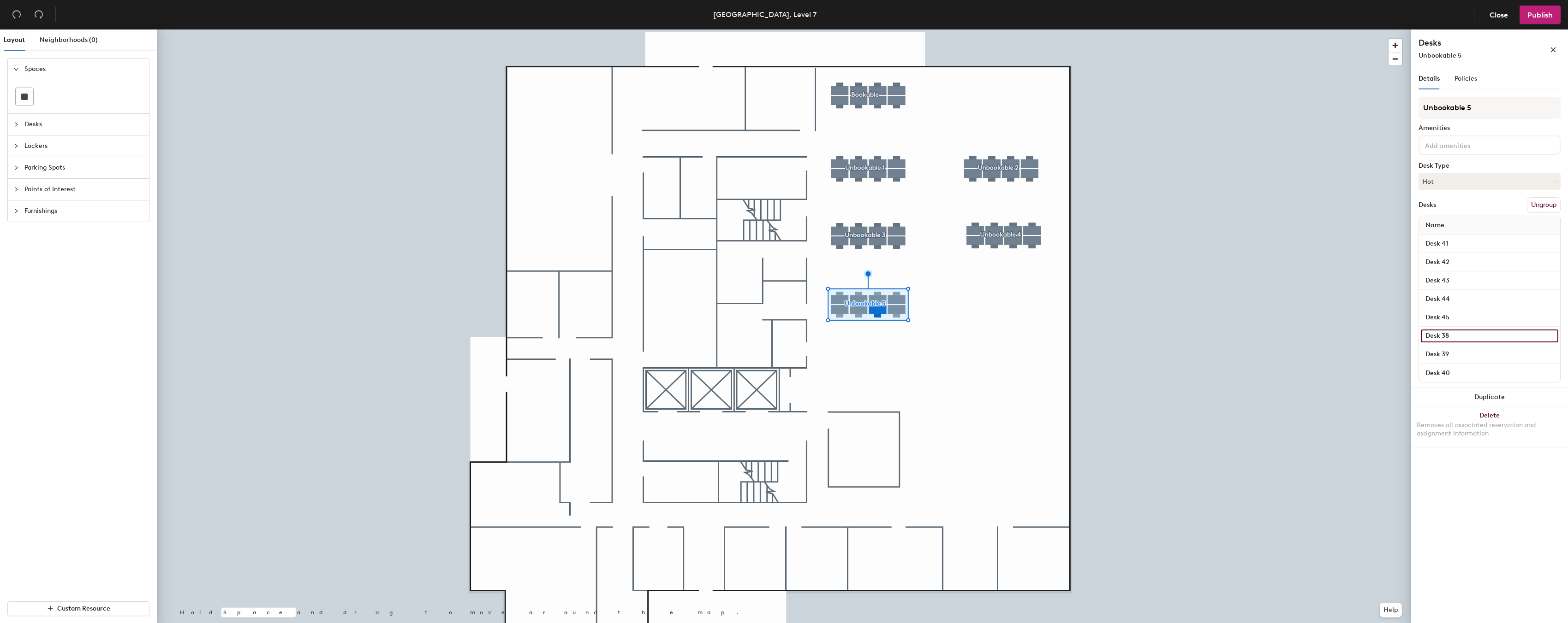
click at [1450, 334] on input "Desk 38" at bounding box center [1489, 336] width 137 height 13
click at [1452, 335] on input "Desk 38" at bounding box center [1489, 336] width 137 height 13
type input "Desk 46"
click at [1450, 352] on input "Desk 39" at bounding box center [1489, 354] width 137 height 13
click at [1455, 352] on input "Desk 39" at bounding box center [1489, 354] width 137 height 13
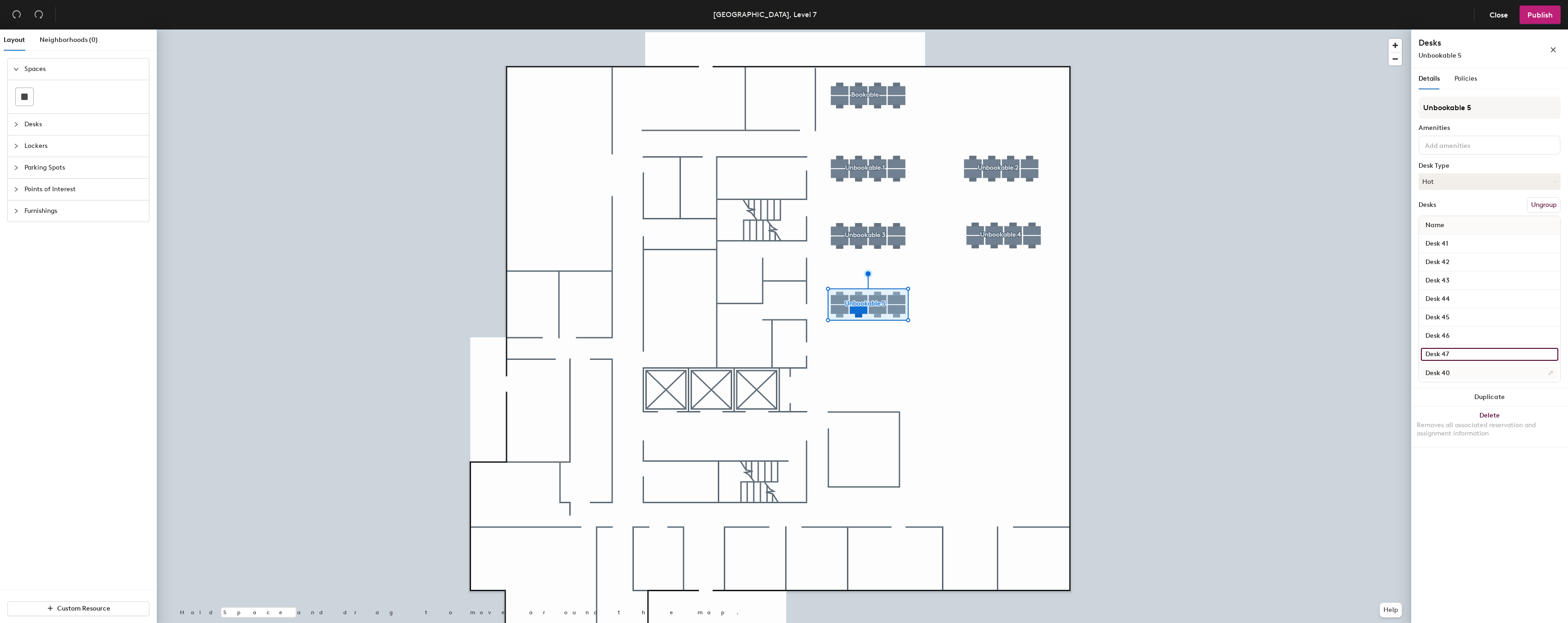
type input "Desk 47"
click at [1455, 372] on input "Desk 40" at bounding box center [1489, 373] width 137 height 13
click at [1455, 375] on input "Desk 40" at bounding box center [1489, 373] width 137 height 13
type input "Desk 48"
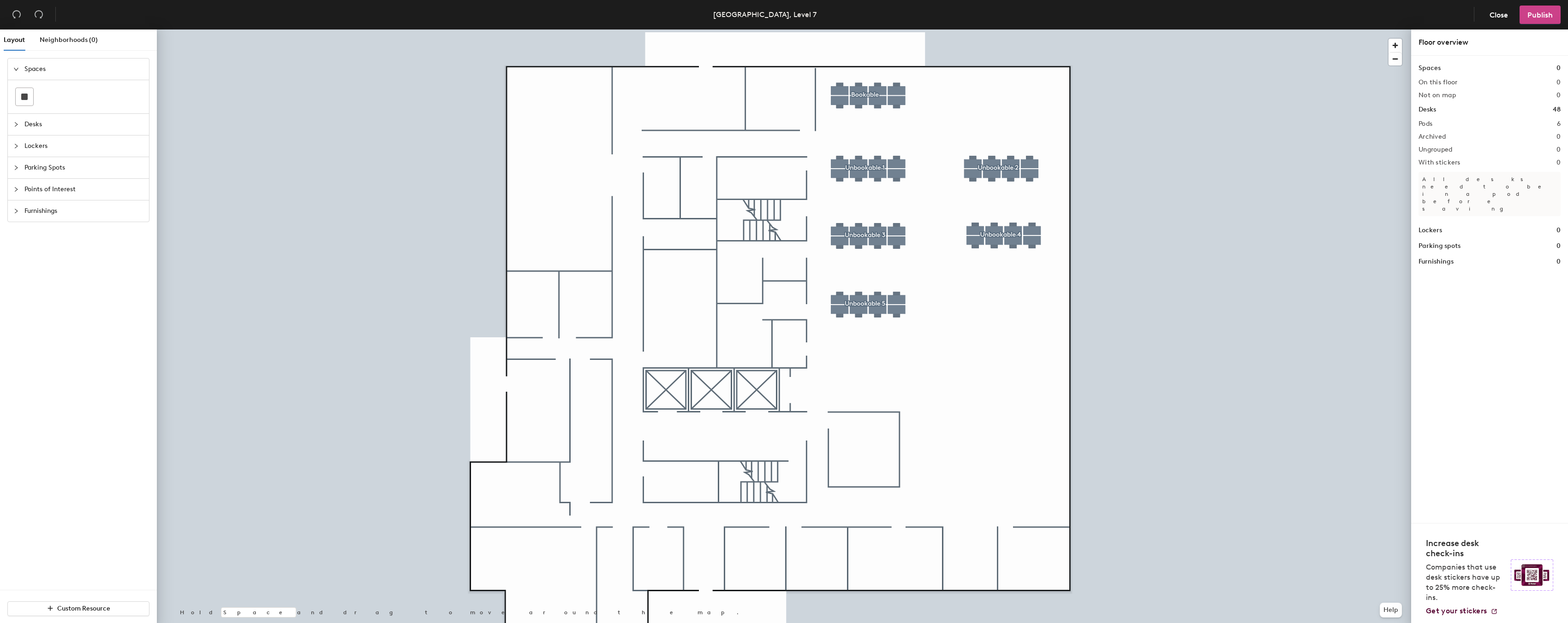
click at [1535, 13] on span "Publish" at bounding box center [1540, 15] width 25 height 8
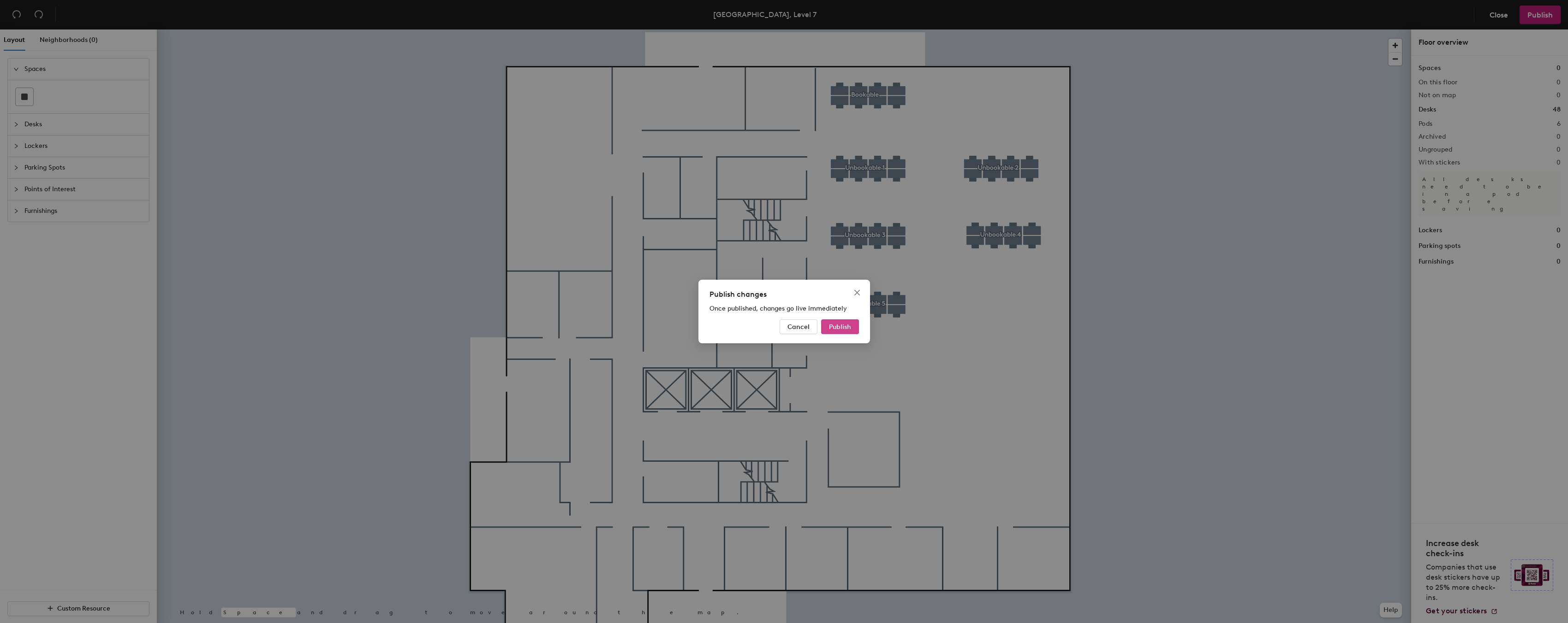
click at [852, 325] on button "Publish" at bounding box center [840, 327] width 38 height 15
